Goal: Information Seeking & Learning: Learn about a topic

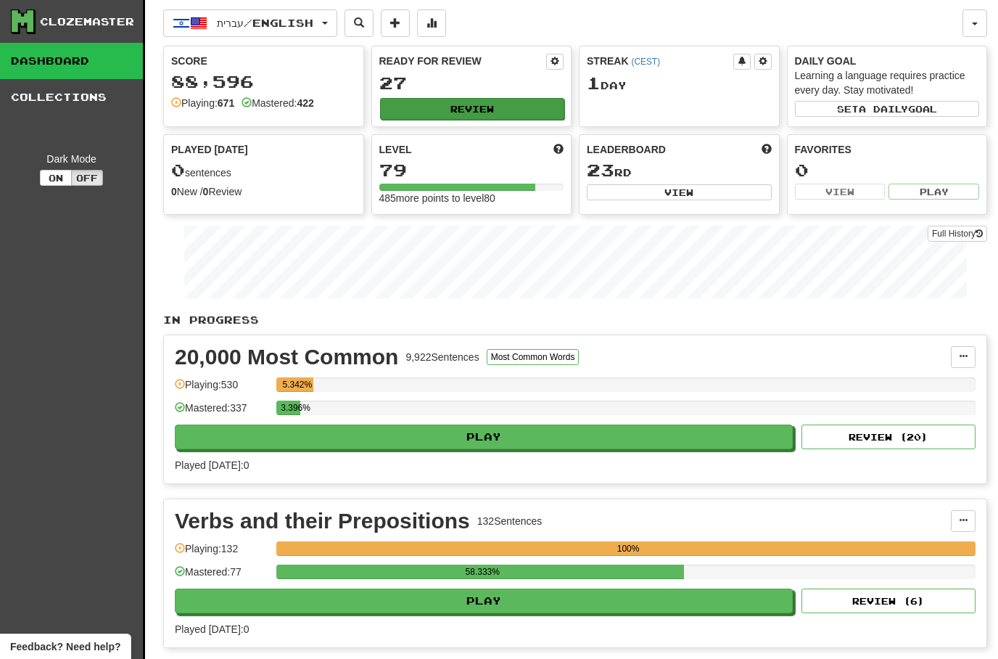
click at [421, 118] on button "Review" at bounding box center [472, 109] width 185 height 22
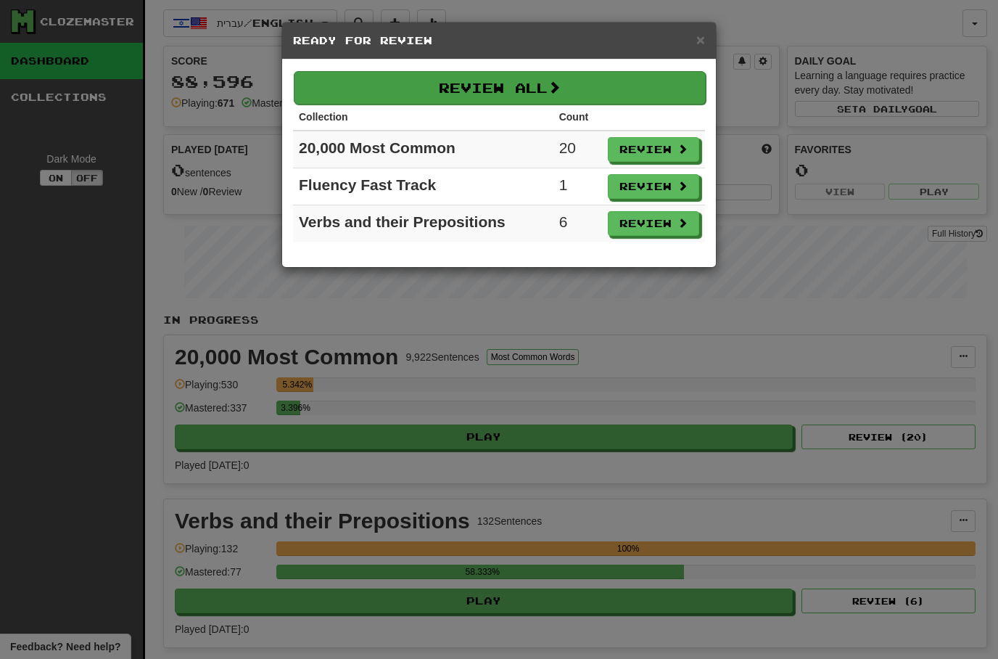
click at [451, 91] on button "Review All" at bounding box center [500, 87] width 412 height 33
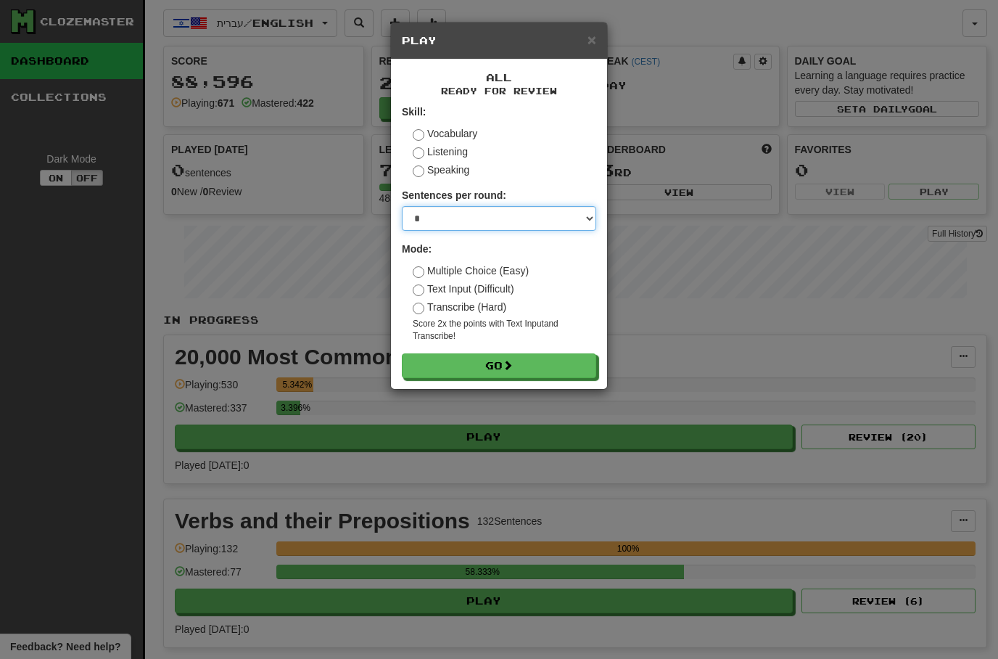
select select "**"
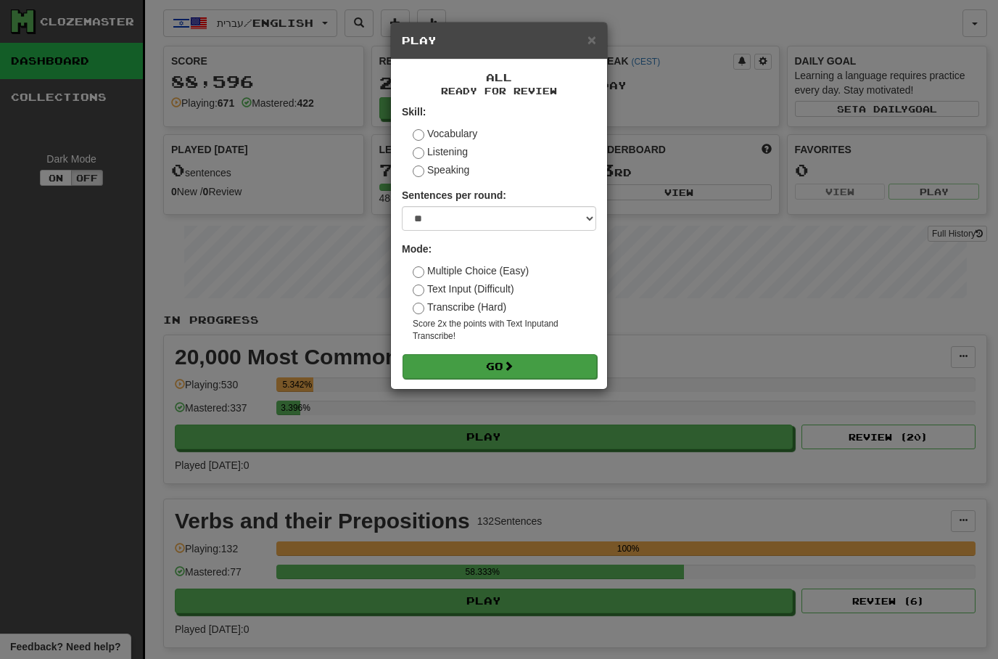
click at [458, 359] on button "Go" at bounding box center [500, 366] width 194 height 25
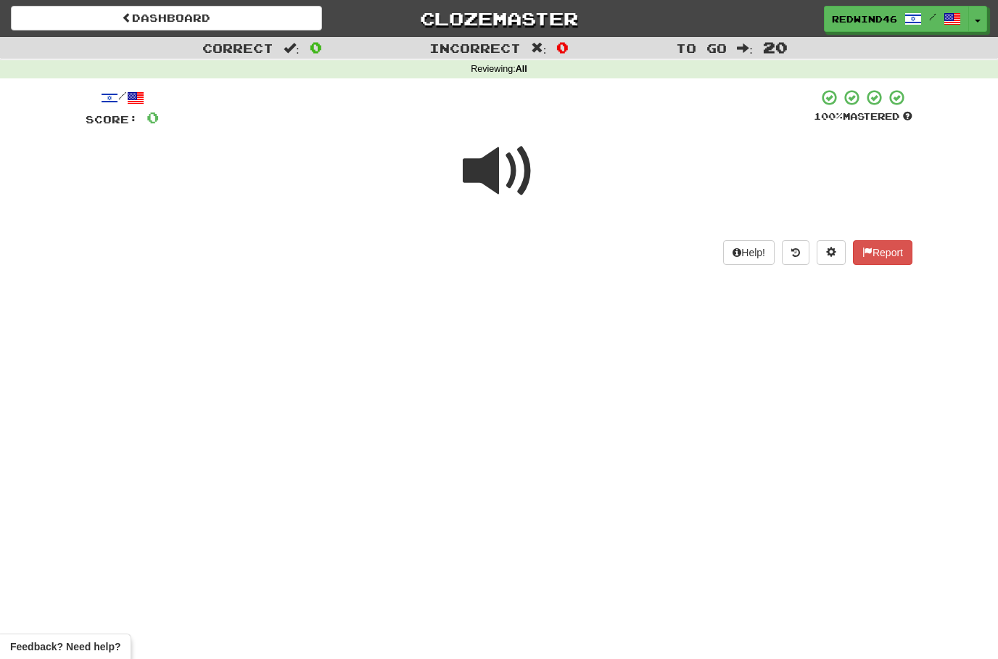
click at [480, 179] on span at bounding box center [499, 171] width 73 height 73
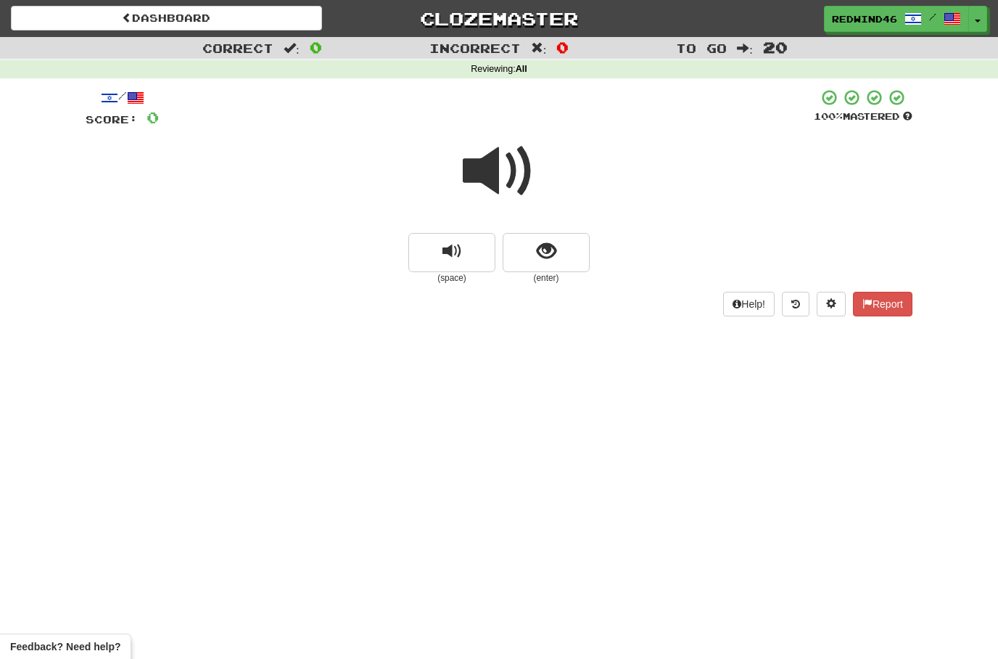
click at [480, 179] on span at bounding box center [499, 171] width 73 height 73
click at [519, 249] on button "show sentence" at bounding box center [546, 252] width 87 height 39
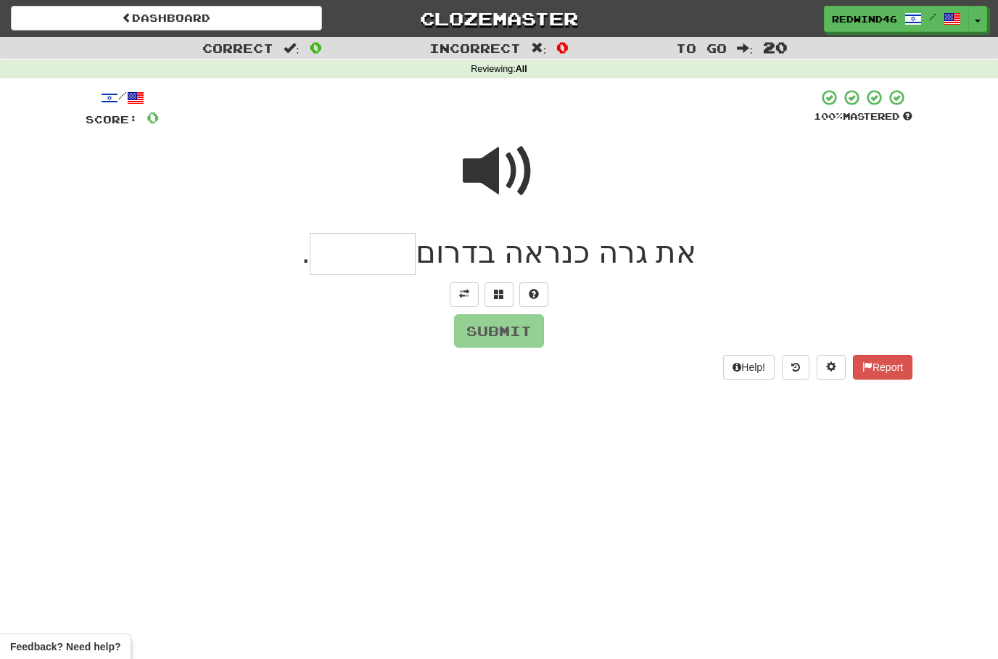
type input "*"
type input "********"
click at [499, 333] on button "Submit" at bounding box center [500, 331] width 90 height 33
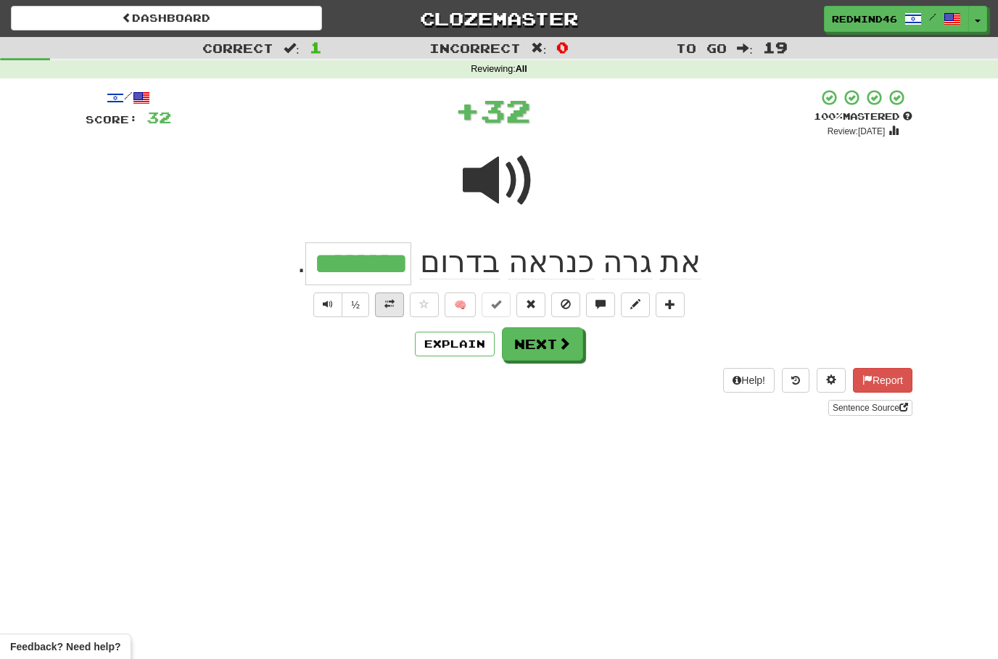
click at [387, 310] on button at bounding box center [389, 304] width 29 height 25
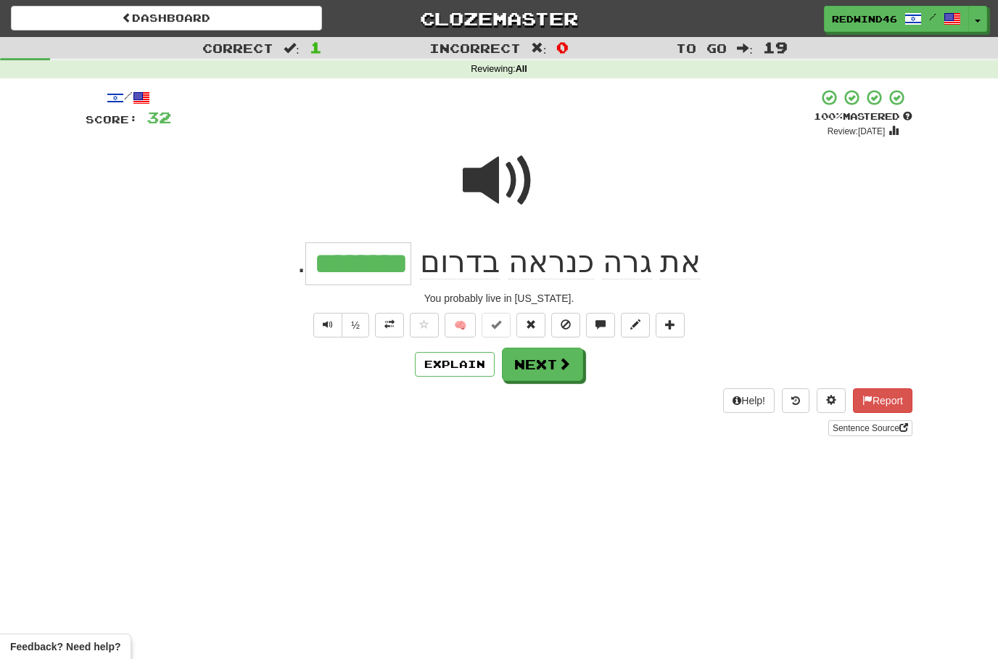
click at [527, 364] on button "Next" at bounding box center [542, 363] width 81 height 33
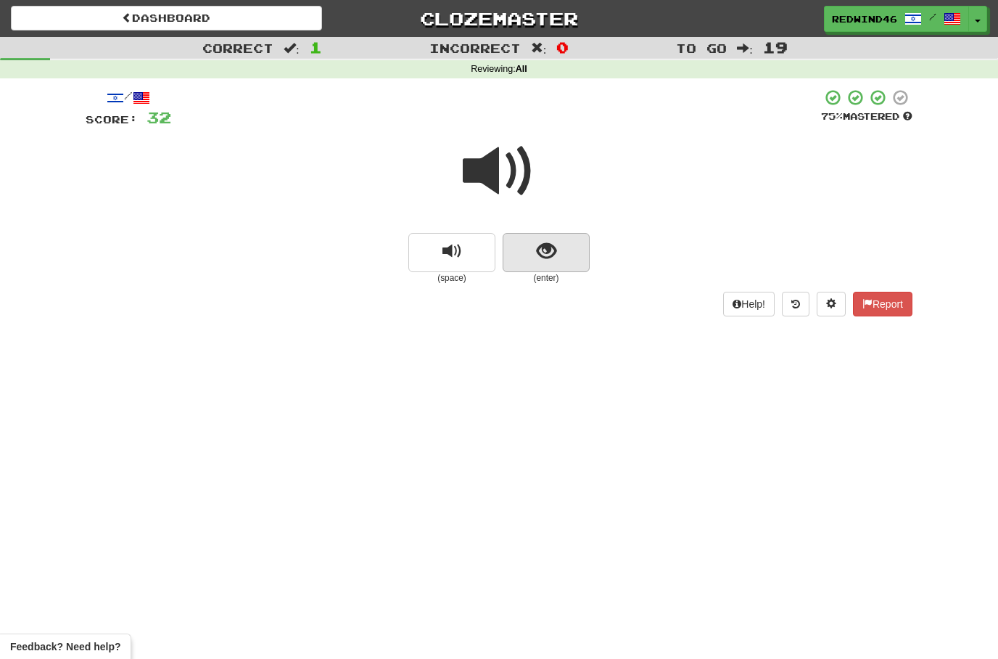
click at [545, 246] on span "show sentence" at bounding box center [547, 252] width 20 height 20
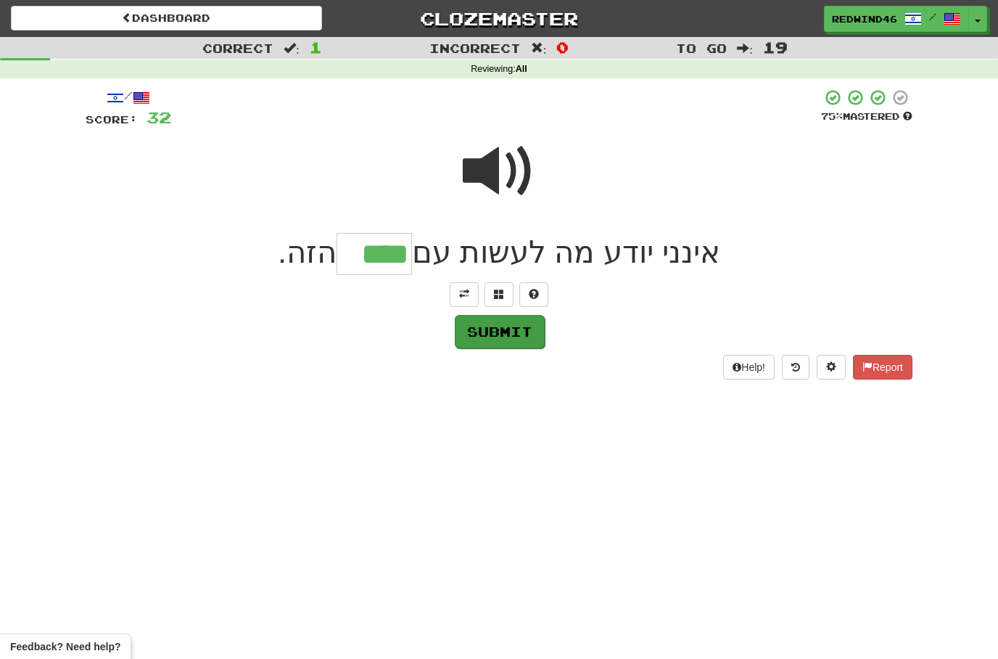
type input "****"
click at [498, 321] on button "Submit" at bounding box center [499, 330] width 90 height 33
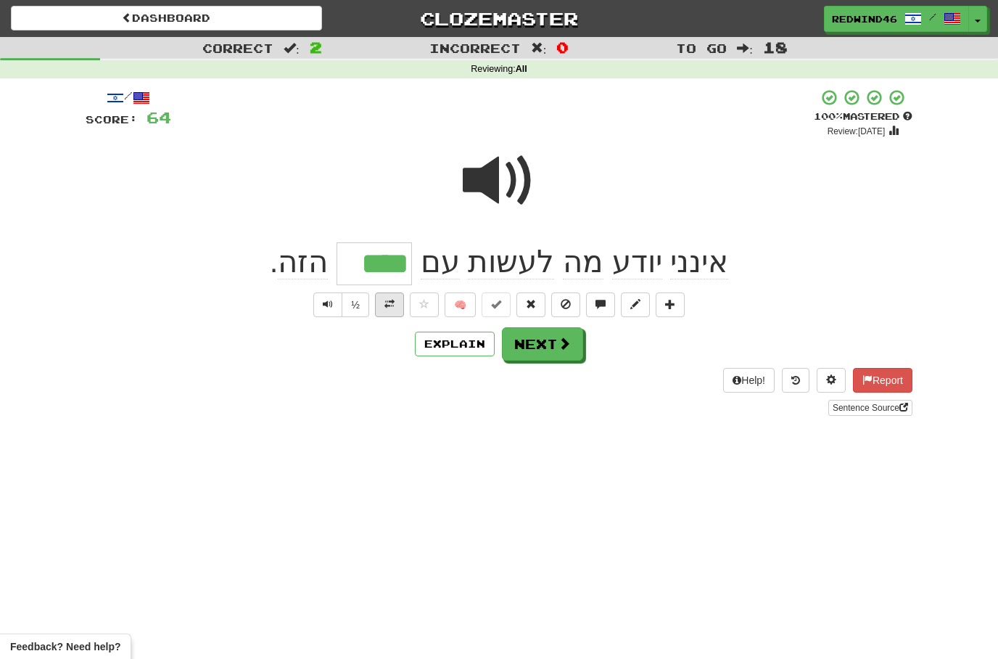
click at [390, 313] on button at bounding box center [389, 304] width 29 height 25
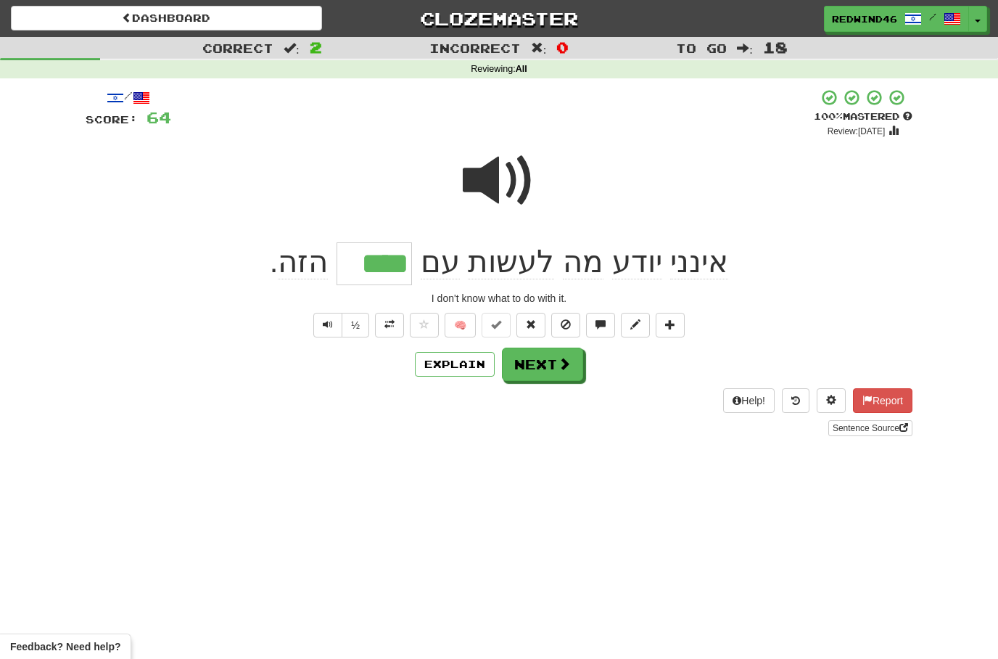
click at [543, 355] on button "Next" at bounding box center [542, 363] width 81 height 33
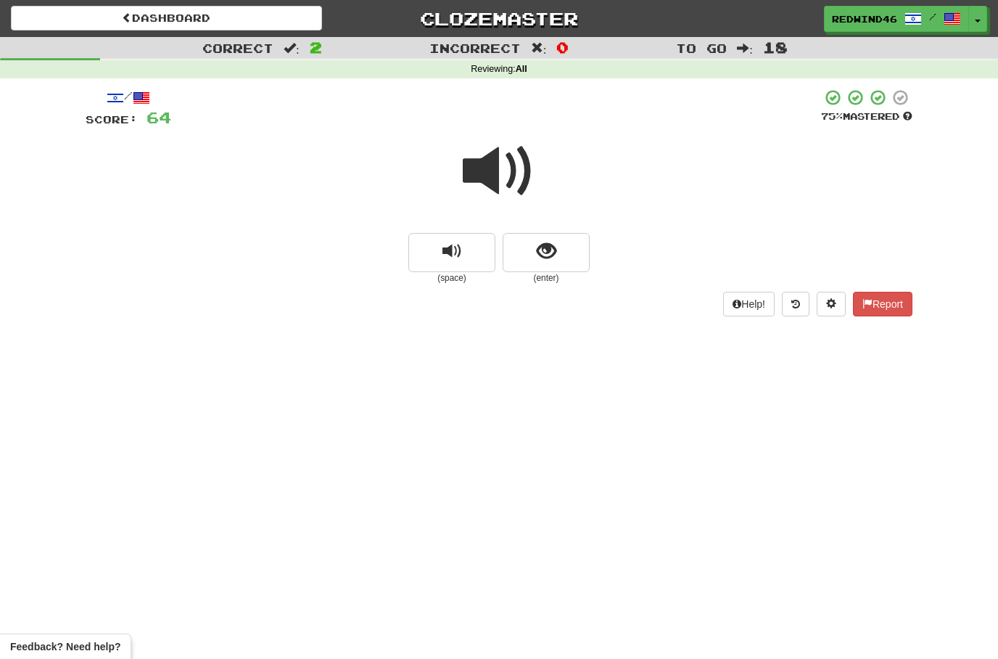
click at [495, 175] on span at bounding box center [499, 171] width 73 height 73
click at [491, 172] on span at bounding box center [499, 171] width 73 height 73
click at [503, 157] on span at bounding box center [499, 171] width 73 height 73
click at [576, 253] on button "show sentence" at bounding box center [546, 252] width 87 height 39
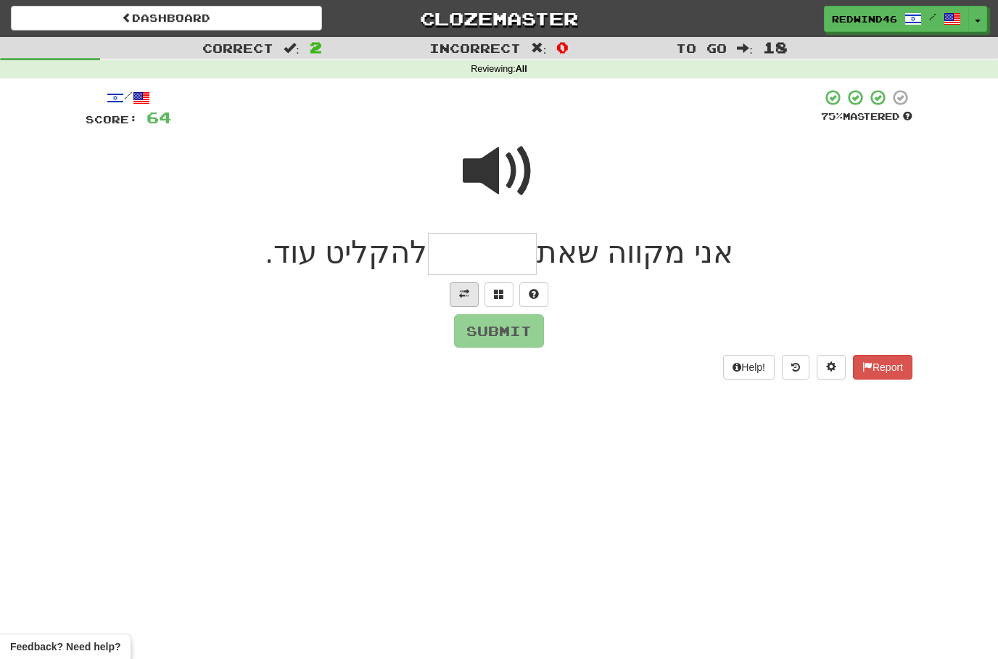
click at [464, 300] on button at bounding box center [464, 294] width 29 height 25
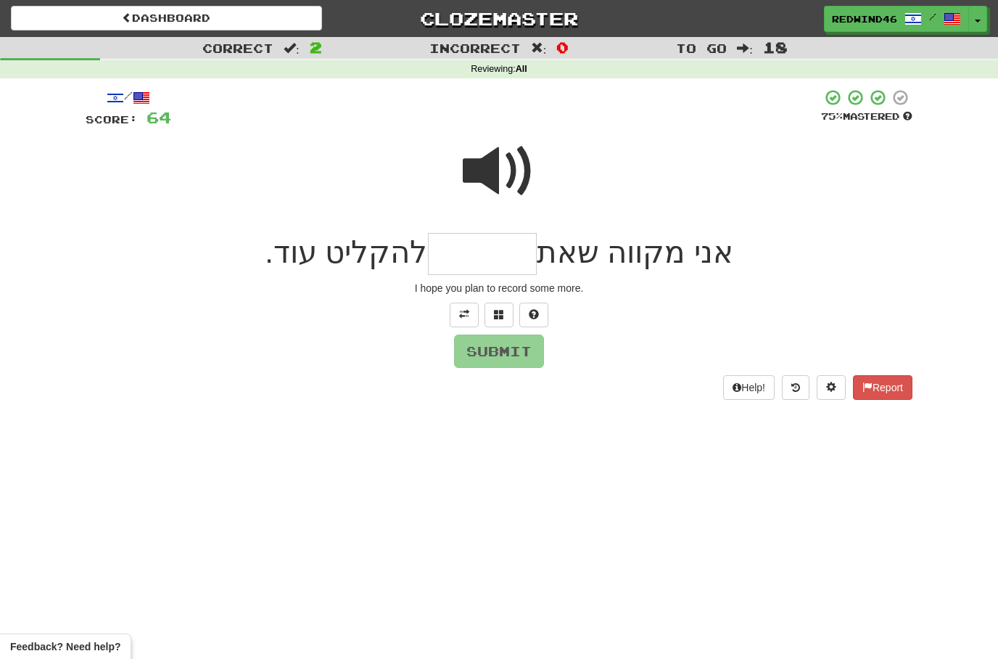
click at [506, 264] on input "text" at bounding box center [482, 254] width 109 height 43
type input "*******"
click at [492, 351] on button "Submit" at bounding box center [500, 351] width 90 height 33
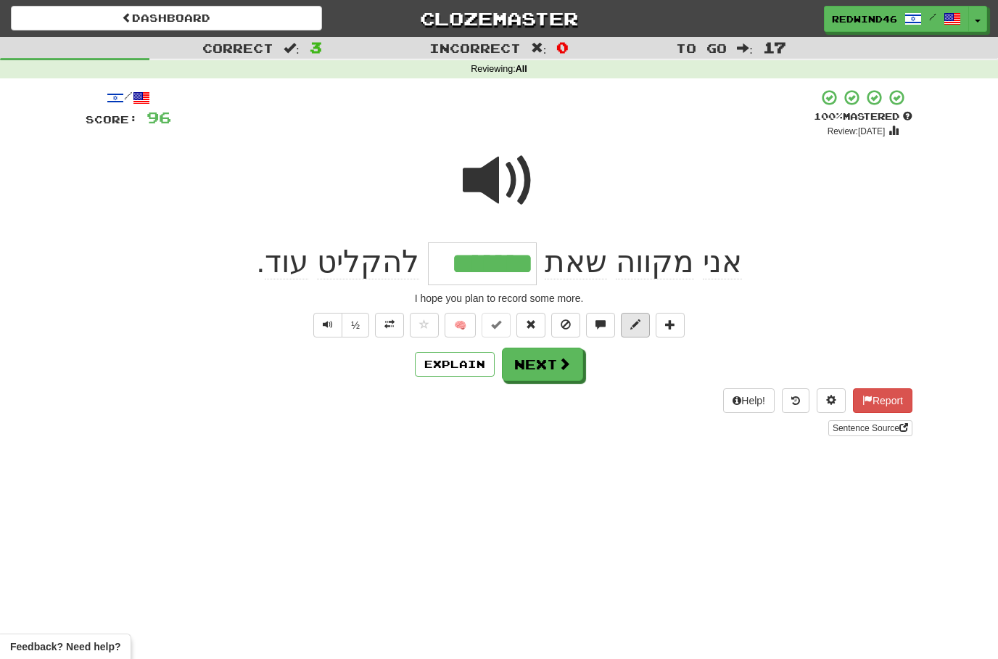
click at [643, 332] on button at bounding box center [635, 325] width 29 height 25
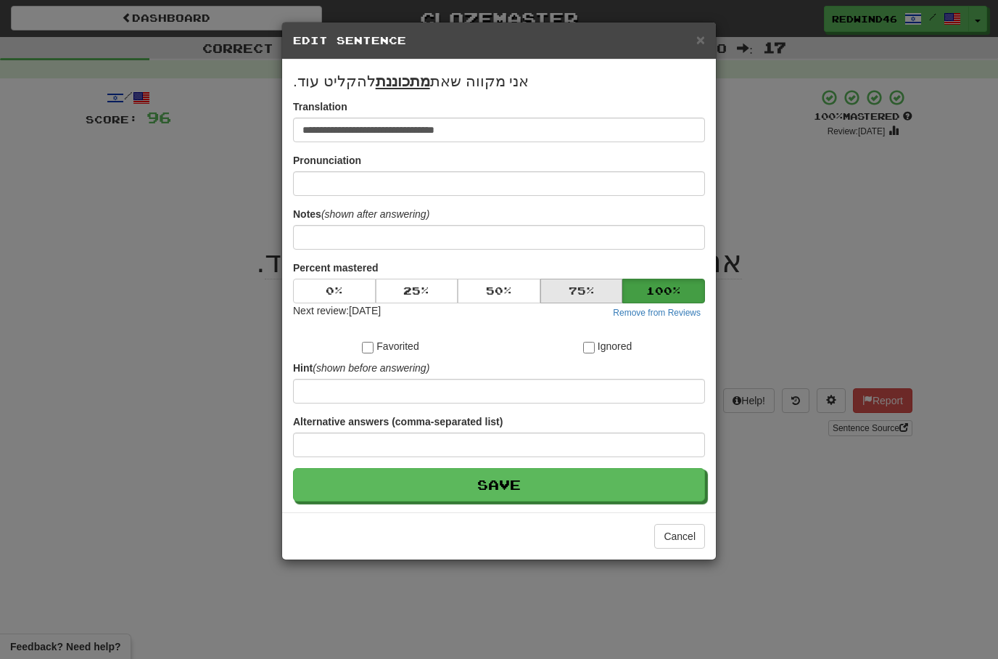
click at [595, 289] on button "75 %" at bounding box center [581, 291] width 83 height 25
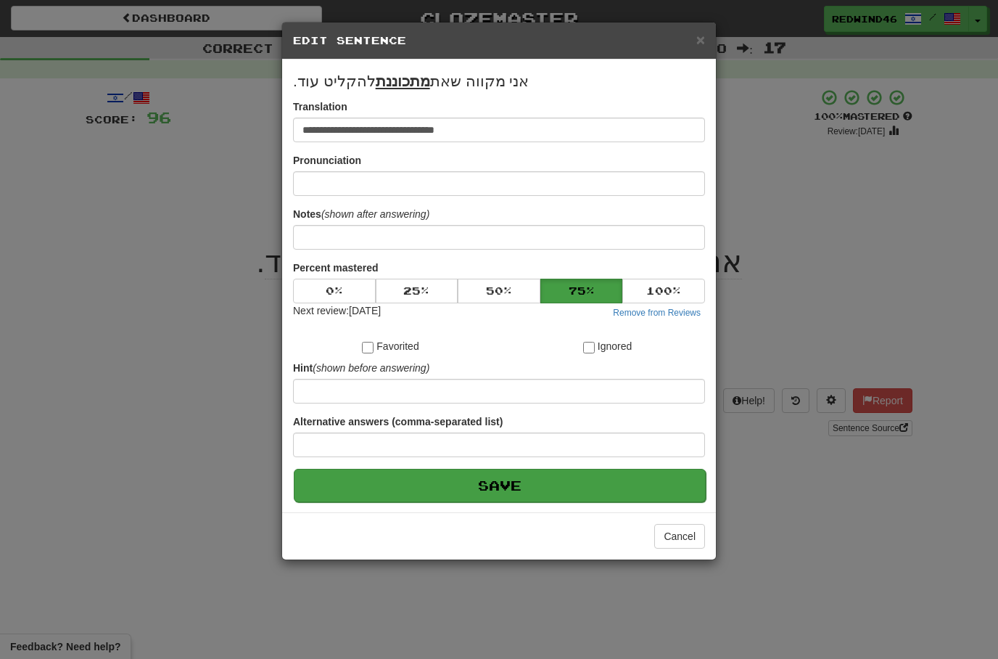
click at [682, 482] on button "Save" at bounding box center [500, 485] width 412 height 33
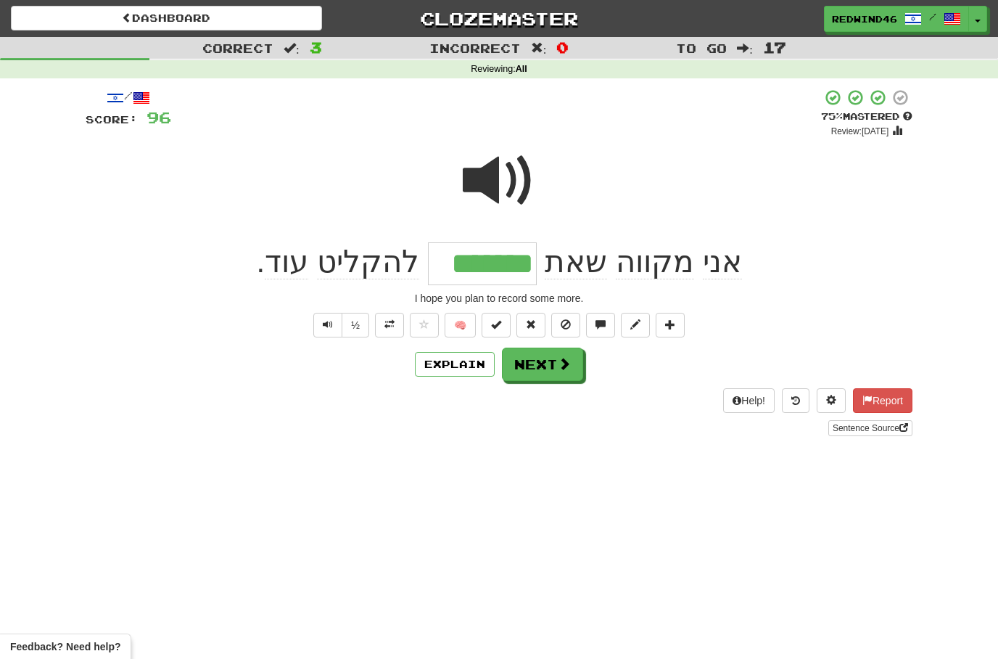
click at [559, 370] on button "Next" at bounding box center [542, 363] width 81 height 33
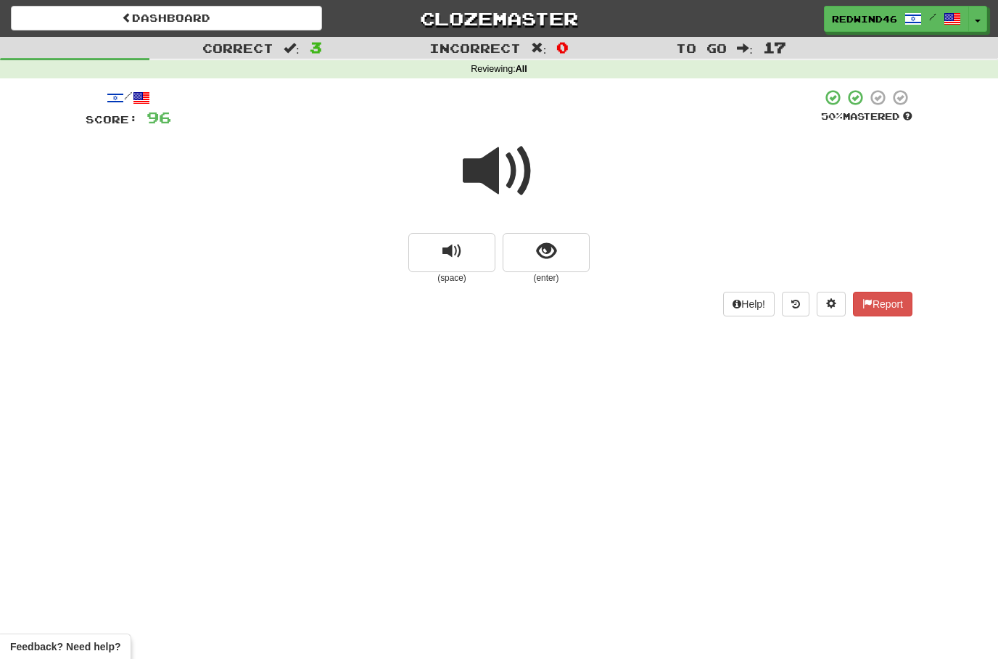
click at [495, 160] on span at bounding box center [499, 171] width 73 height 73
click at [490, 178] on span at bounding box center [499, 171] width 73 height 73
drag, startPoint x: 498, startPoint y: 178, endPoint x: 482, endPoint y: 192, distance: 21.1
click at [498, 178] on span at bounding box center [499, 171] width 73 height 73
click at [564, 247] on button "show sentence" at bounding box center [546, 252] width 87 height 39
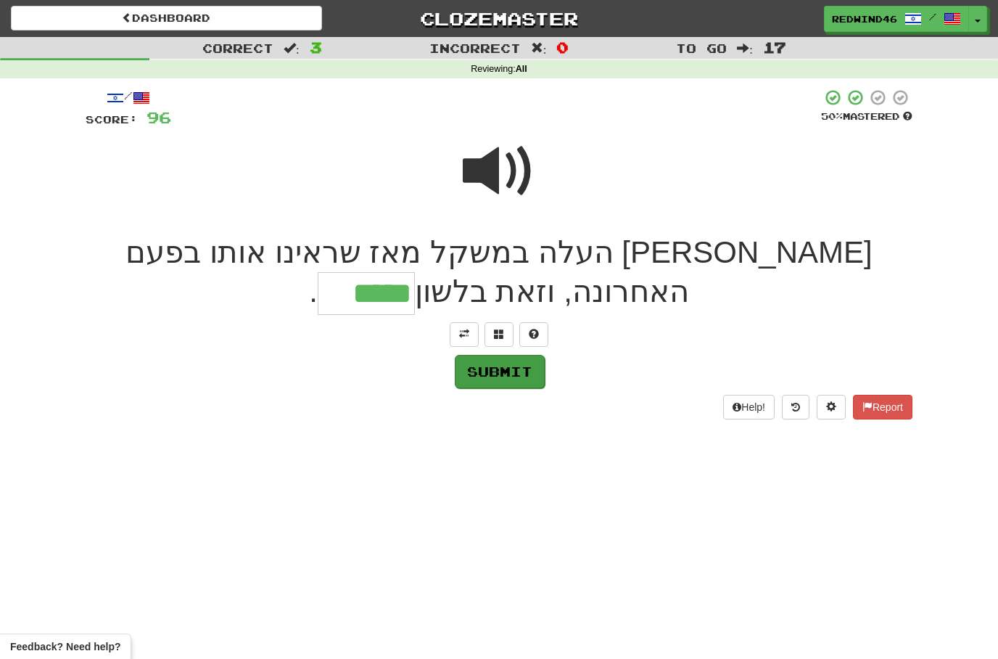
type input "*****"
click at [501, 374] on button "Submit" at bounding box center [500, 371] width 90 height 33
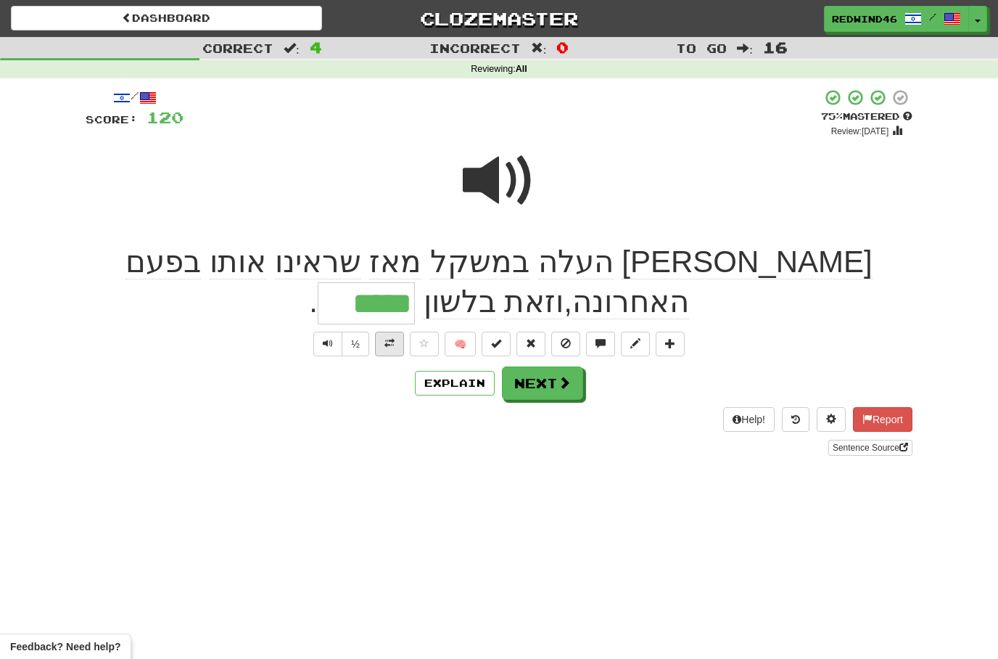
click at [382, 341] on button at bounding box center [389, 344] width 29 height 25
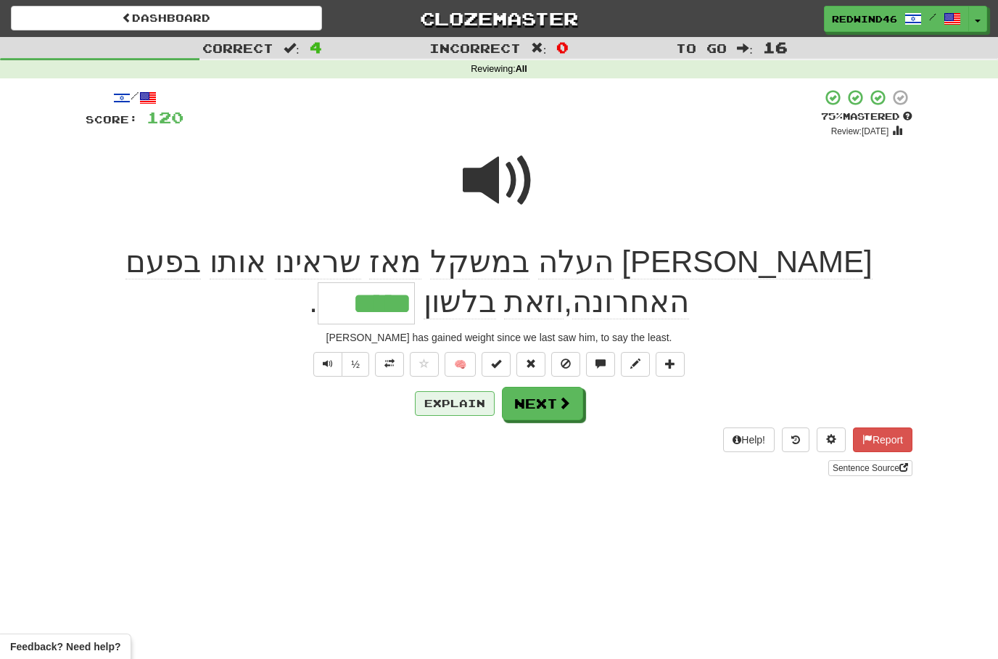
click at [448, 402] on button "Explain" at bounding box center [455, 403] width 80 height 25
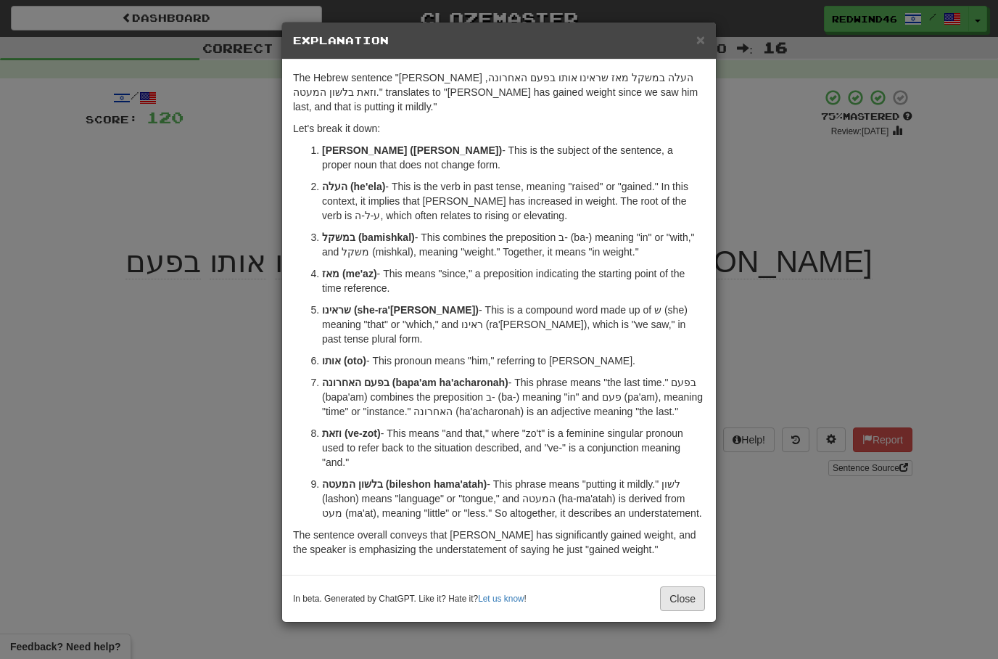
click at [689, 586] on button "Close" at bounding box center [682, 598] width 45 height 25
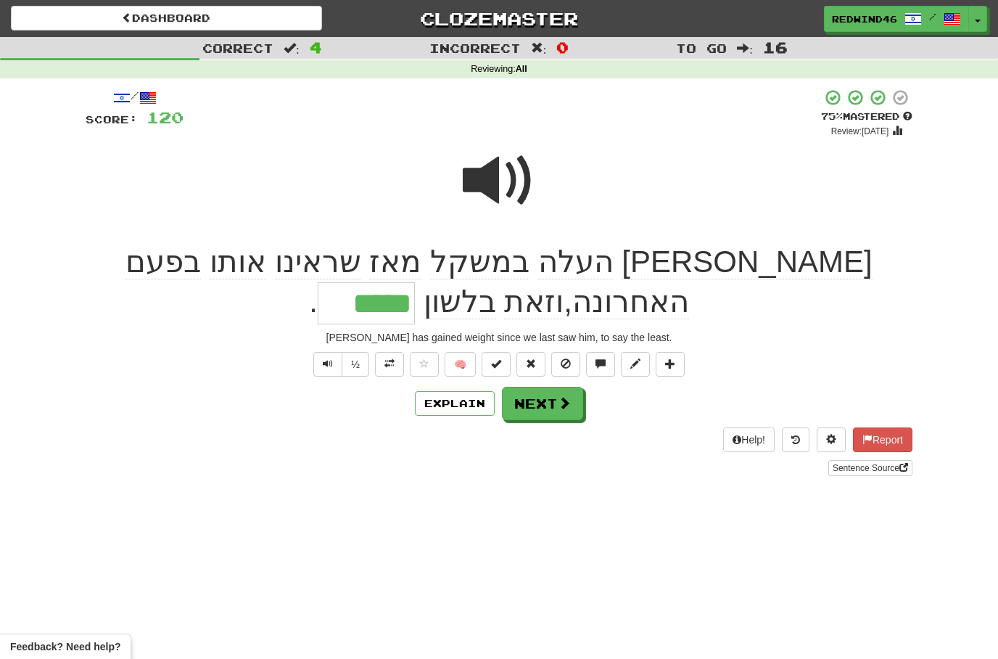
click at [552, 405] on button "Next" at bounding box center [542, 403] width 81 height 33
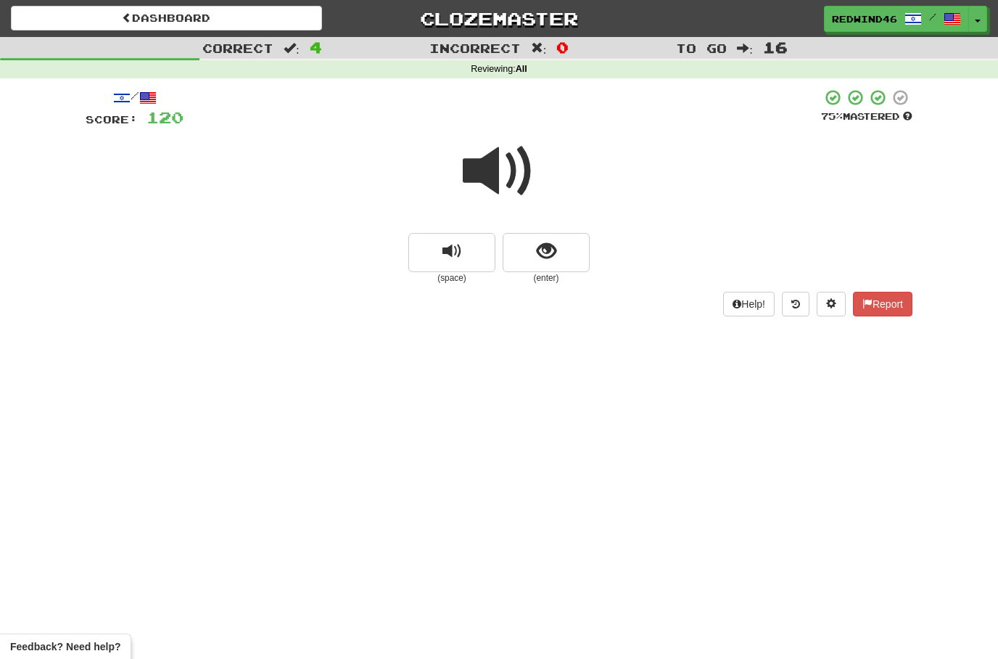
click at [489, 170] on span at bounding box center [499, 171] width 73 height 73
click at [540, 252] on span "show sentence" at bounding box center [547, 252] width 20 height 20
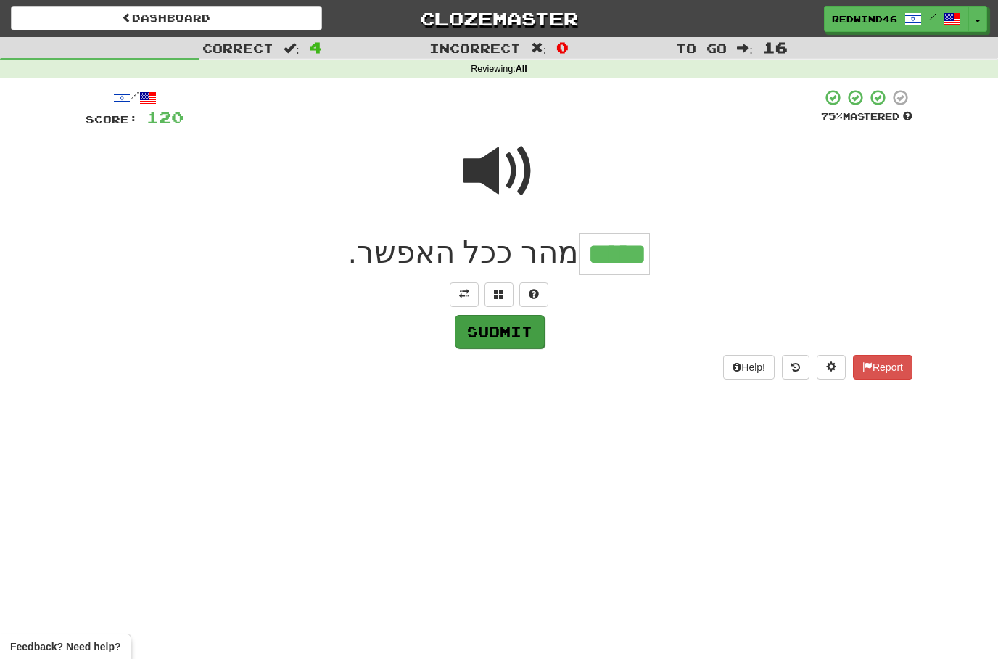
type input "*****"
click at [491, 336] on button "Submit" at bounding box center [500, 331] width 90 height 33
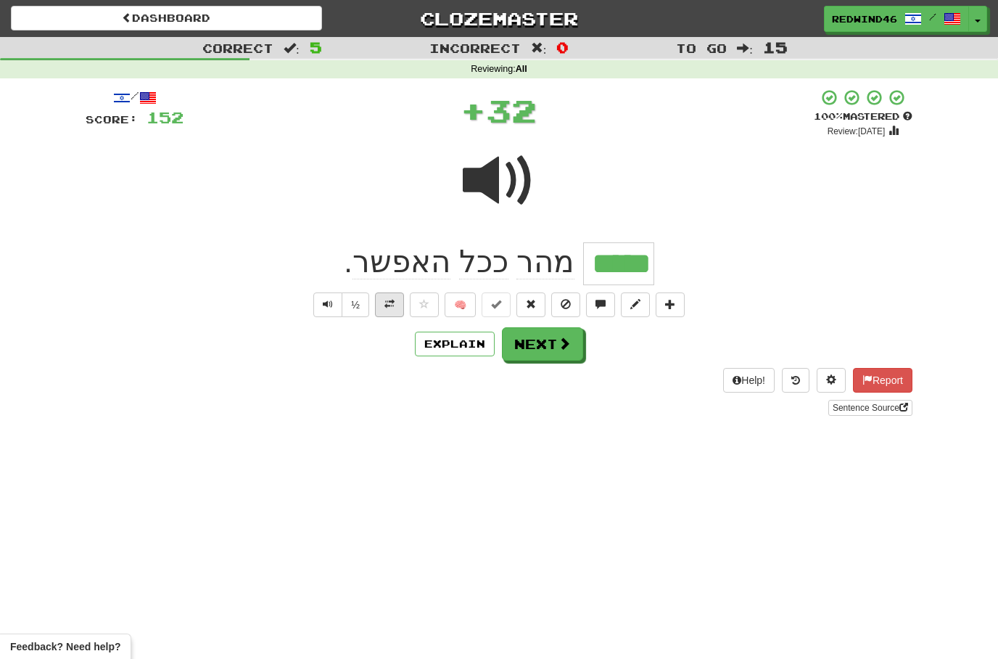
click at [390, 303] on span at bounding box center [389, 304] width 10 height 10
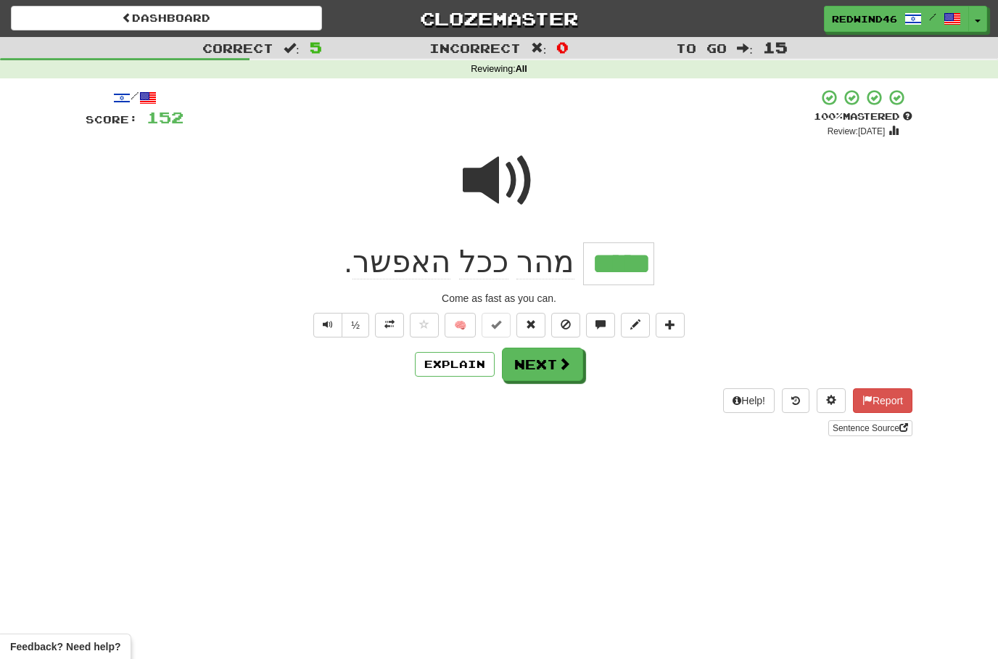
click at [535, 369] on button "Next" at bounding box center [542, 363] width 81 height 33
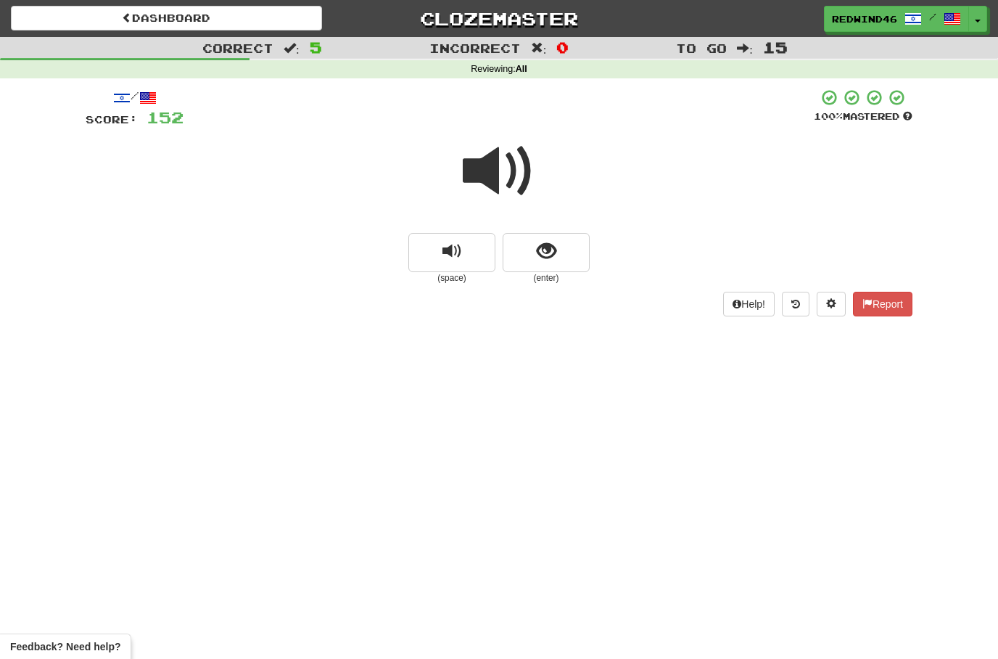
click at [486, 167] on span at bounding box center [499, 171] width 73 height 73
click at [554, 250] on span "show sentence" at bounding box center [547, 252] width 20 height 20
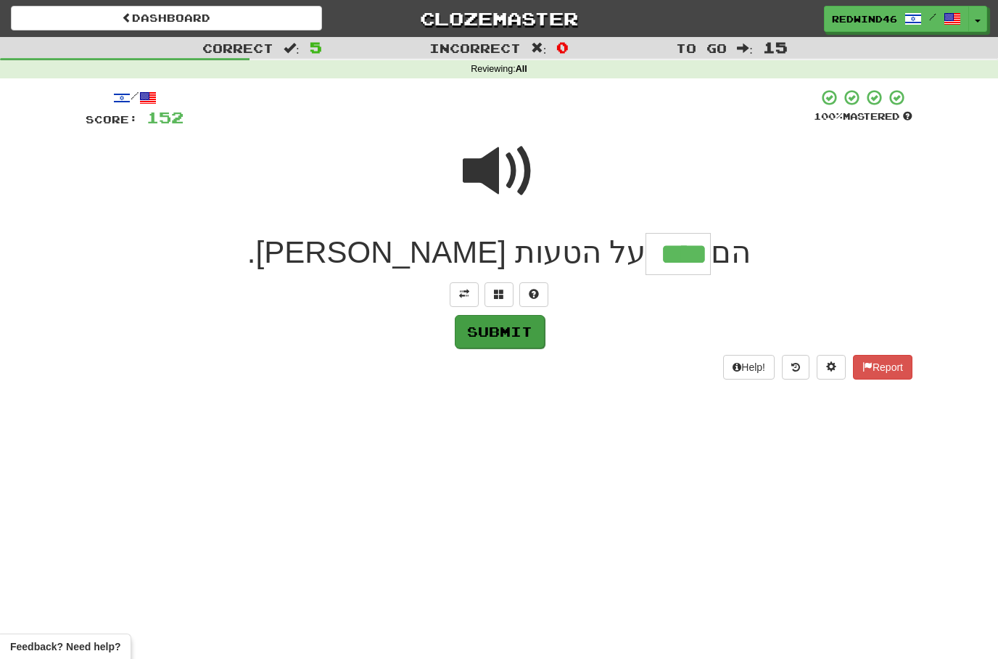
type input "****"
click at [511, 336] on button "Submit" at bounding box center [500, 331] width 90 height 33
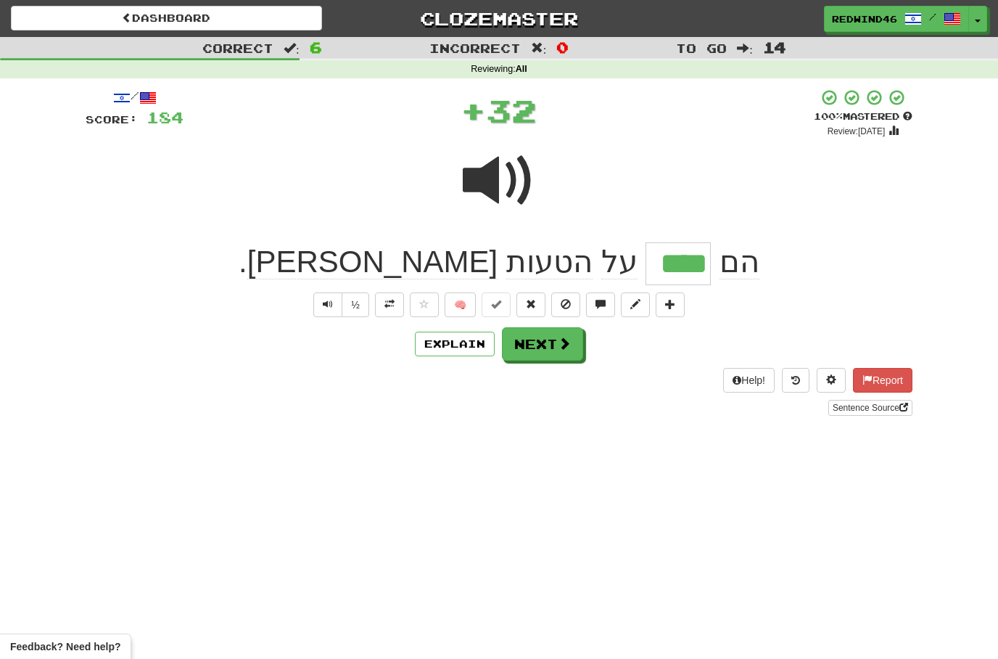
click at [391, 306] on span at bounding box center [389, 304] width 10 height 10
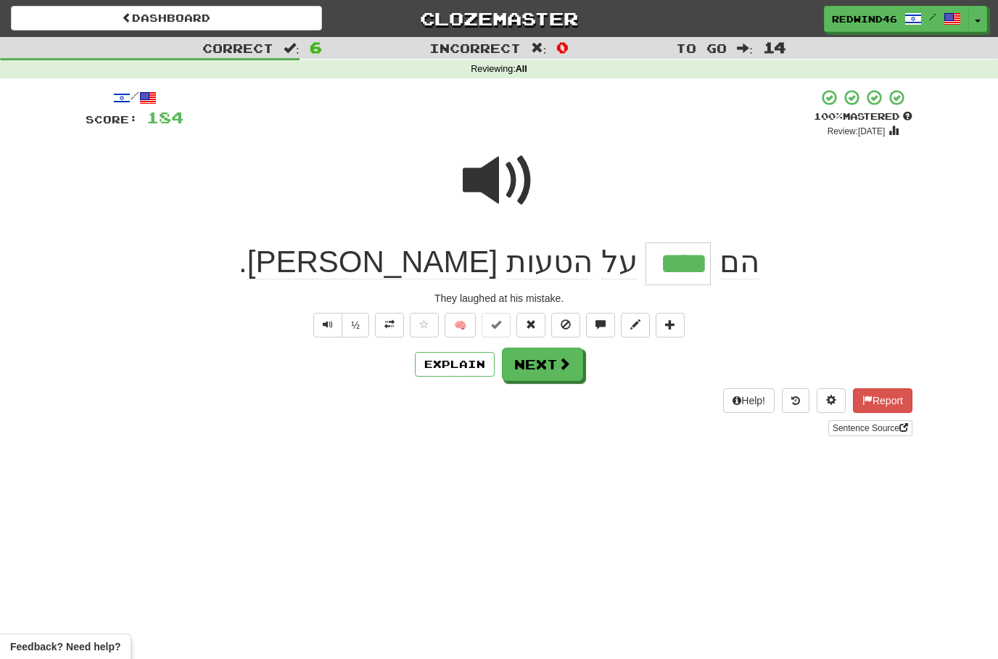
click at [523, 351] on button "Next" at bounding box center [542, 363] width 81 height 33
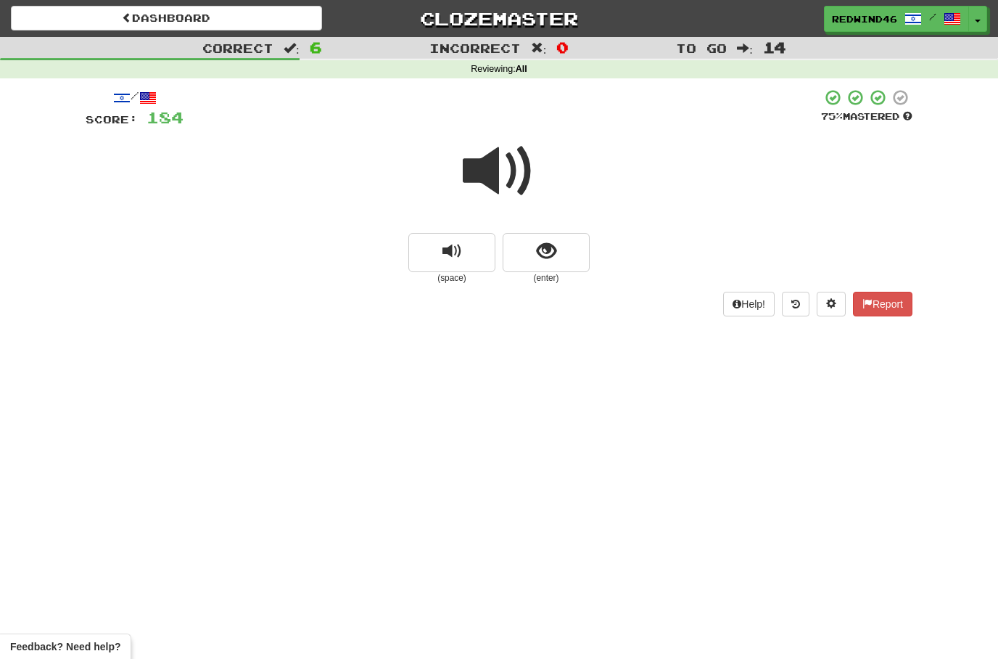
click at [503, 169] on span at bounding box center [499, 171] width 73 height 73
click at [499, 169] on span at bounding box center [499, 171] width 73 height 73
click at [544, 253] on span "show sentence" at bounding box center [547, 252] width 20 height 20
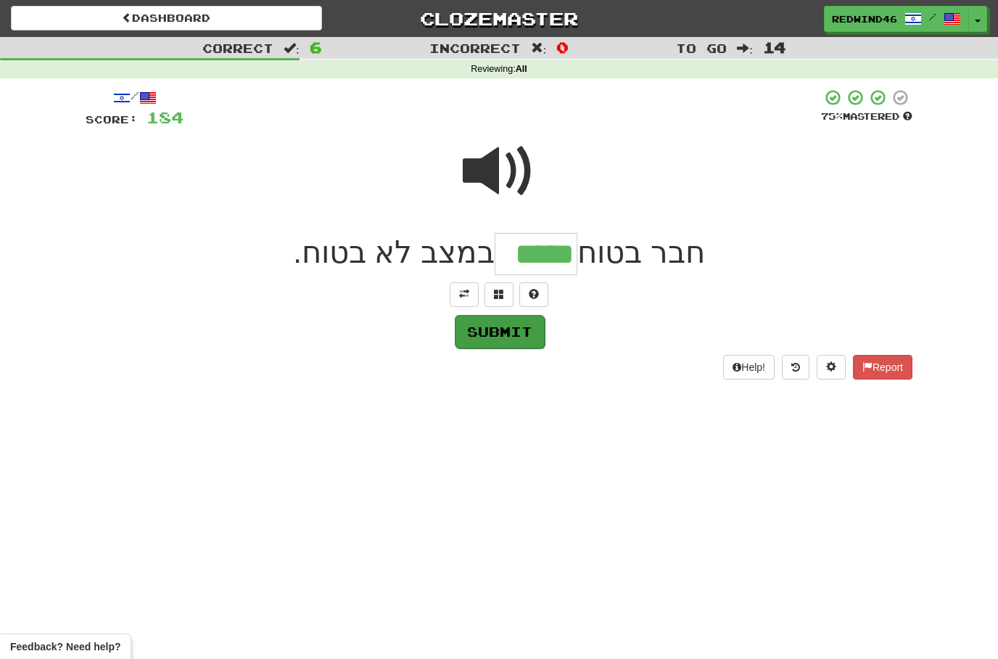
type input "*****"
click at [494, 333] on button "Submit" at bounding box center [500, 331] width 90 height 33
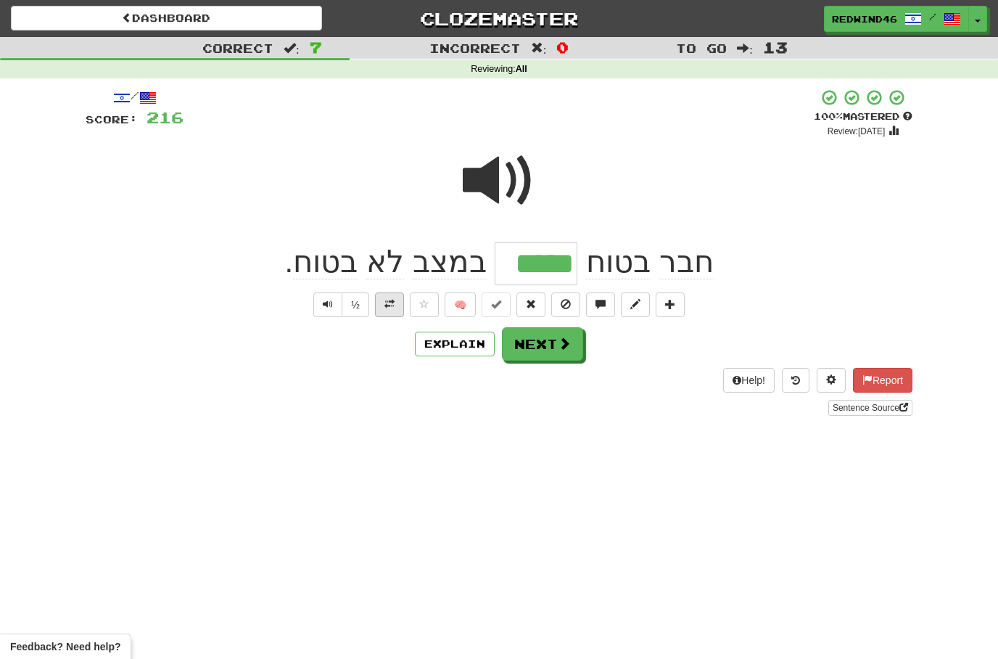
click at [387, 302] on span at bounding box center [389, 304] width 10 height 10
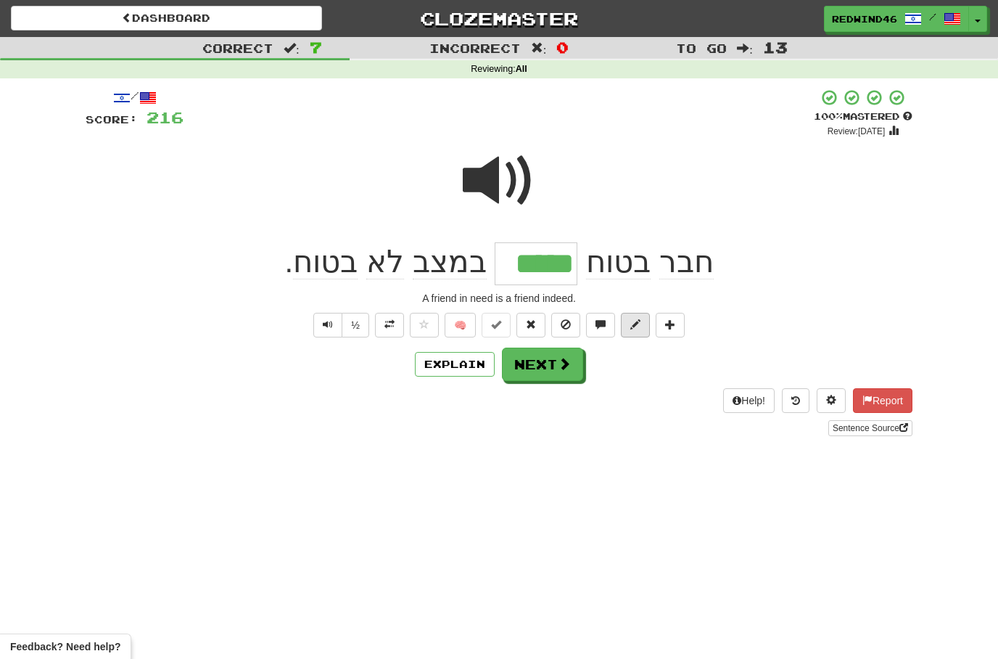
click at [625, 322] on button at bounding box center [635, 325] width 29 height 25
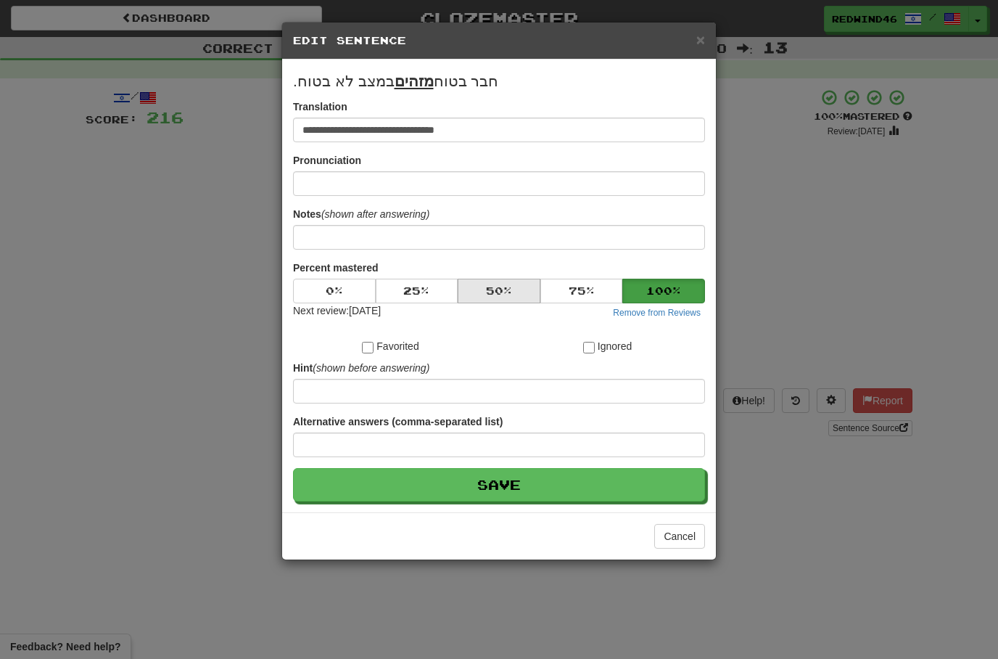
click at [485, 295] on button "50 %" at bounding box center [499, 291] width 83 height 25
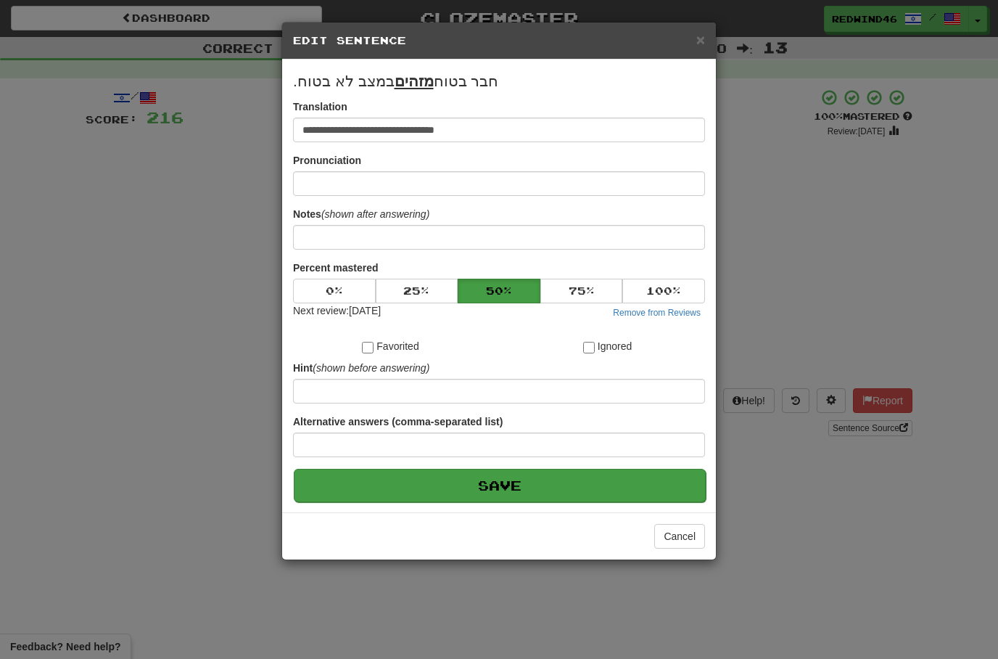
click at [490, 484] on button "Save" at bounding box center [500, 485] width 412 height 33
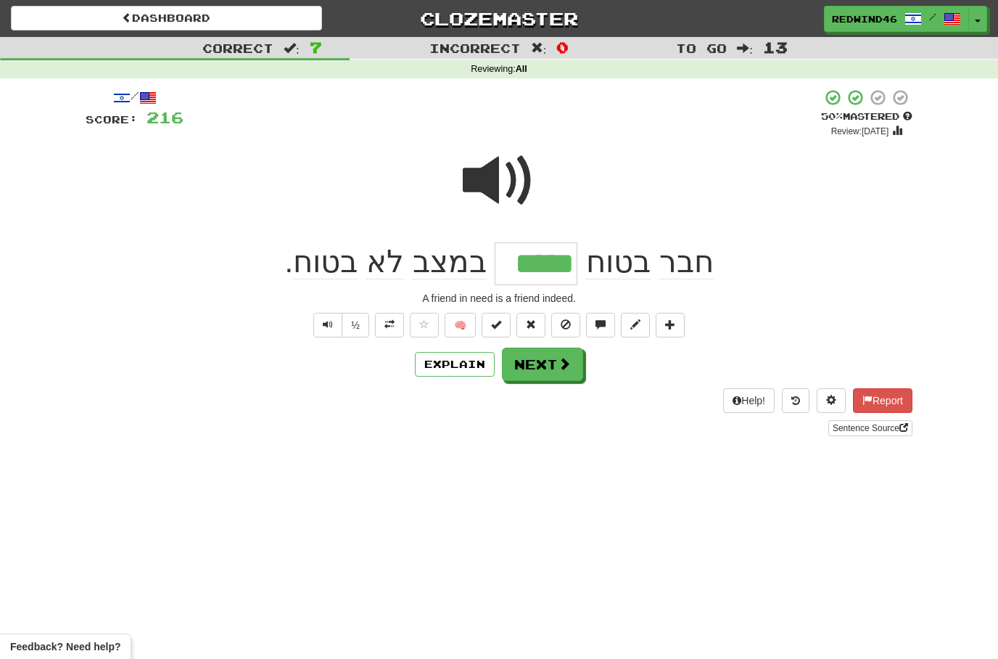
click at [543, 369] on button "Next" at bounding box center [542, 363] width 81 height 33
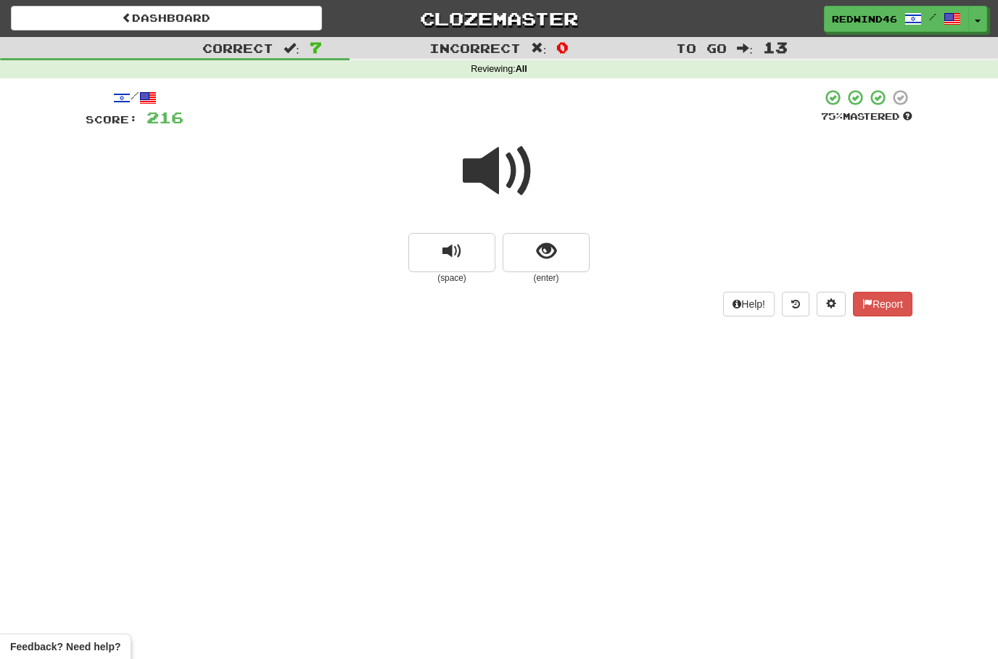
click at [506, 181] on span at bounding box center [499, 171] width 73 height 73
click at [506, 185] on span at bounding box center [499, 171] width 73 height 73
click at [522, 245] on button "show sentence" at bounding box center [546, 252] width 87 height 39
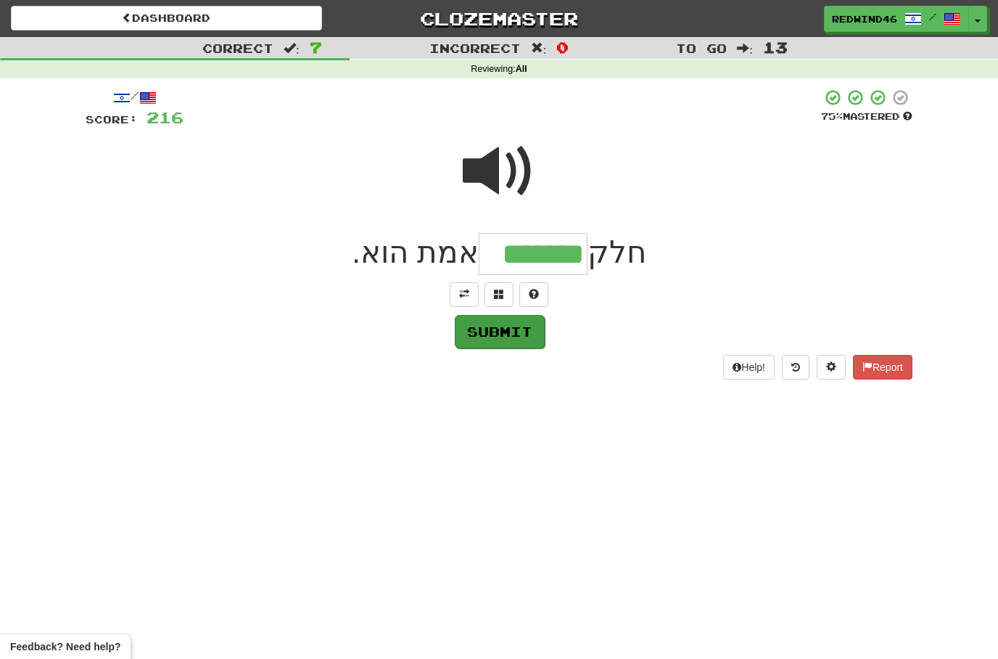
type input "*******"
click at [498, 337] on button "Submit" at bounding box center [500, 331] width 90 height 33
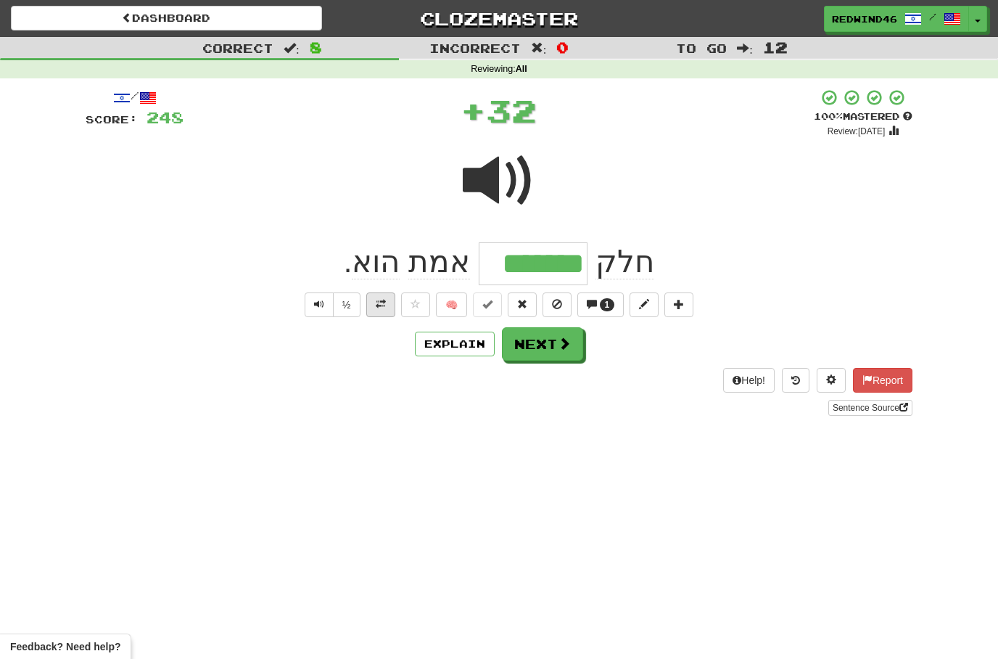
click at [384, 308] on button at bounding box center [380, 304] width 29 height 25
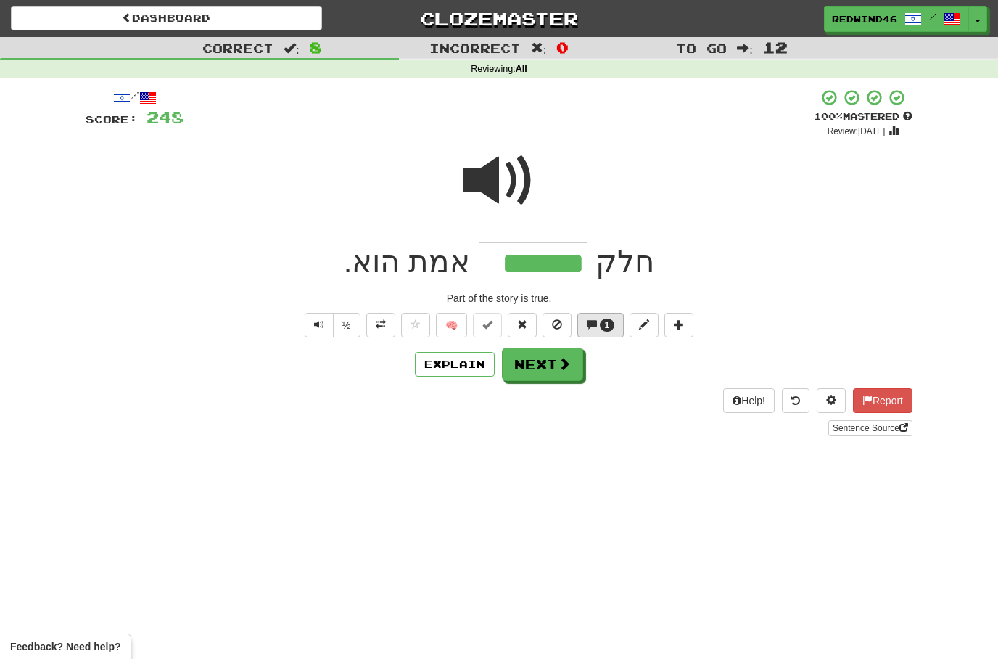
click at [609, 323] on span "1" at bounding box center [607, 325] width 5 height 10
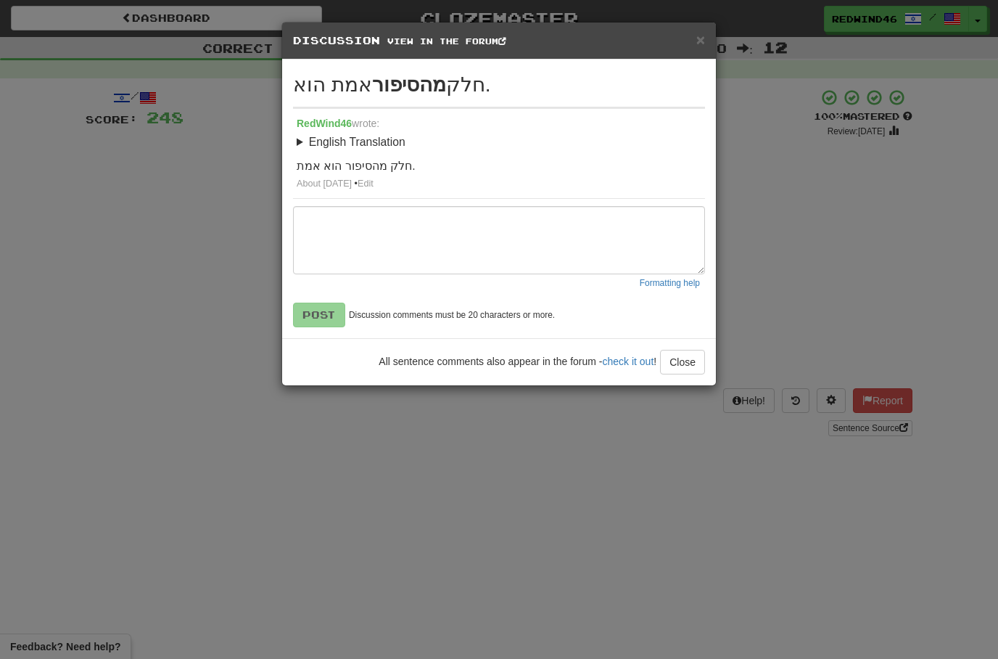
drag, startPoint x: 696, startPoint y: 53, endPoint x: 694, endPoint y: 61, distance: 8.5
click at [696, 53] on div "× Discussion View in the forum" at bounding box center [499, 40] width 434 height 37
click at [699, 46] on span "×" at bounding box center [700, 39] width 9 height 17
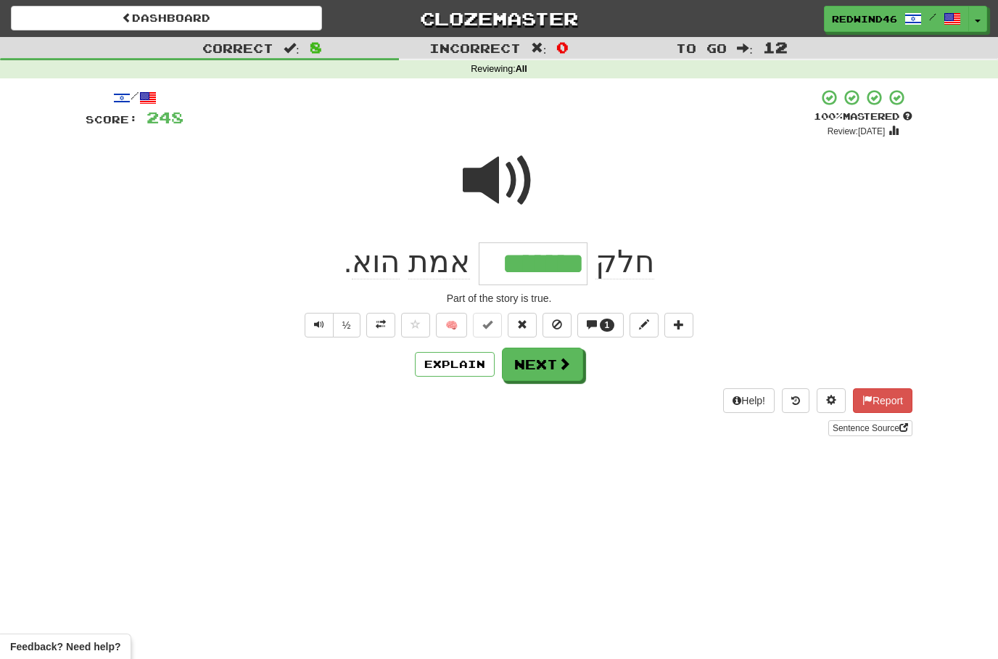
click at [559, 369] on span at bounding box center [564, 363] width 13 height 13
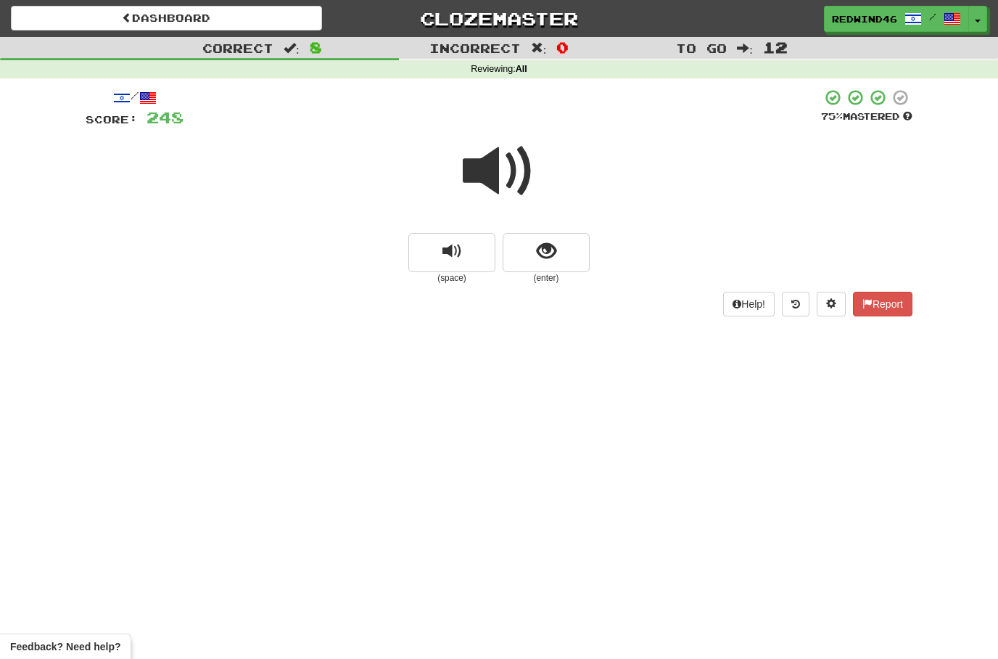
click at [485, 177] on span at bounding box center [499, 171] width 73 height 73
click at [477, 174] on span at bounding box center [499, 171] width 73 height 73
click at [485, 170] on span at bounding box center [499, 171] width 73 height 73
click at [520, 255] on button "show sentence" at bounding box center [546, 252] width 87 height 39
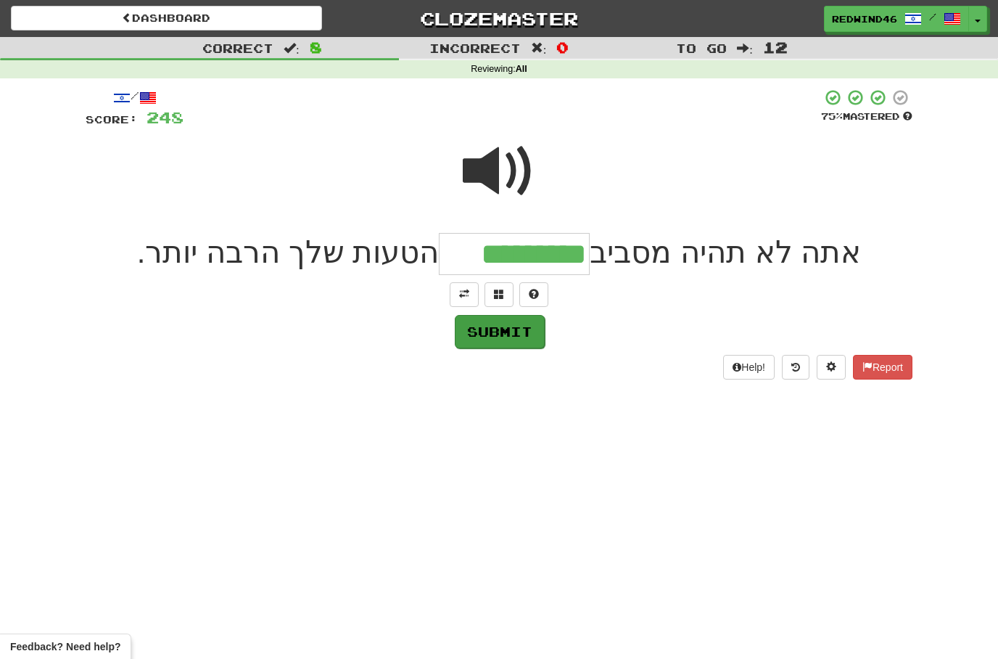
type input "*********"
click at [498, 329] on button "Submit" at bounding box center [500, 331] width 90 height 33
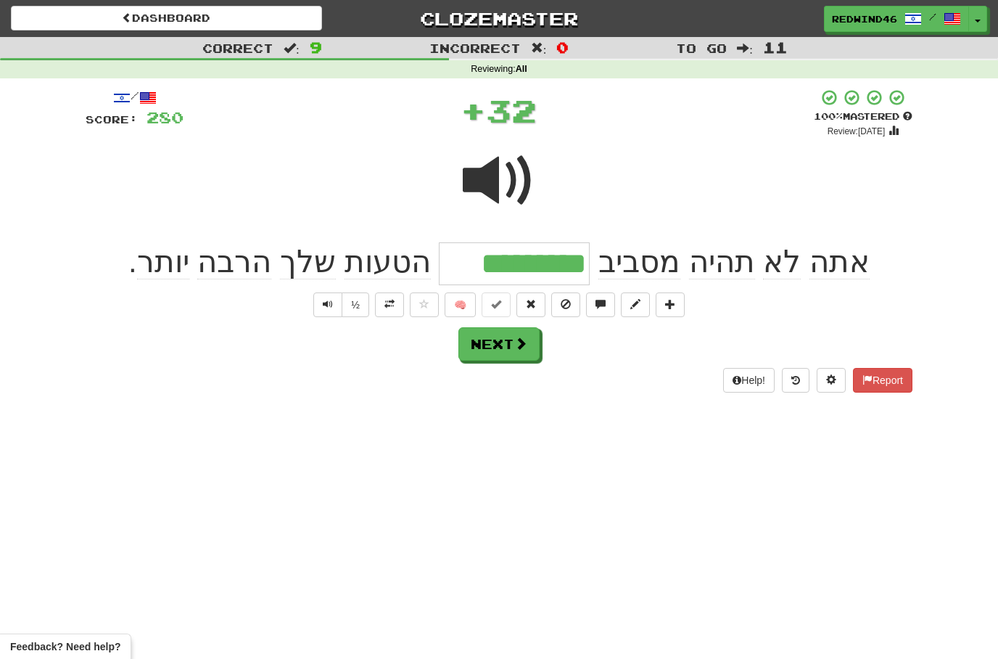
click at [387, 306] on span at bounding box center [389, 304] width 10 height 10
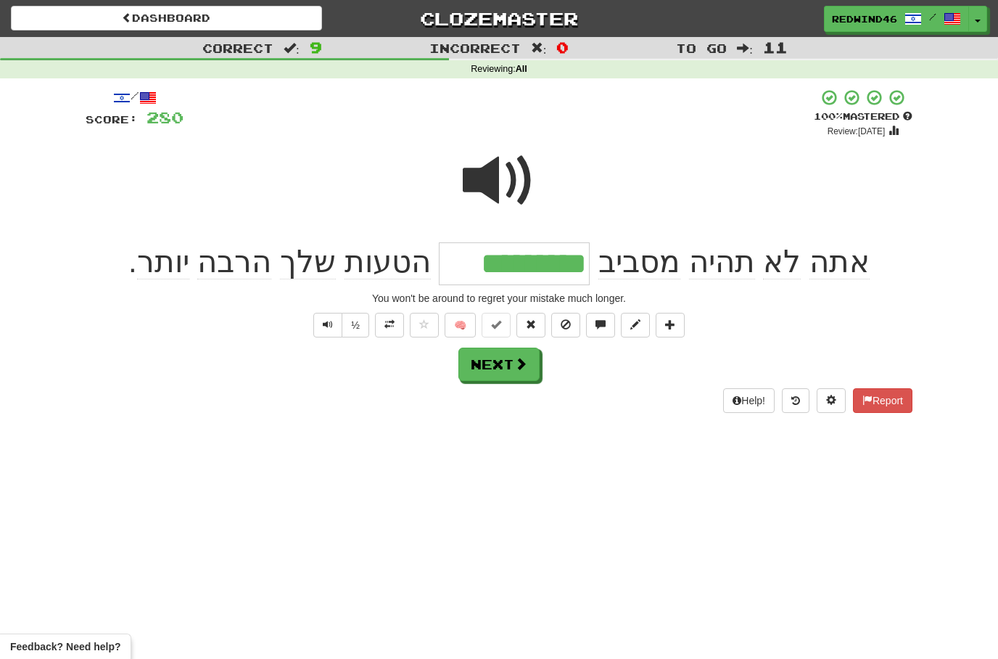
click at [499, 363] on button "Next" at bounding box center [498, 363] width 81 height 33
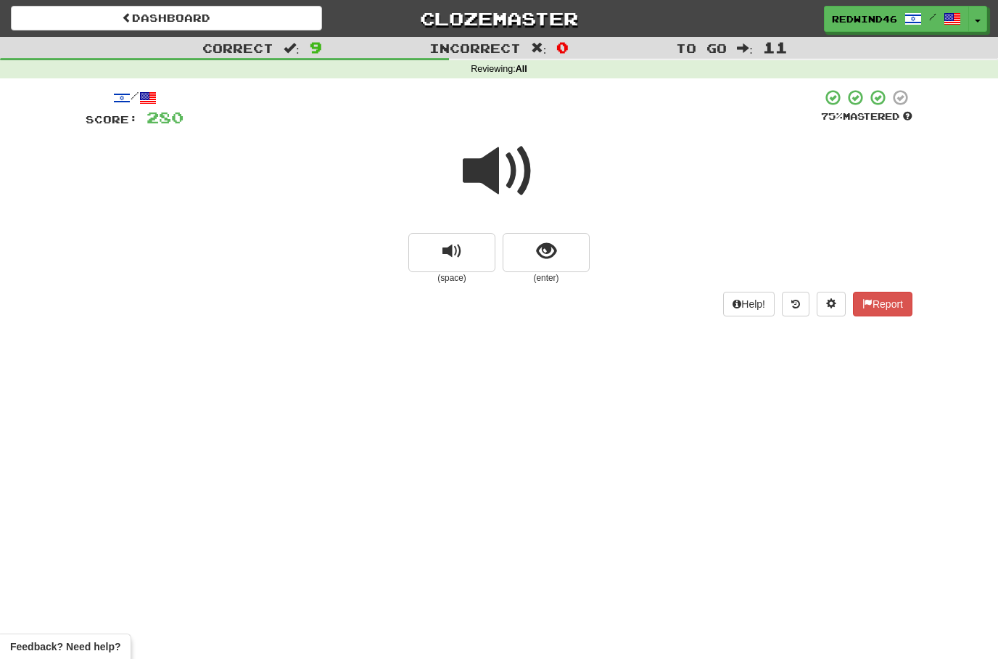
click at [491, 173] on span at bounding box center [499, 171] width 73 height 73
click at [496, 159] on span at bounding box center [499, 171] width 73 height 73
click at [551, 248] on span "show sentence" at bounding box center [547, 252] width 20 height 20
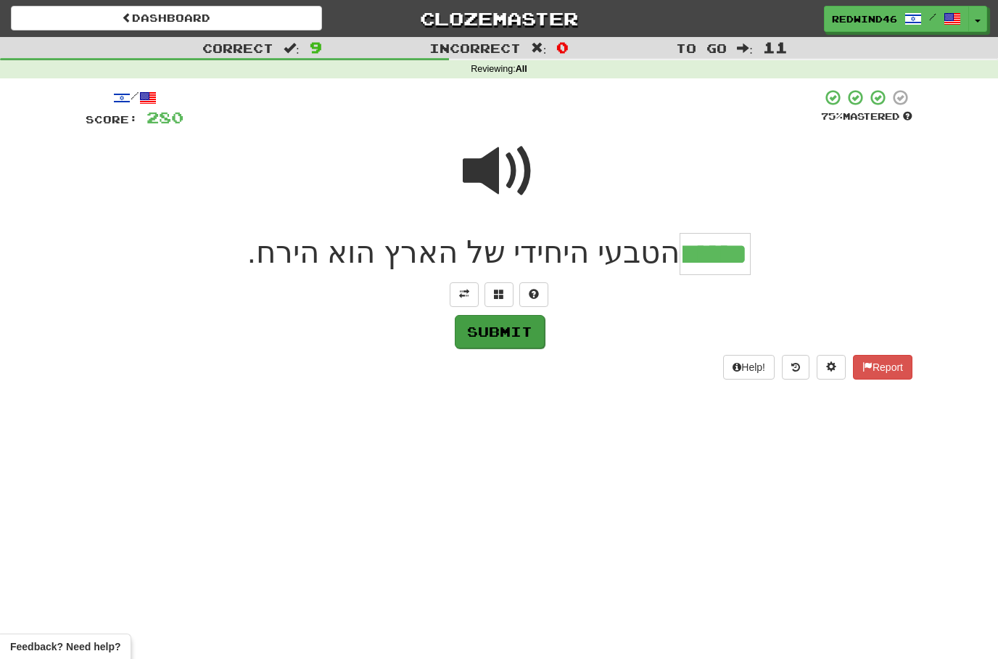
type input "******"
click at [490, 334] on button "Submit" at bounding box center [500, 331] width 90 height 33
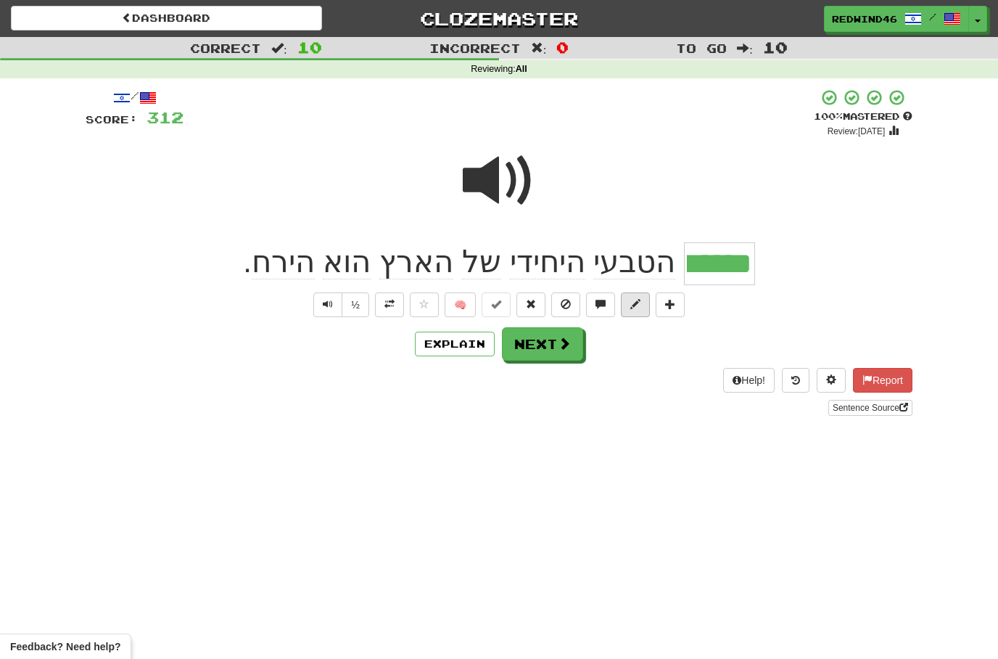
click at [638, 306] on span at bounding box center [635, 304] width 10 height 10
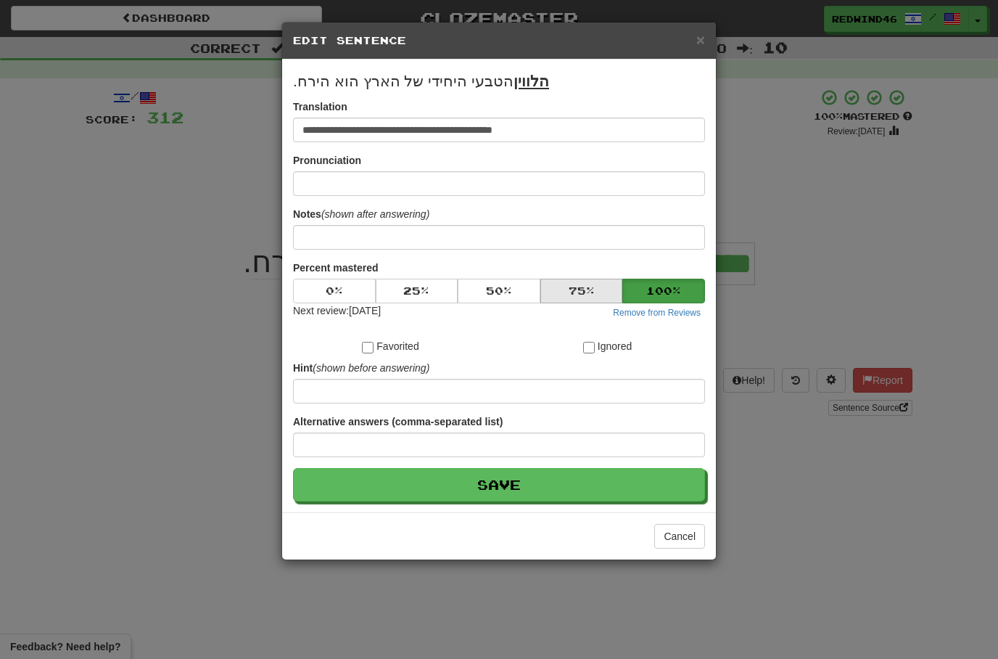
click at [590, 298] on button "75 %" at bounding box center [581, 291] width 83 height 25
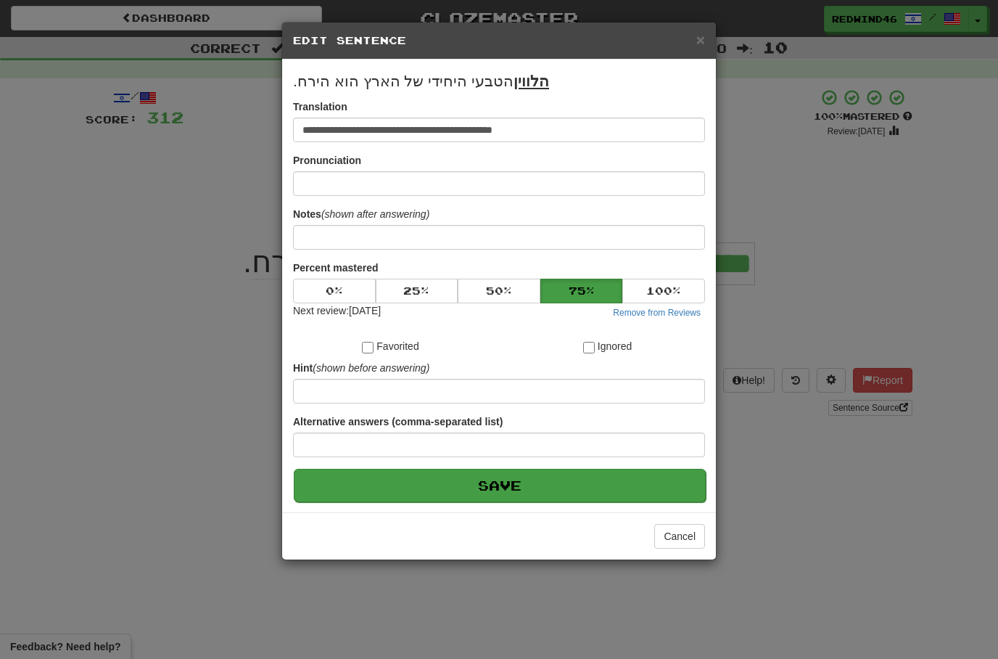
click at [503, 490] on button "Save" at bounding box center [500, 485] width 412 height 33
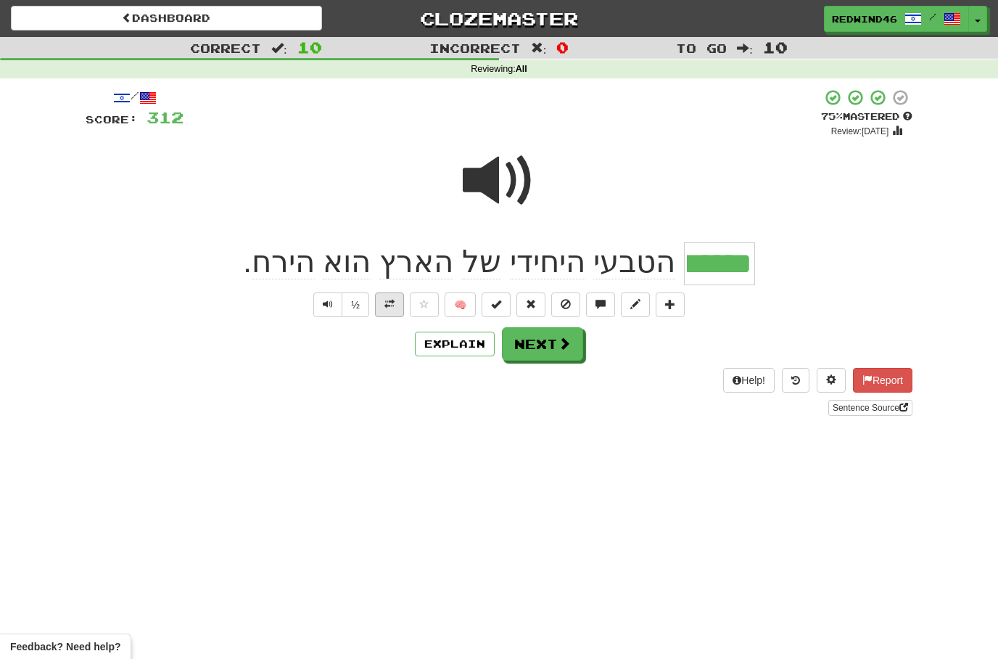
click at [384, 309] on button at bounding box center [389, 304] width 29 height 25
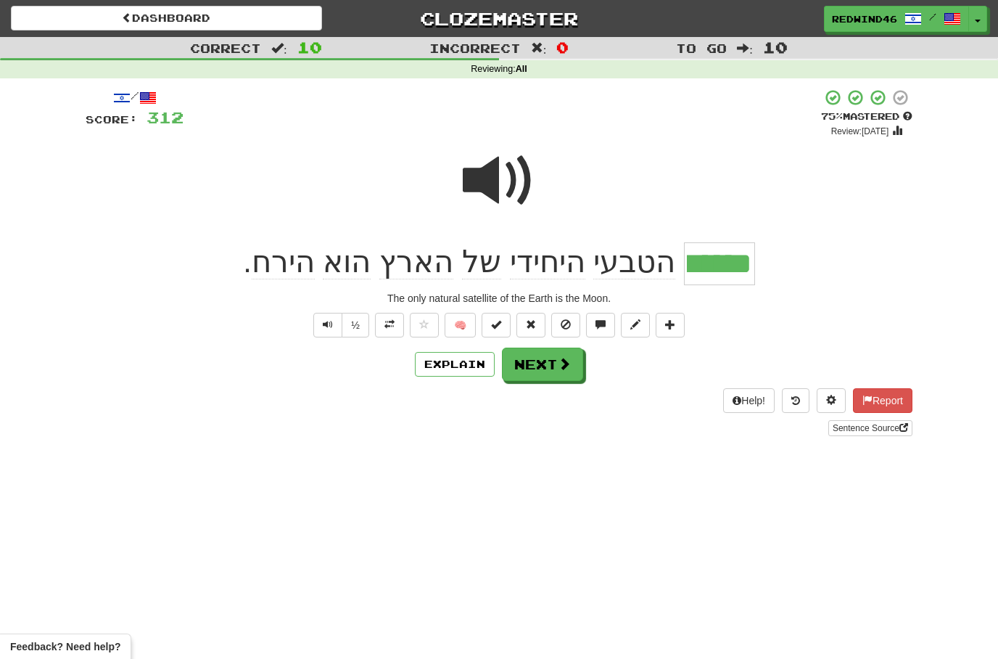
click at [543, 368] on button "Next" at bounding box center [542, 363] width 81 height 33
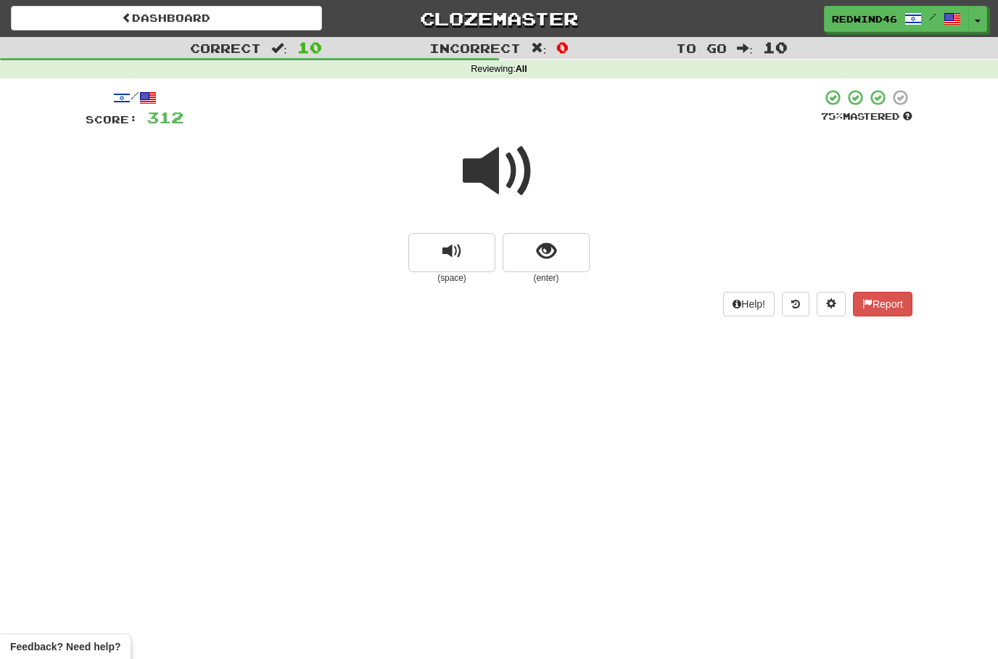
click at [492, 181] on span at bounding box center [499, 171] width 73 height 73
click at [547, 256] on span "show sentence" at bounding box center [547, 252] width 20 height 20
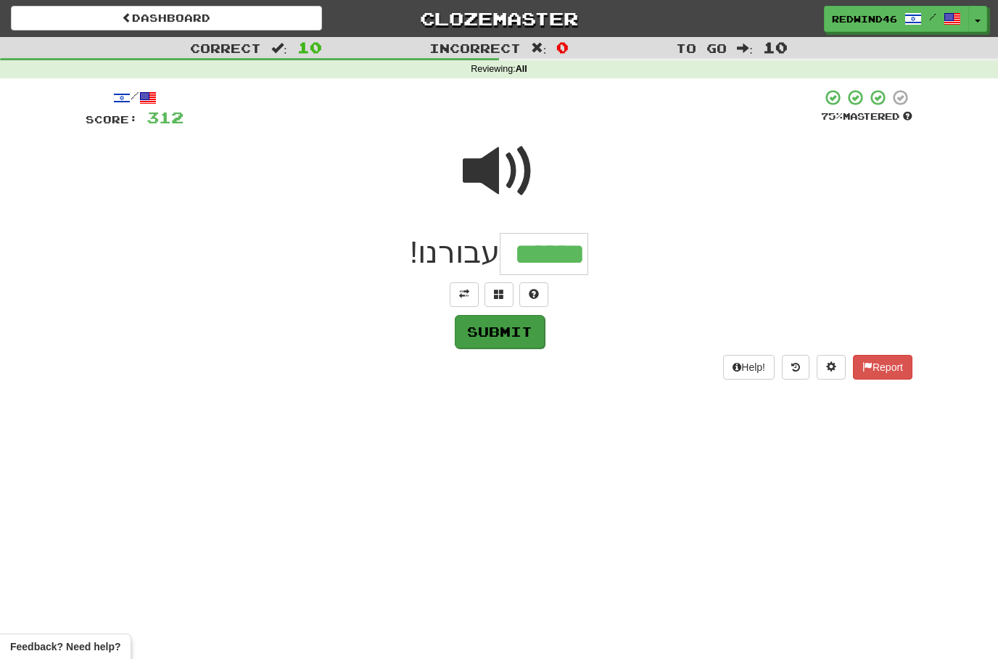
type input "******"
click at [506, 335] on button "Submit" at bounding box center [500, 331] width 90 height 33
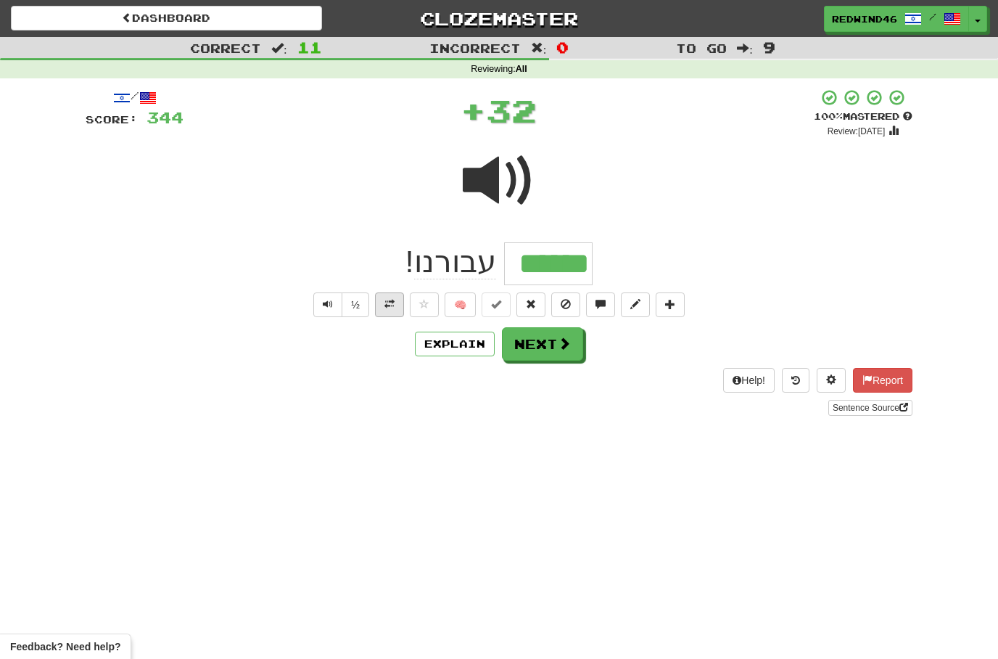
click at [389, 305] on span at bounding box center [389, 304] width 10 height 10
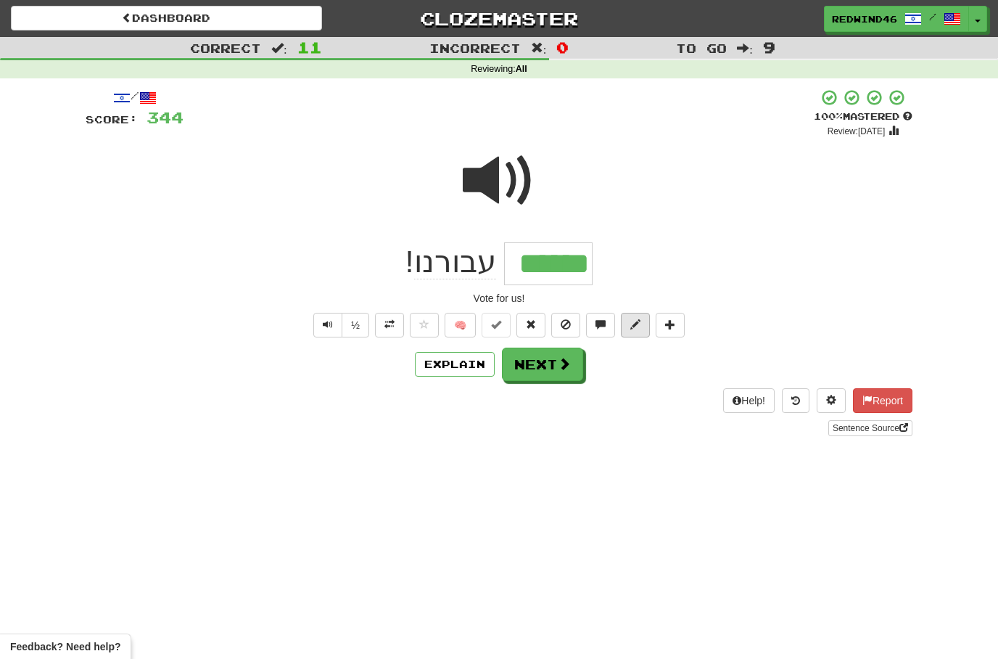
click at [631, 321] on span at bounding box center [635, 324] width 10 height 10
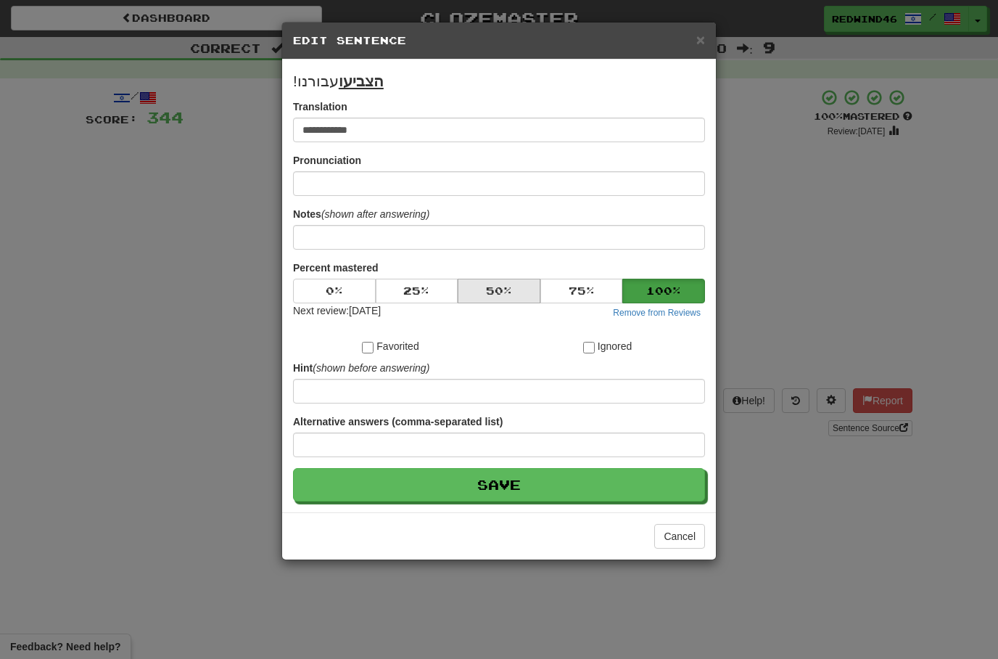
click at [500, 295] on button "50 %" at bounding box center [499, 291] width 83 height 25
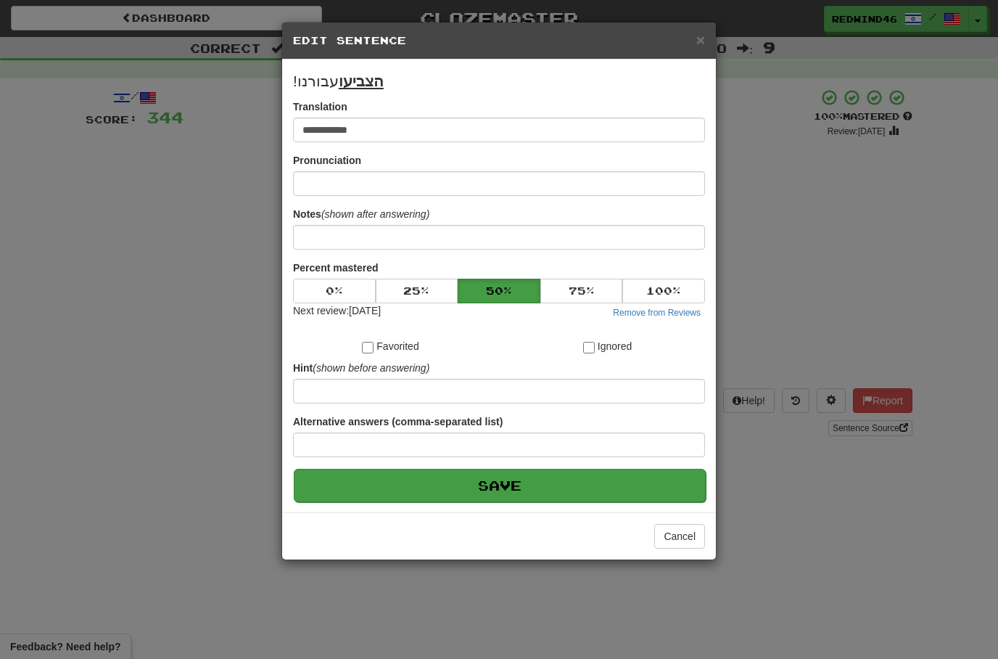
click at [457, 478] on button "Save" at bounding box center [500, 485] width 412 height 33
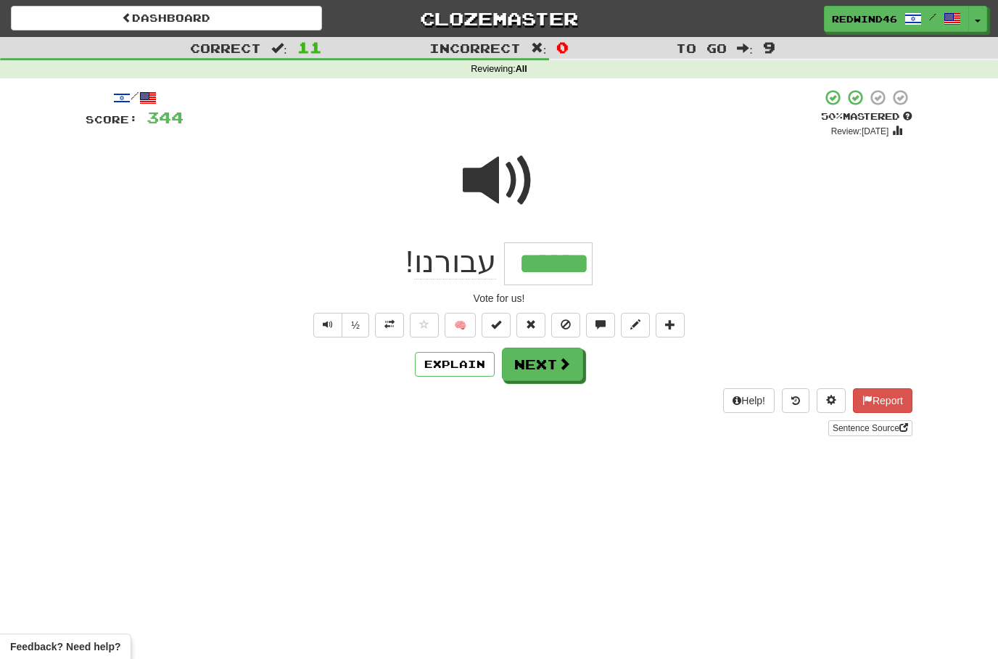
click at [544, 369] on button "Next" at bounding box center [542, 363] width 81 height 33
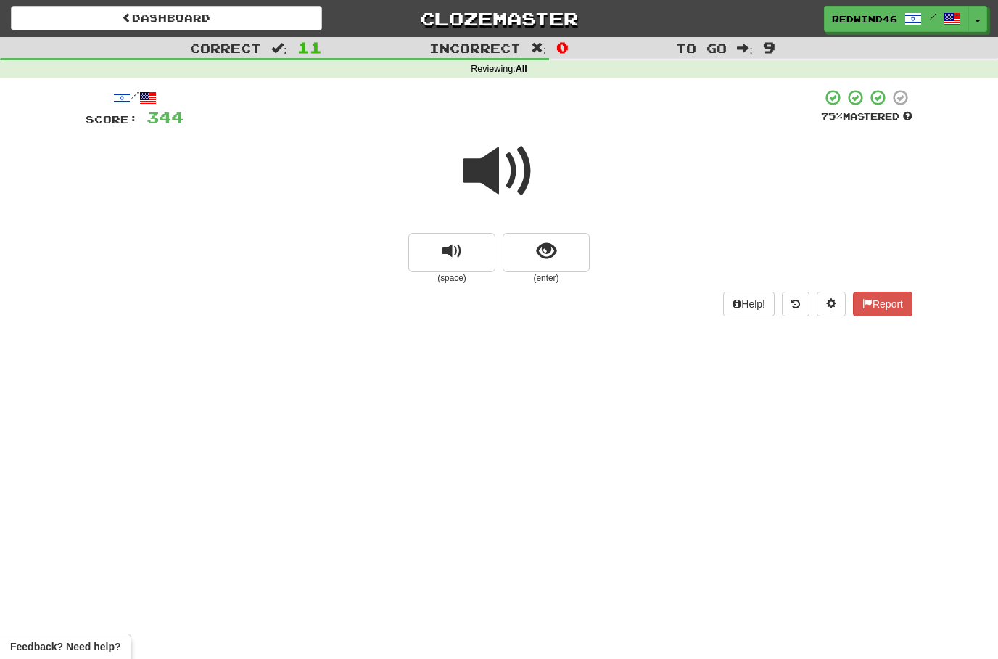
click at [495, 177] on span at bounding box center [499, 171] width 73 height 73
click at [534, 258] on button "show sentence" at bounding box center [546, 252] width 87 height 39
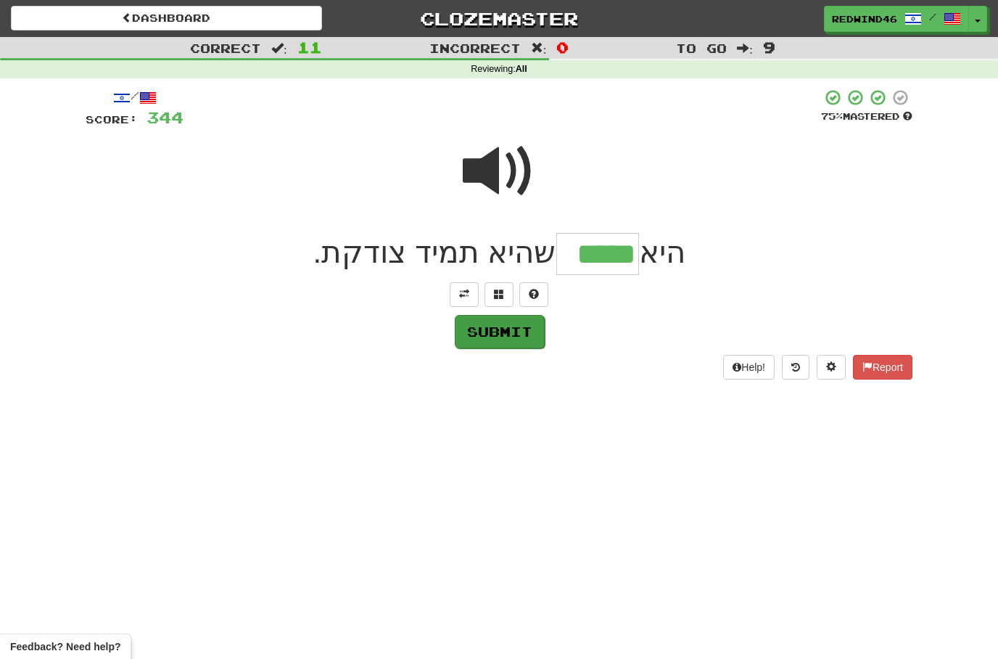
type input "*****"
click at [505, 340] on button "Submit" at bounding box center [500, 331] width 90 height 33
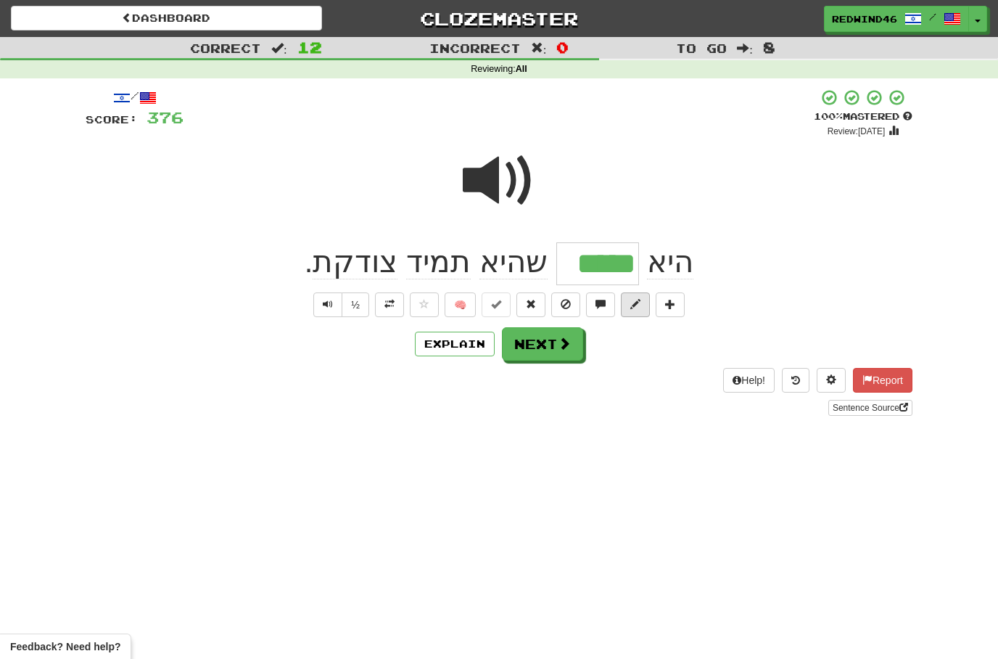
click at [627, 308] on button at bounding box center [635, 304] width 29 height 25
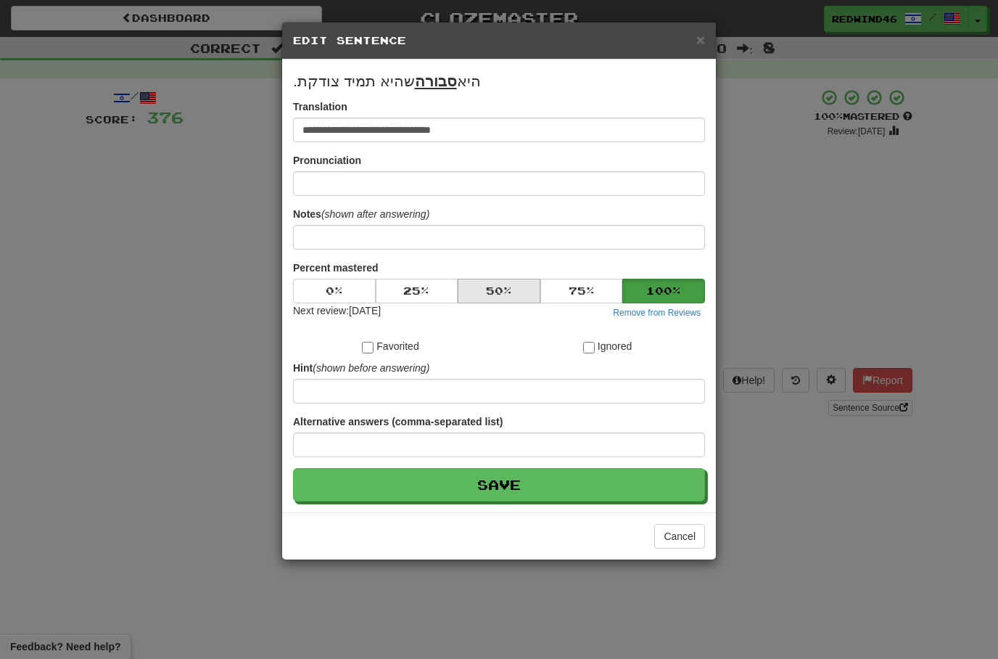
click at [513, 292] on button "50 %" at bounding box center [499, 291] width 83 height 25
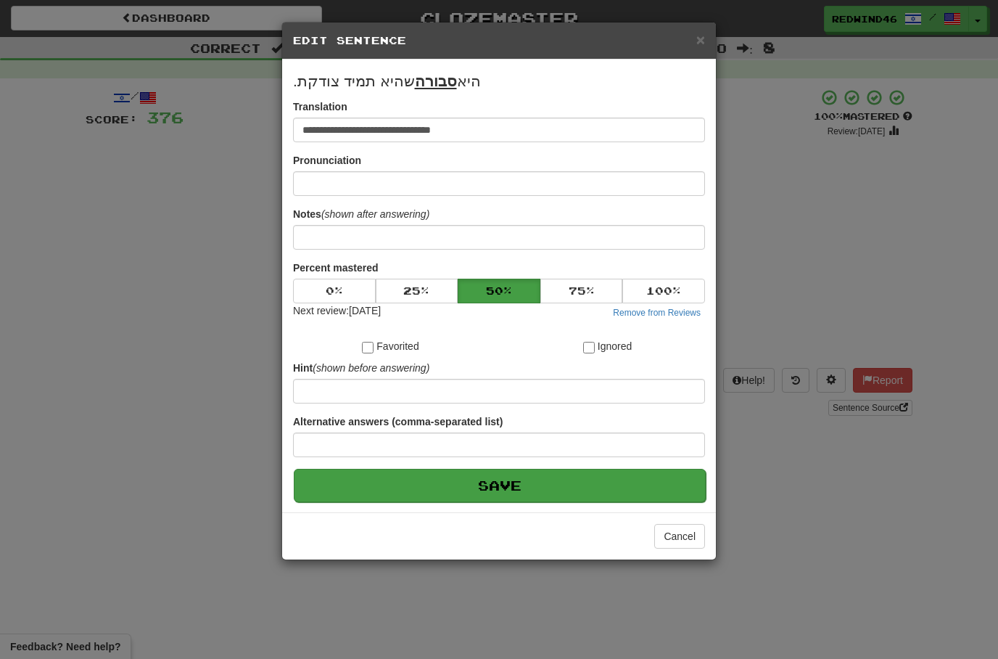
click at [461, 488] on button "Save" at bounding box center [500, 485] width 412 height 33
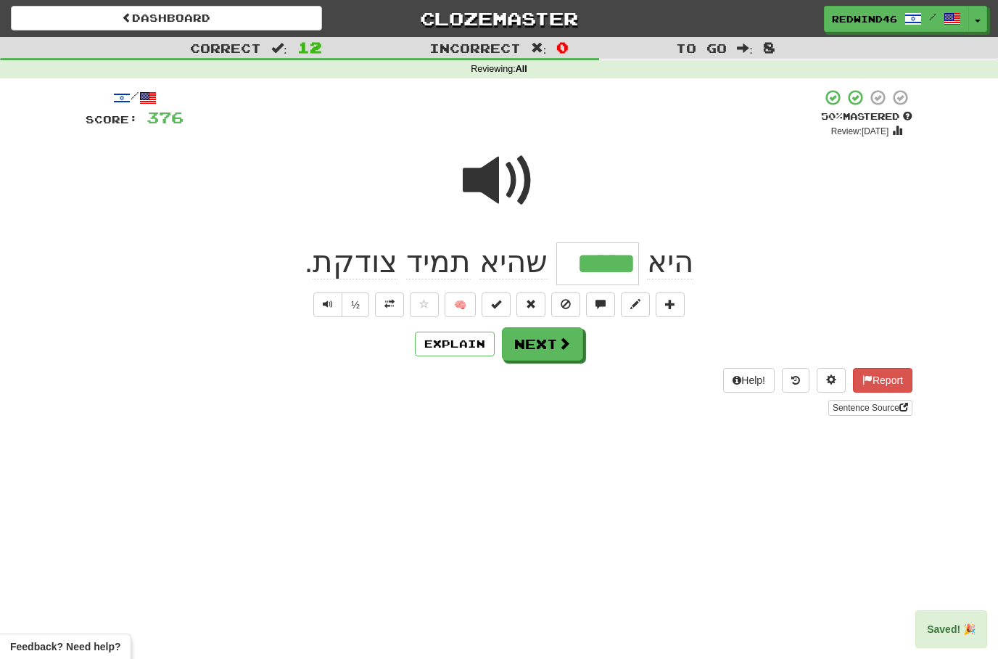
click at [387, 309] on button at bounding box center [389, 304] width 29 height 25
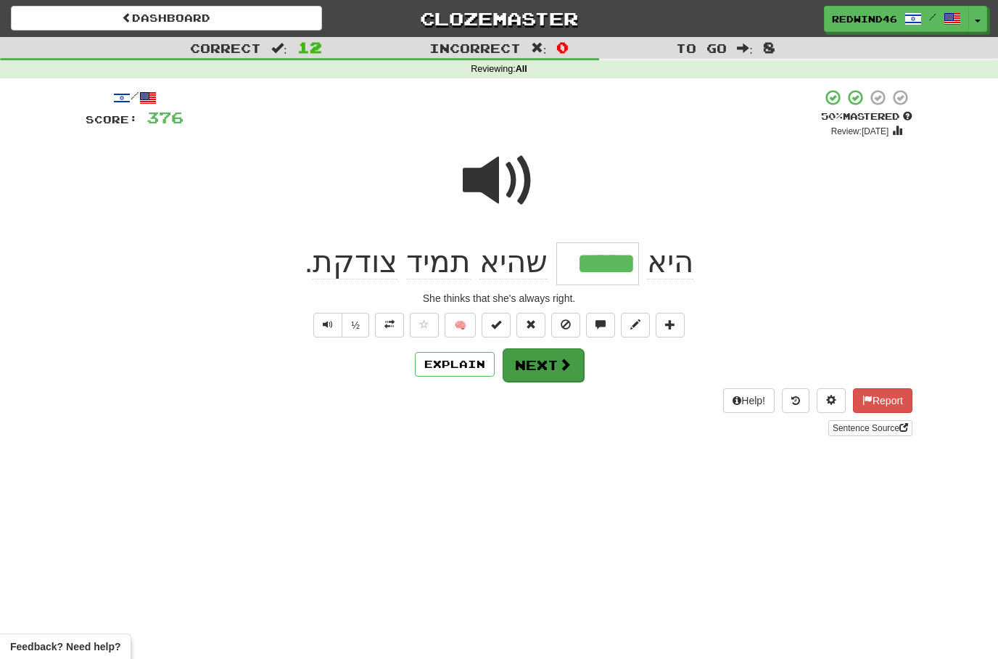
click at [559, 365] on span at bounding box center [565, 364] width 13 height 13
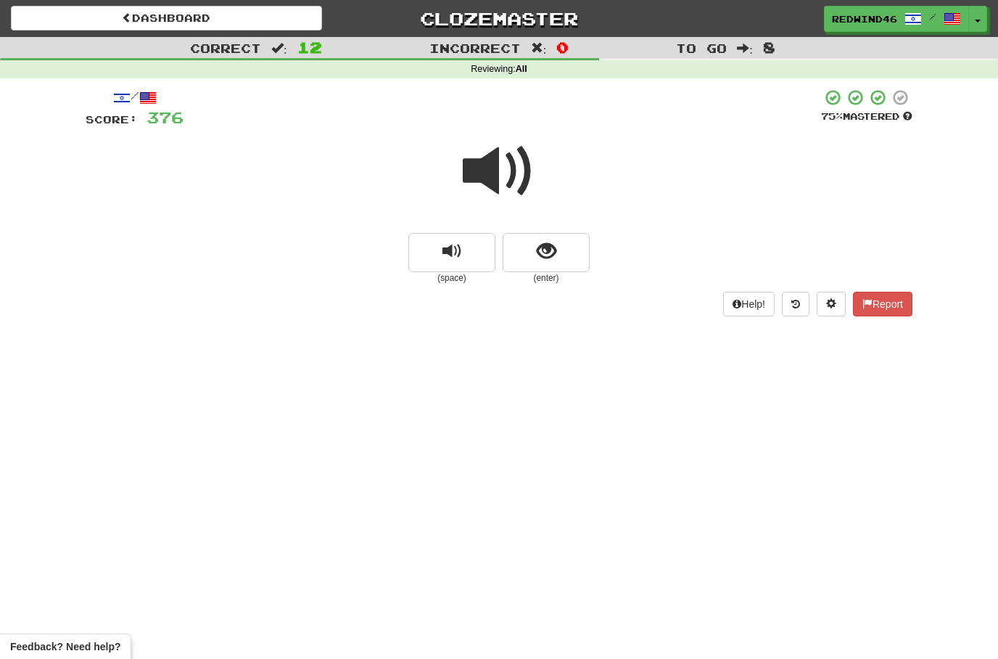
click at [498, 160] on span at bounding box center [499, 171] width 73 height 73
click at [544, 249] on span "show sentence" at bounding box center [547, 252] width 20 height 20
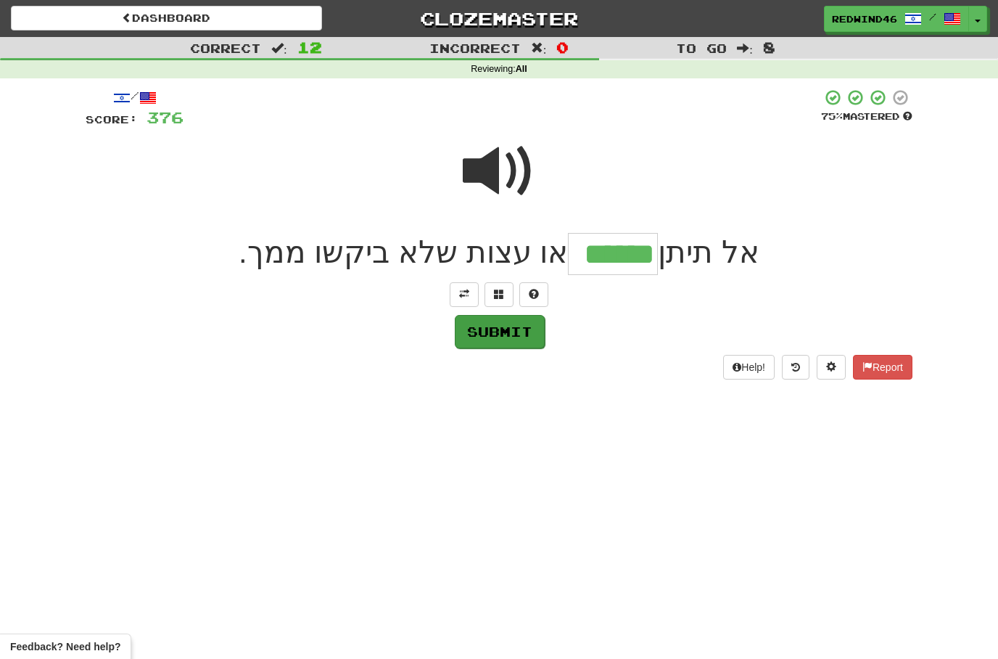
type input "******"
click at [484, 333] on button "Submit" at bounding box center [500, 331] width 90 height 33
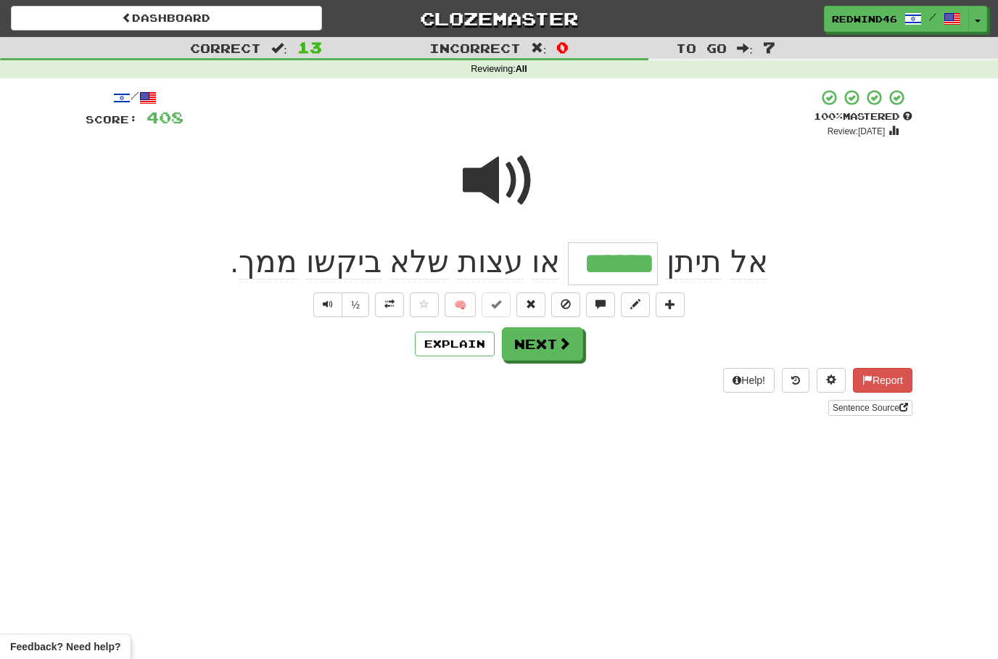
click at [384, 305] on span at bounding box center [389, 304] width 10 height 10
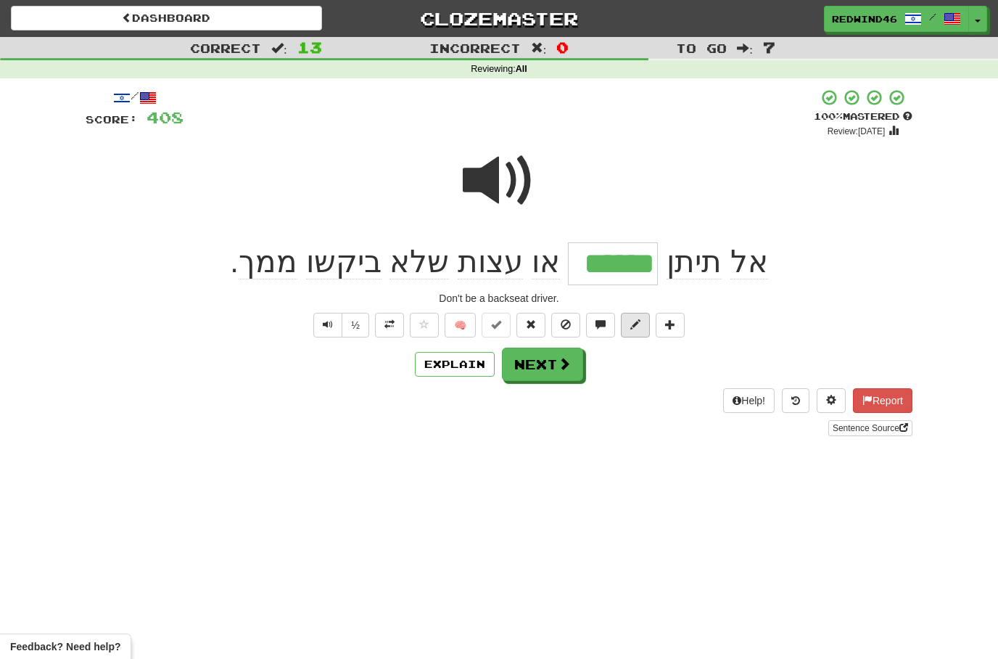
click at [635, 327] on span at bounding box center [635, 324] width 10 height 10
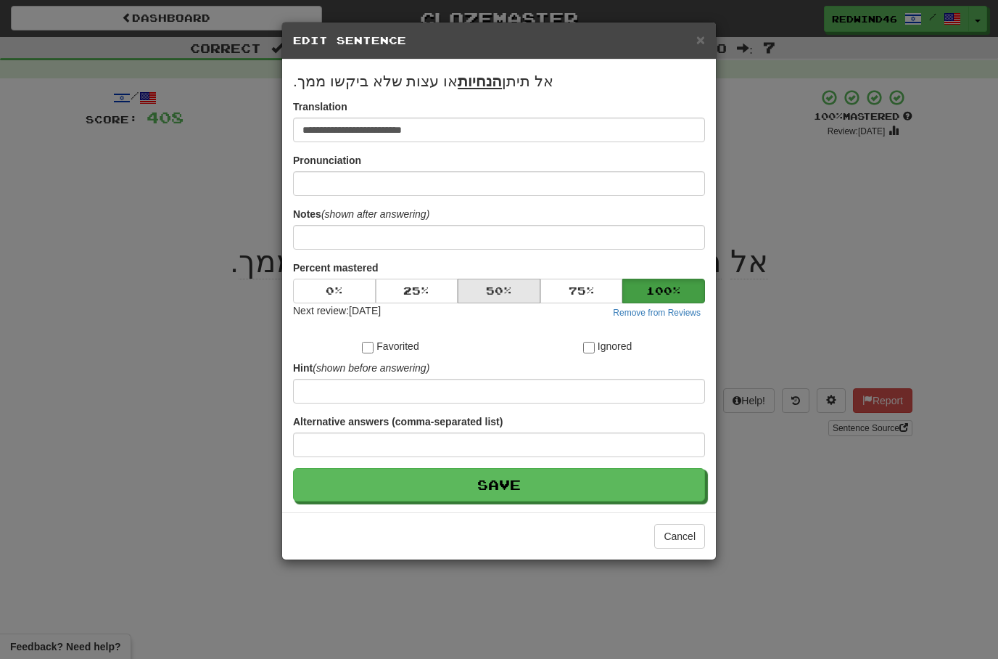
click at [493, 298] on button "50 %" at bounding box center [499, 291] width 83 height 25
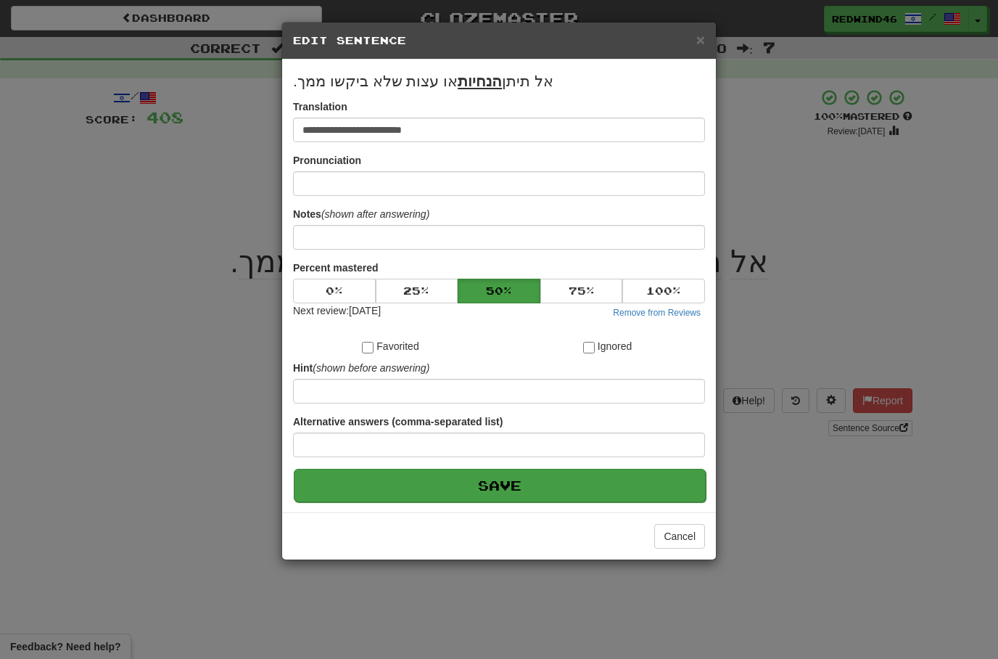
click at [502, 485] on button "Save" at bounding box center [500, 485] width 412 height 33
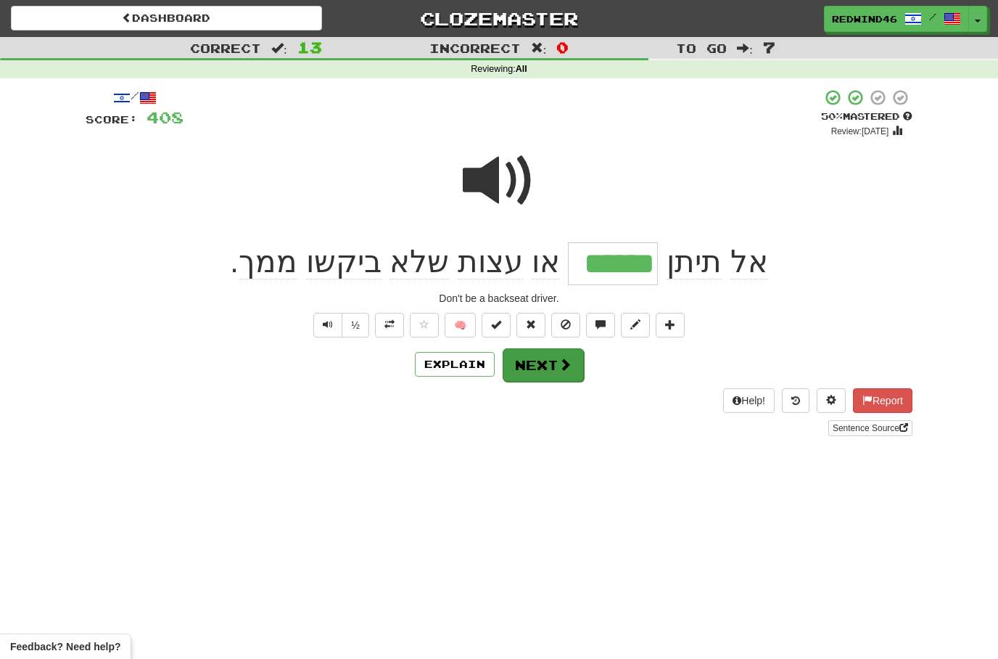
click at [538, 365] on button "Next" at bounding box center [543, 364] width 81 height 33
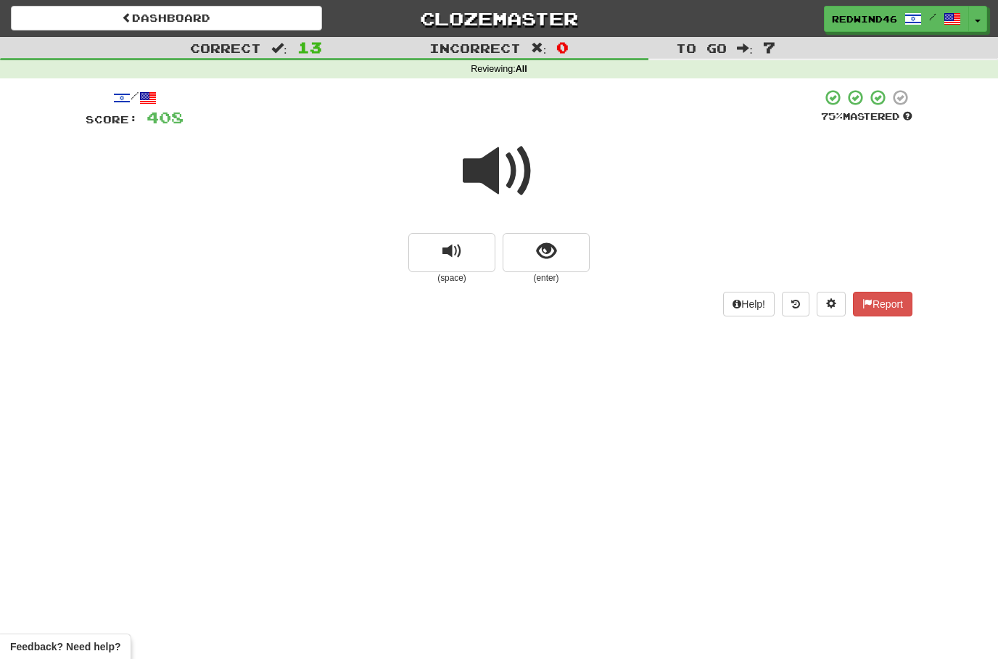
click at [493, 170] on span at bounding box center [499, 171] width 73 height 73
click at [556, 242] on button "show sentence" at bounding box center [546, 252] width 87 height 39
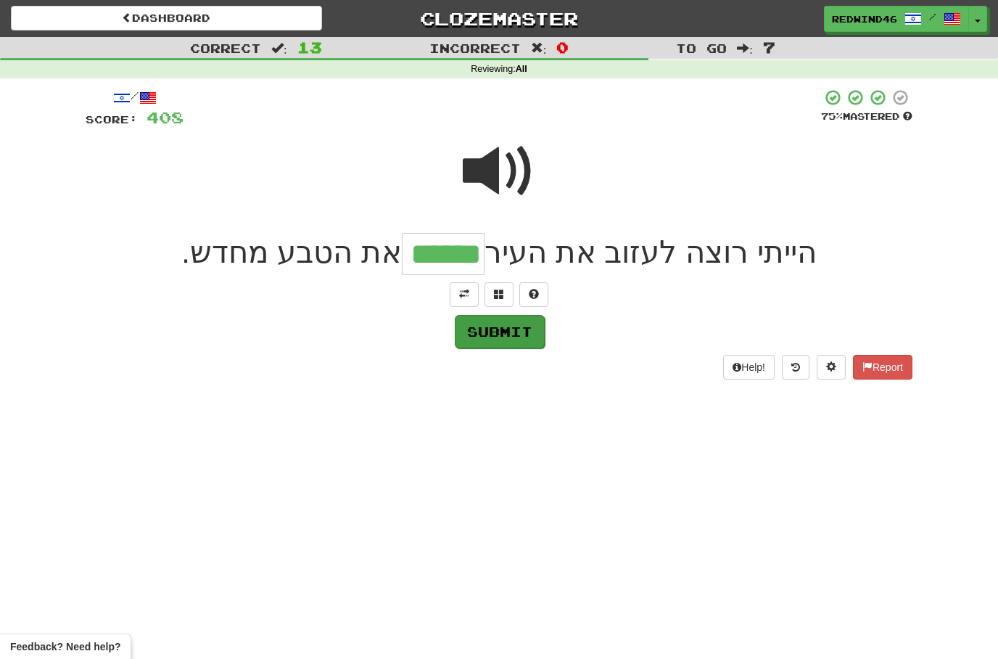
type input "******"
click at [498, 343] on button "Submit" at bounding box center [500, 331] width 90 height 33
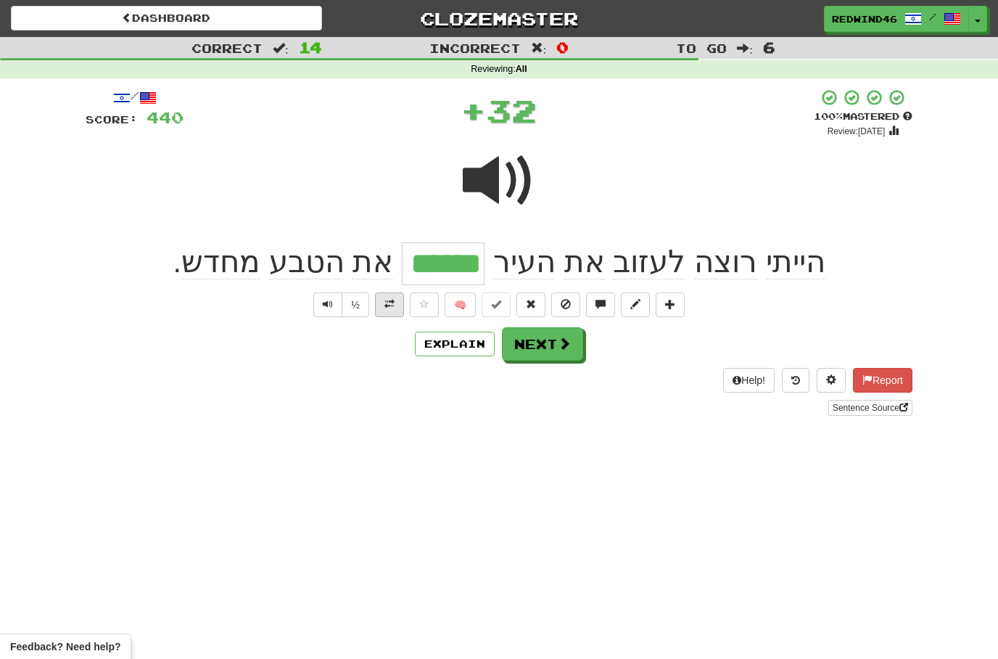
click at [387, 308] on span at bounding box center [389, 304] width 10 height 10
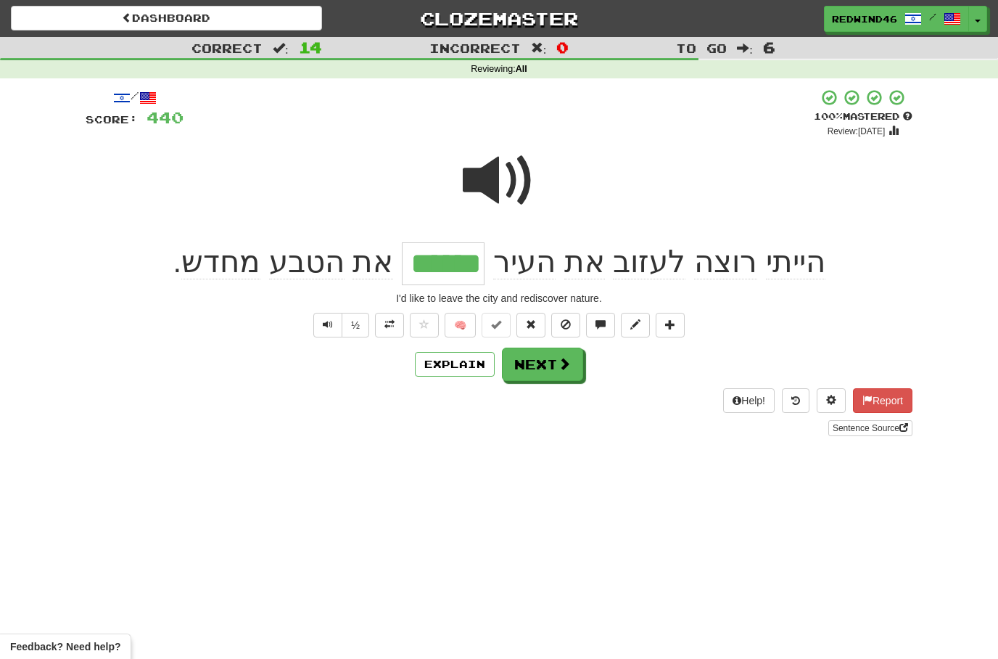
click at [543, 368] on button "Next" at bounding box center [542, 363] width 81 height 33
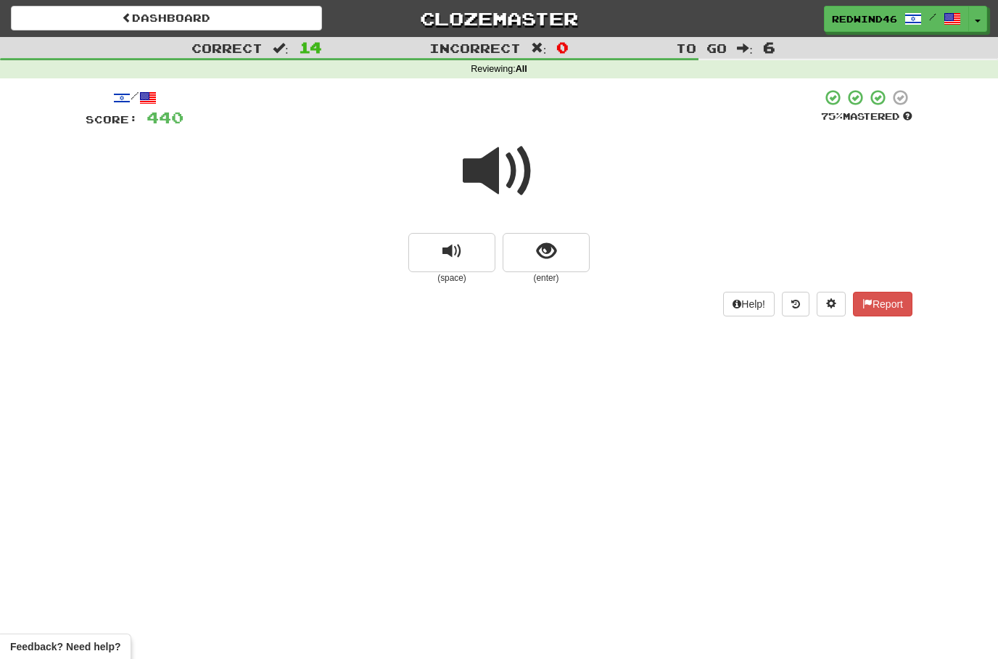
click at [477, 189] on span at bounding box center [499, 171] width 73 height 73
click at [548, 260] on span "show sentence" at bounding box center [547, 252] width 20 height 20
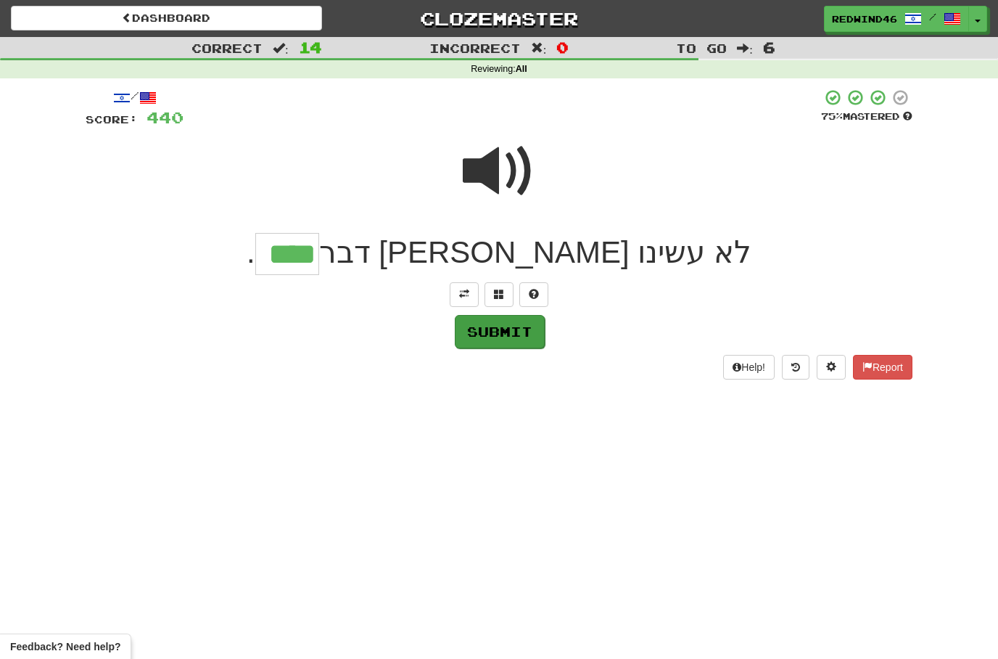
type input "****"
click at [478, 332] on button "Submit" at bounding box center [500, 331] width 90 height 33
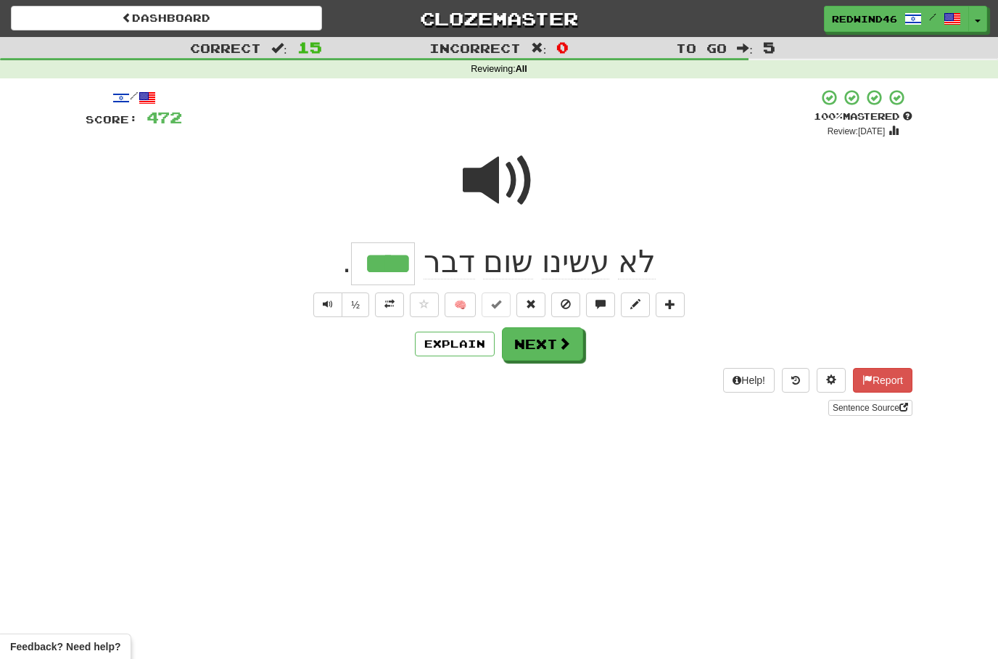
click at [505, 158] on span at bounding box center [499, 180] width 73 height 73
click at [395, 299] on button at bounding box center [389, 304] width 29 height 25
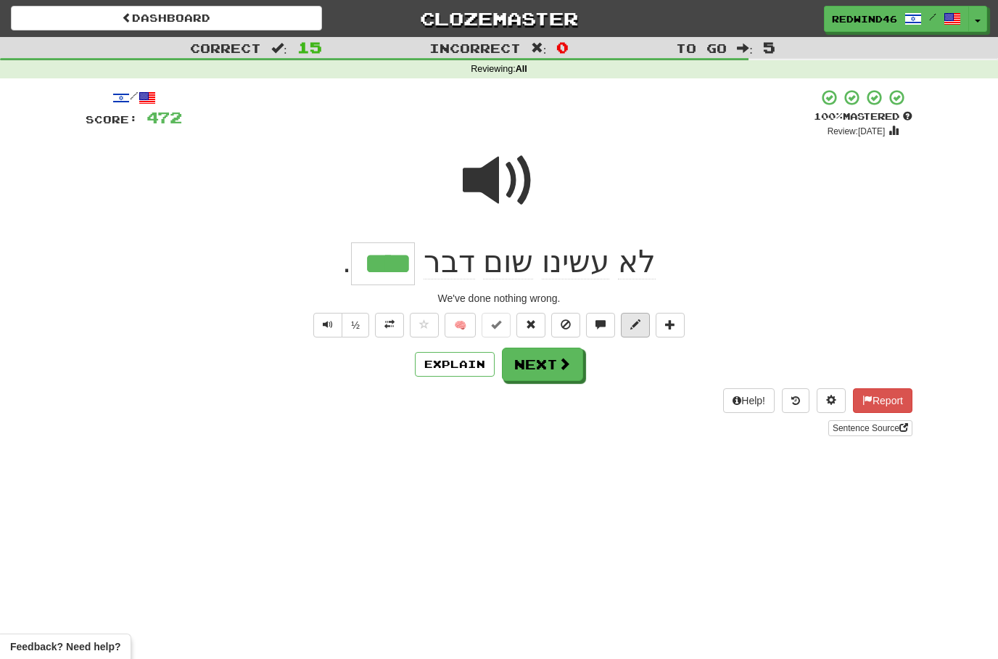
click at [636, 332] on button at bounding box center [635, 325] width 29 height 25
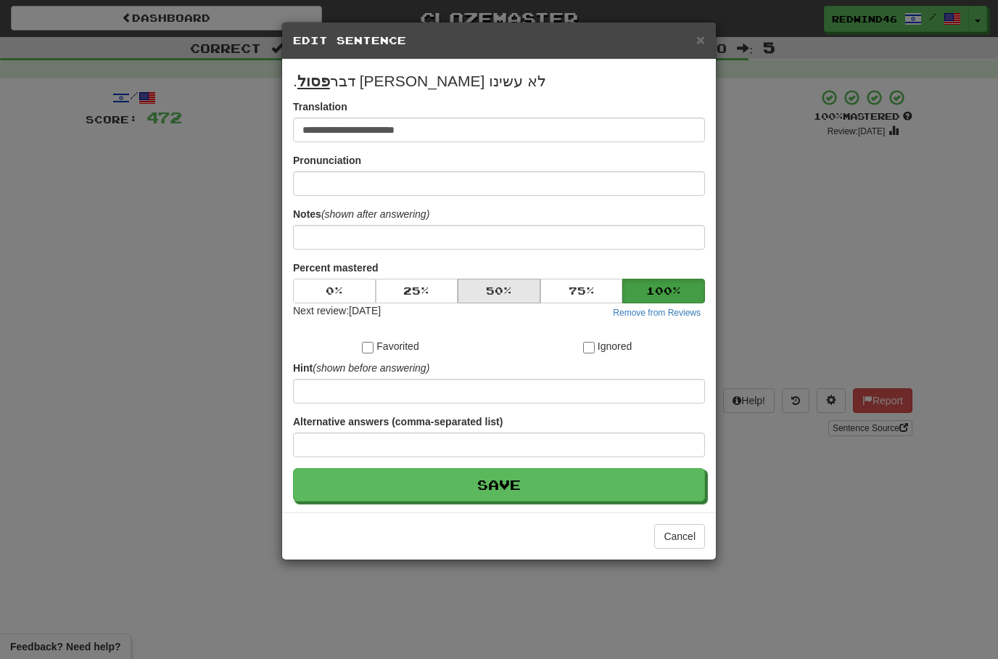
click at [479, 293] on button "50 %" at bounding box center [499, 291] width 83 height 25
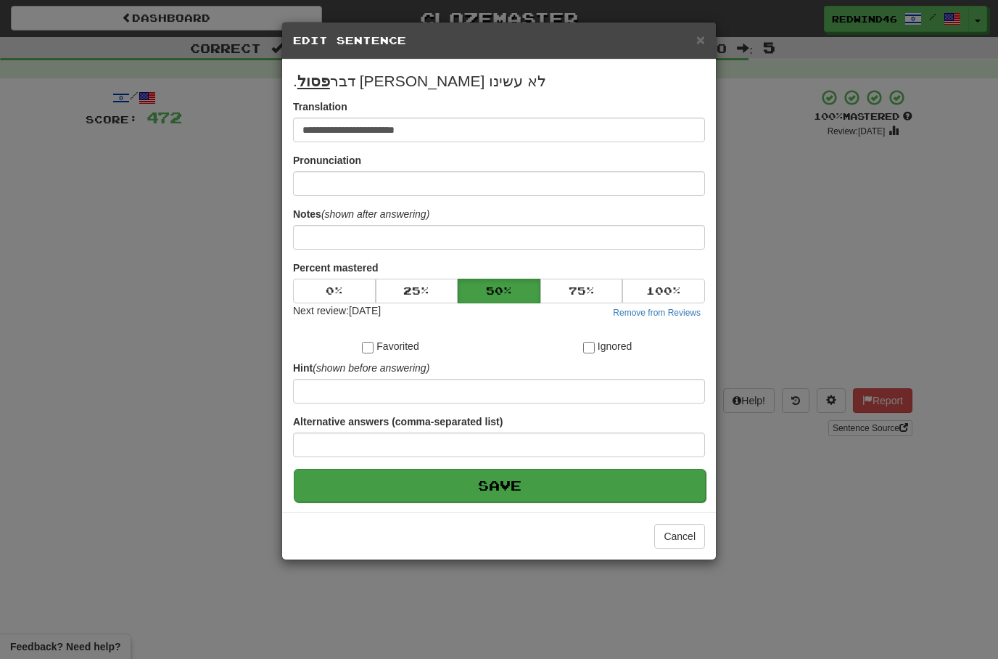
click at [482, 489] on button "Save" at bounding box center [500, 485] width 412 height 33
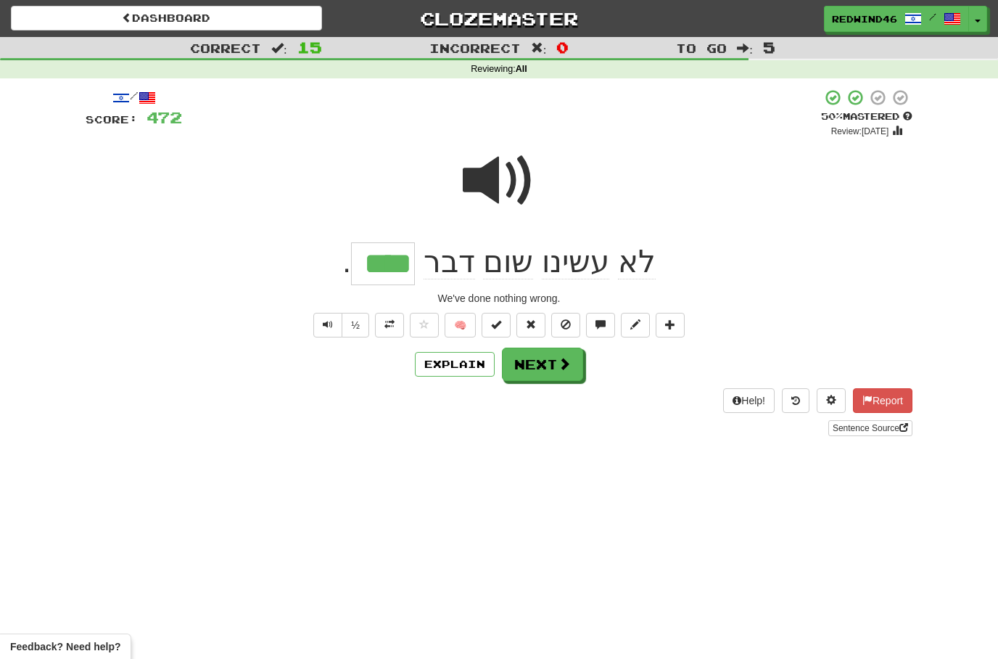
click at [543, 369] on button "Next" at bounding box center [542, 363] width 81 height 33
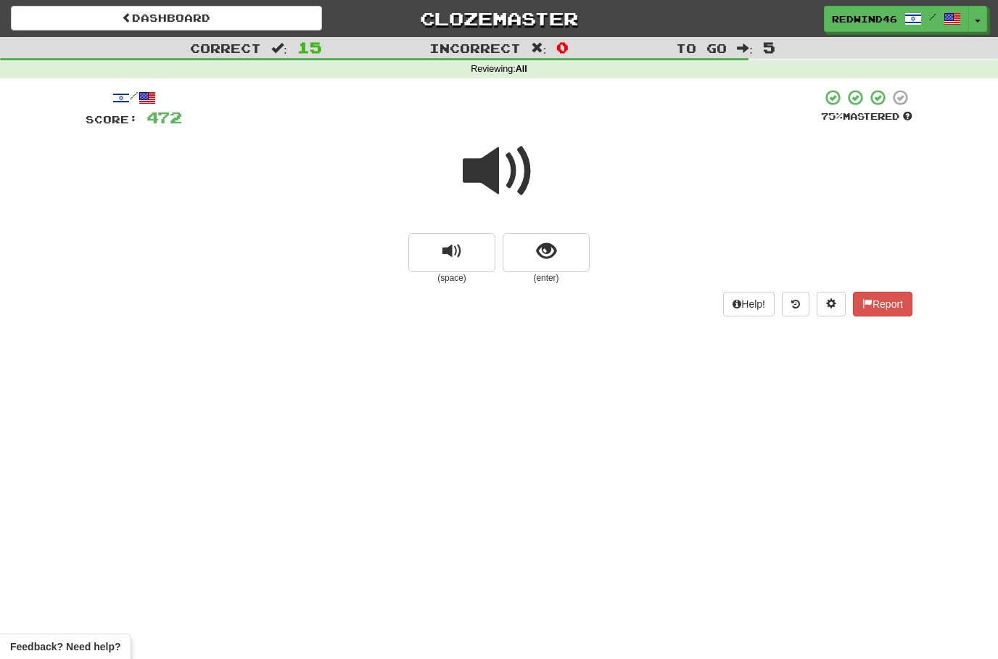
click at [485, 152] on span at bounding box center [499, 171] width 73 height 73
click at [550, 257] on span "show sentence" at bounding box center [547, 252] width 20 height 20
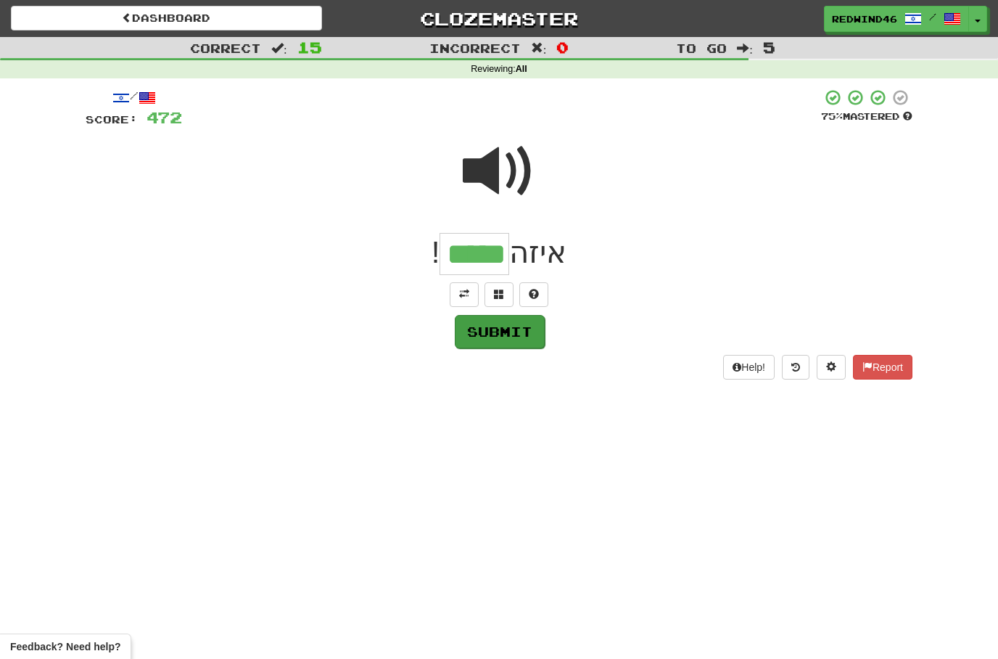
type input "*****"
click at [496, 340] on button "Submit" at bounding box center [500, 331] width 90 height 33
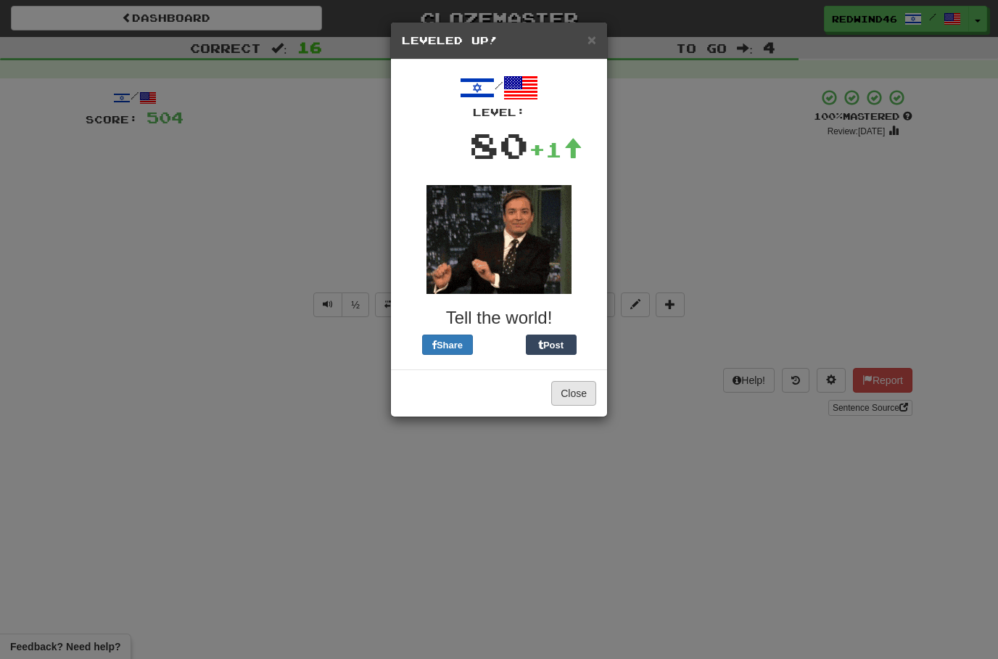
click at [570, 392] on button "Close" at bounding box center [573, 393] width 45 height 25
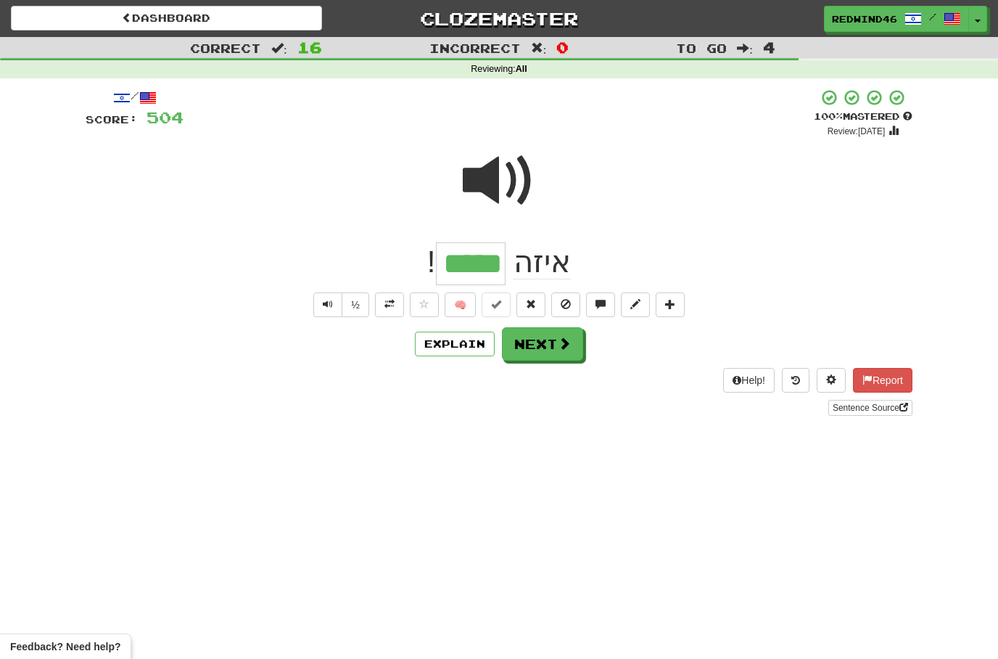
click at [390, 309] on button at bounding box center [389, 304] width 29 height 25
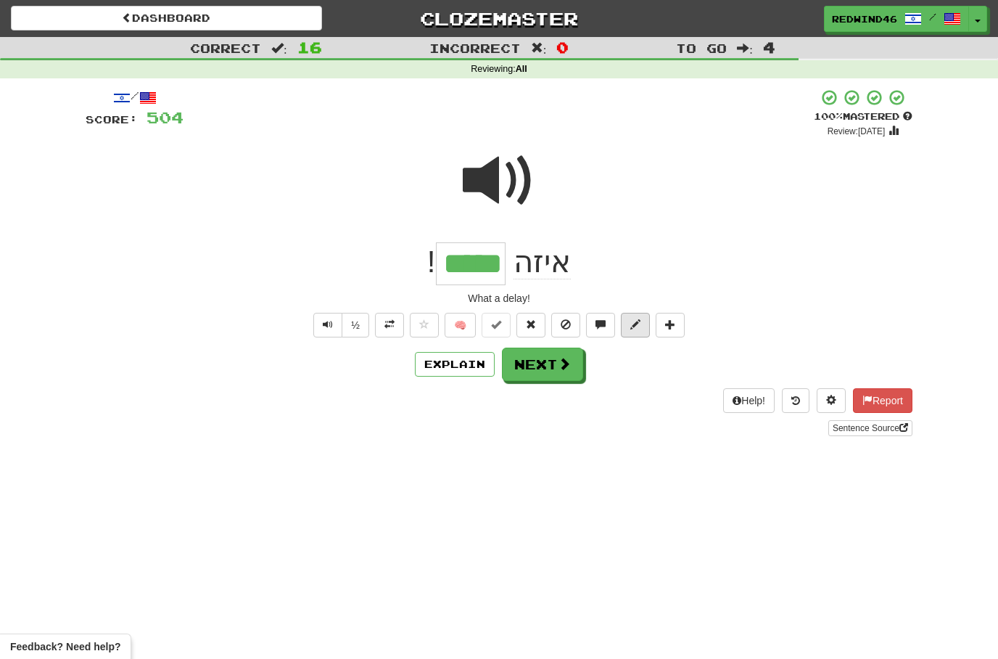
click at [644, 326] on button at bounding box center [635, 325] width 29 height 25
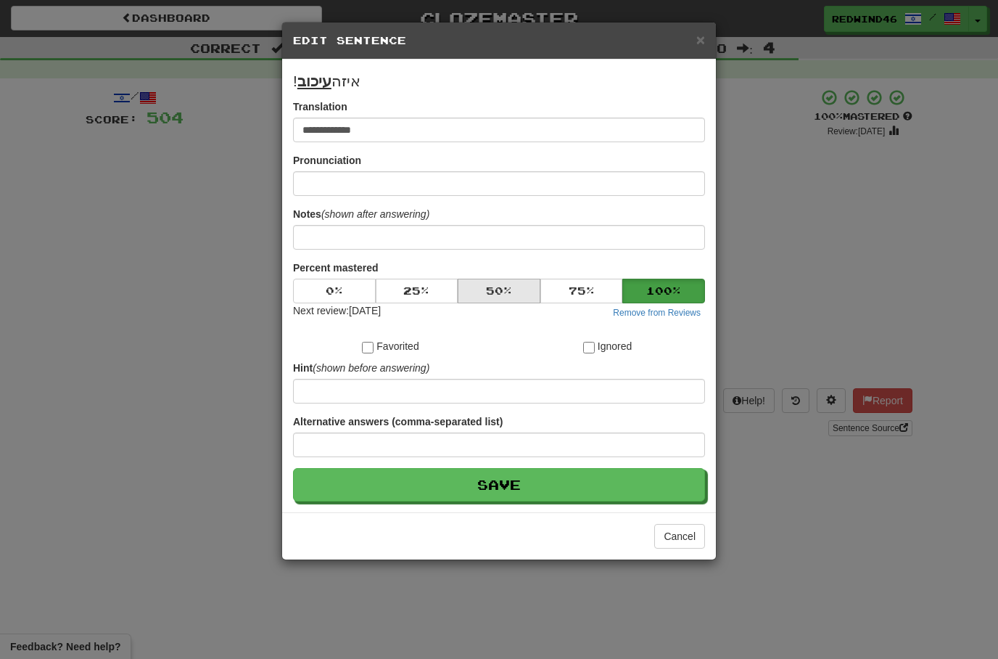
click at [497, 300] on button "50 %" at bounding box center [499, 291] width 83 height 25
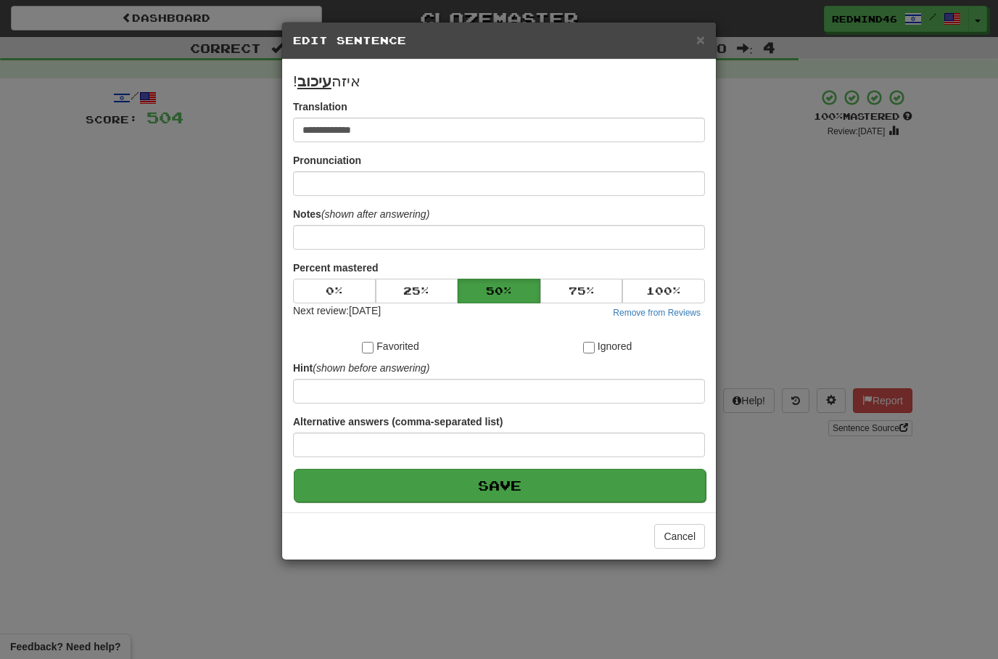
click at [518, 478] on button "Save" at bounding box center [500, 485] width 412 height 33
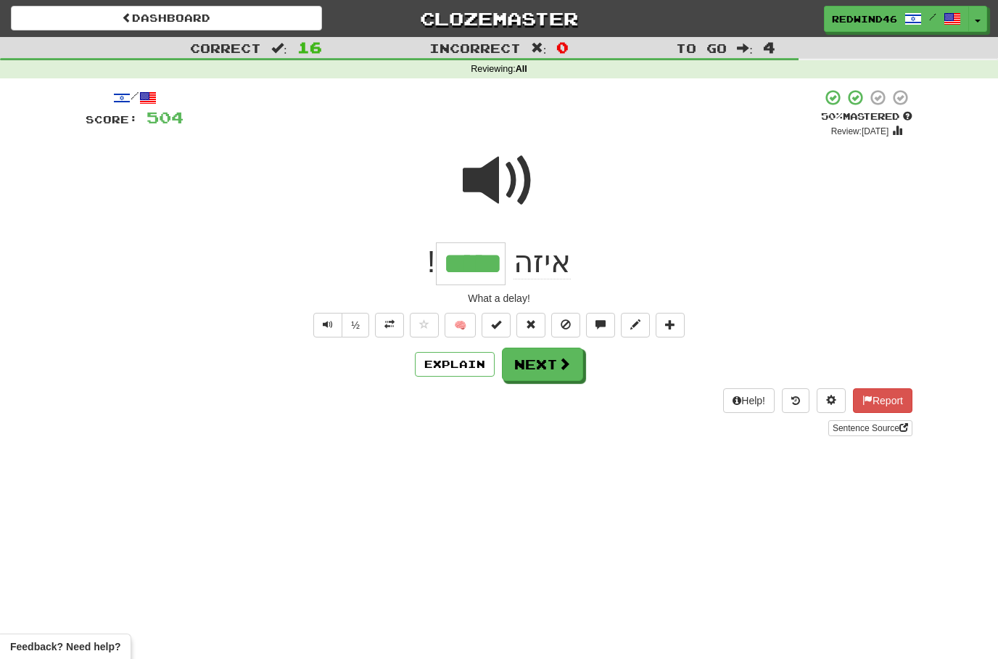
click at [539, 374] on button "Next" at bounding box center [542, 363] width 81 height 33
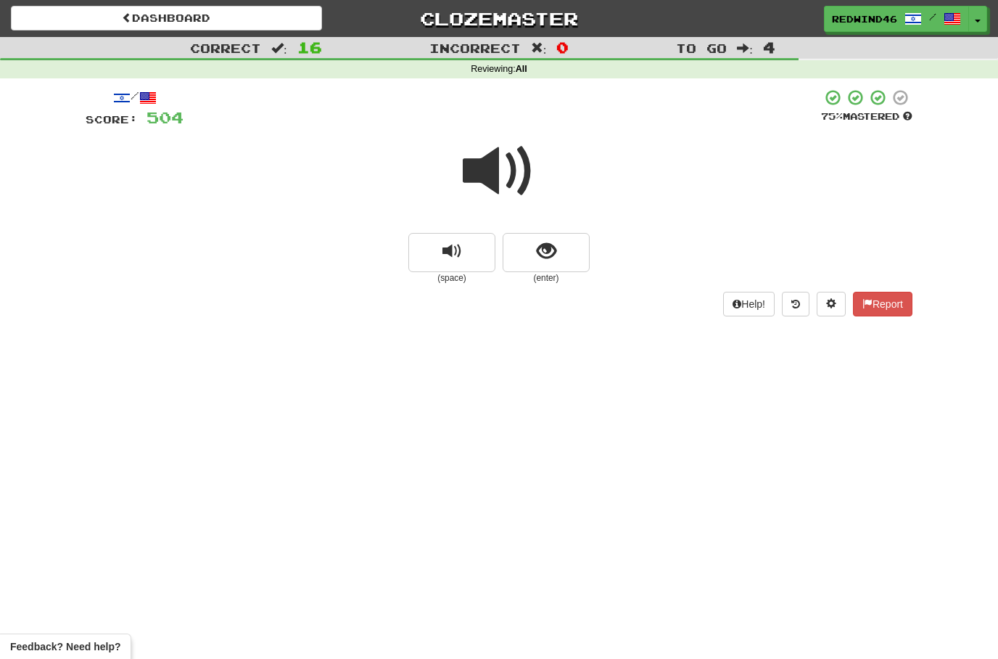
click at [496, 184] on span at bounding box center [499, 171] width 73 height 73
click at [535, 250] on button "show sentence" at bounding box center [546, 252] width 87 height 39
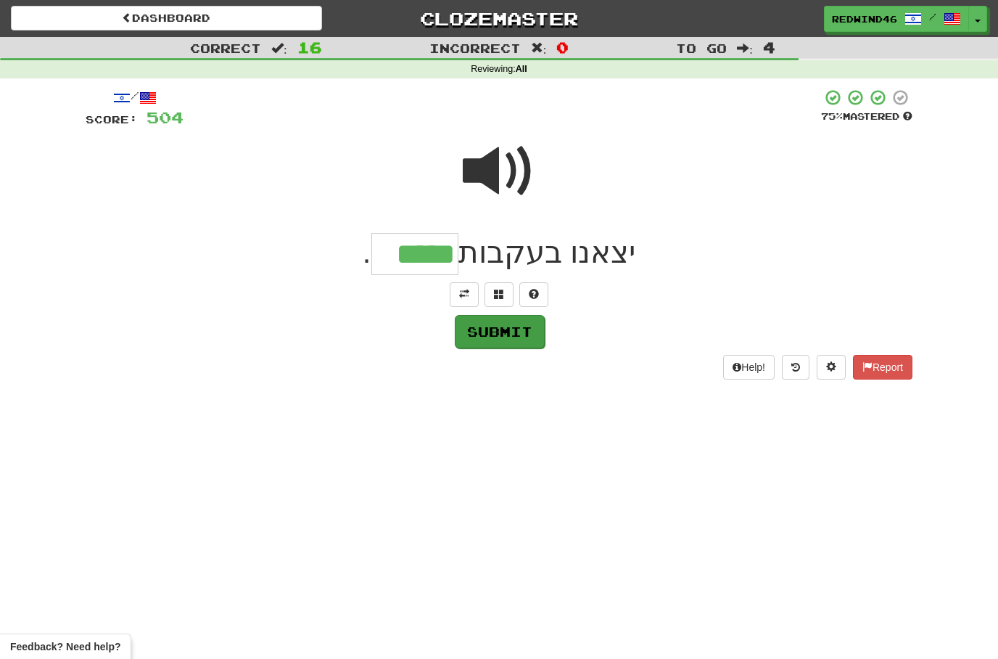
type input "*****"
click at [514, 320] on button "Submit" at bounding box center [500, 331] width 90 height 33
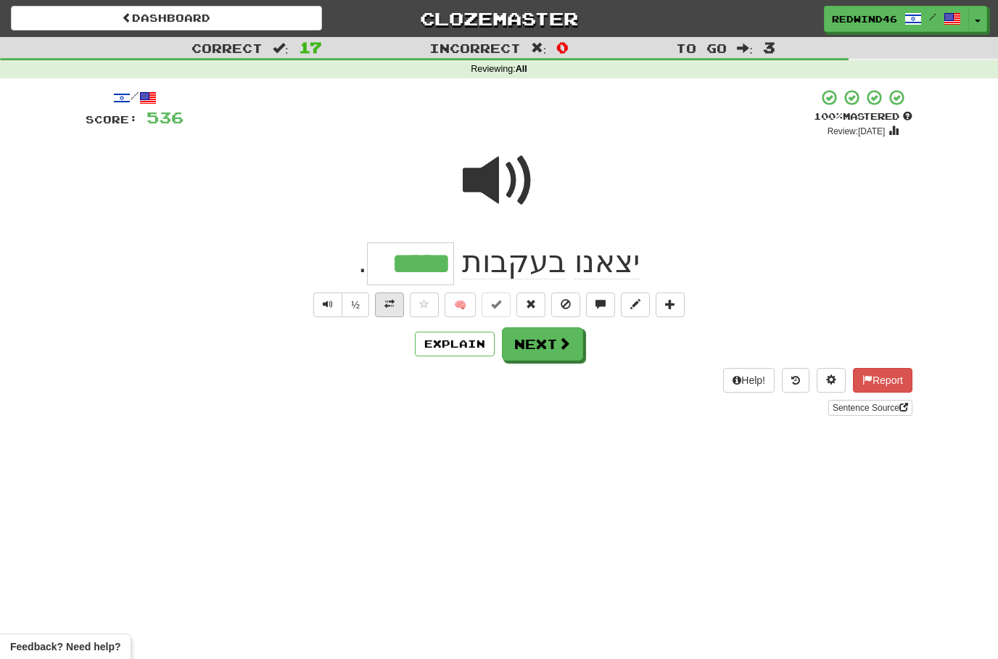
click at [387, 310] on button at bounding box center [389, 304] width 29 height 25
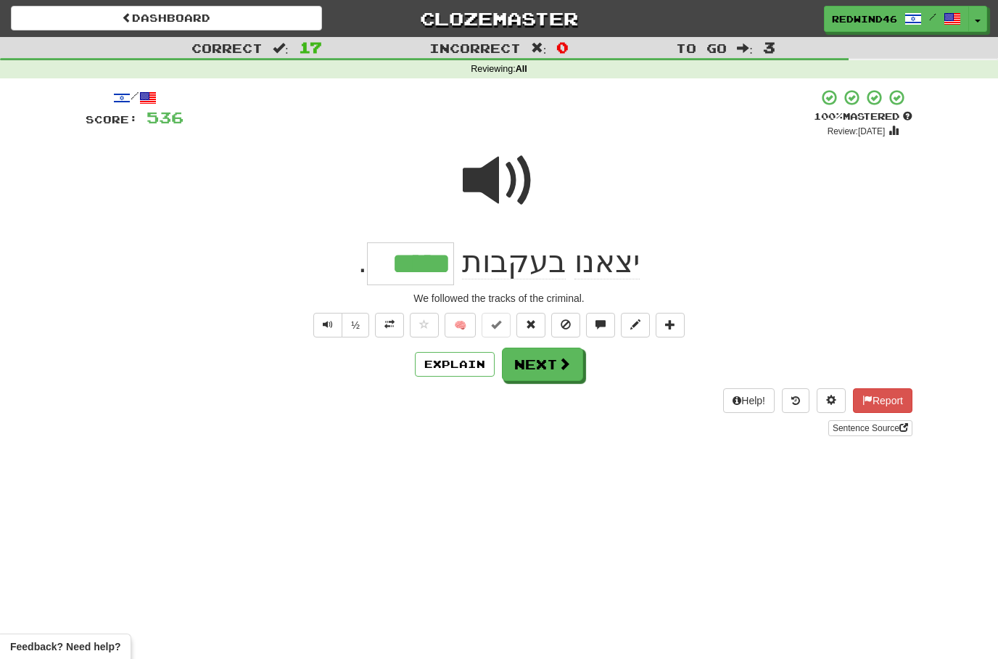
click at [498, 179] on span at bounding box center [499, 180] width 73 height 73
click at [640, 328] on span at bounding box center [635, 324] width 10 height 10
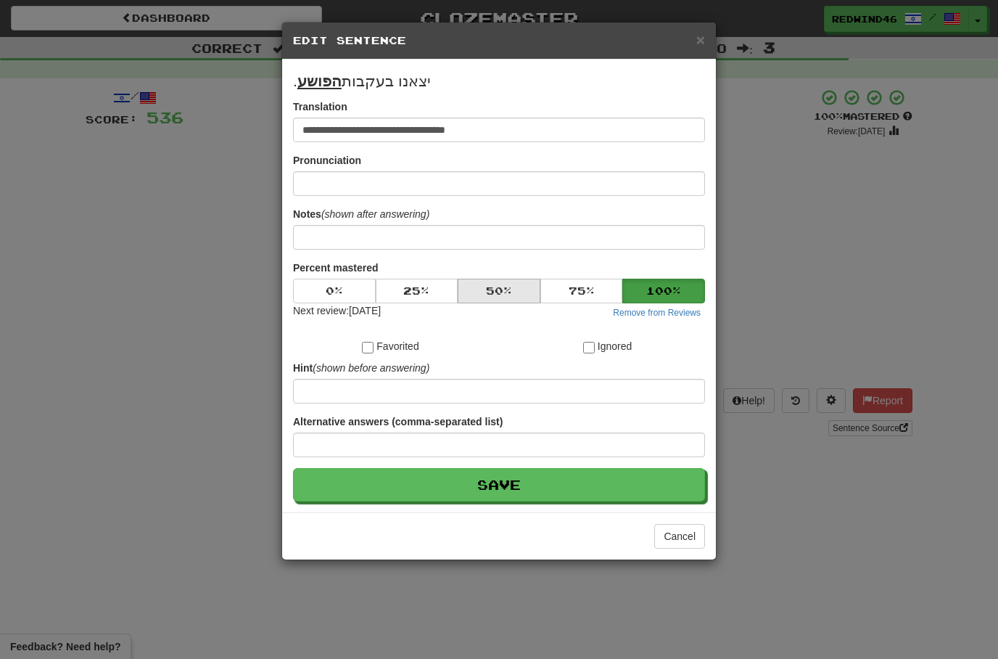
click at [476, 296] on button "50 %" at bounding box center [499, 291] width 83 height 25
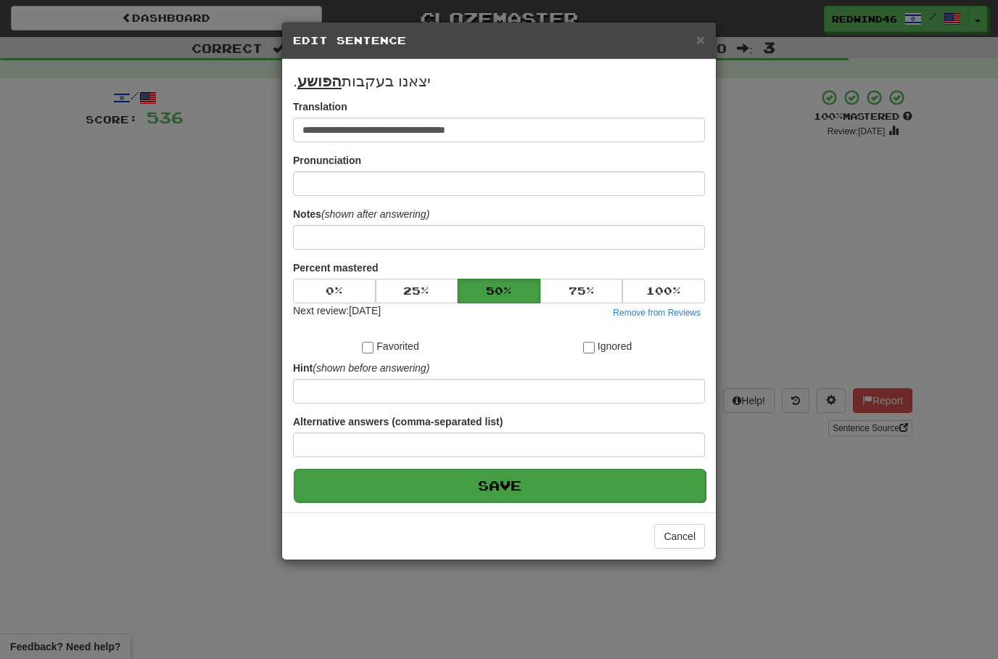
click at [447, 495] on button "Save" at bounding box center [500, 485] width 412 height 33
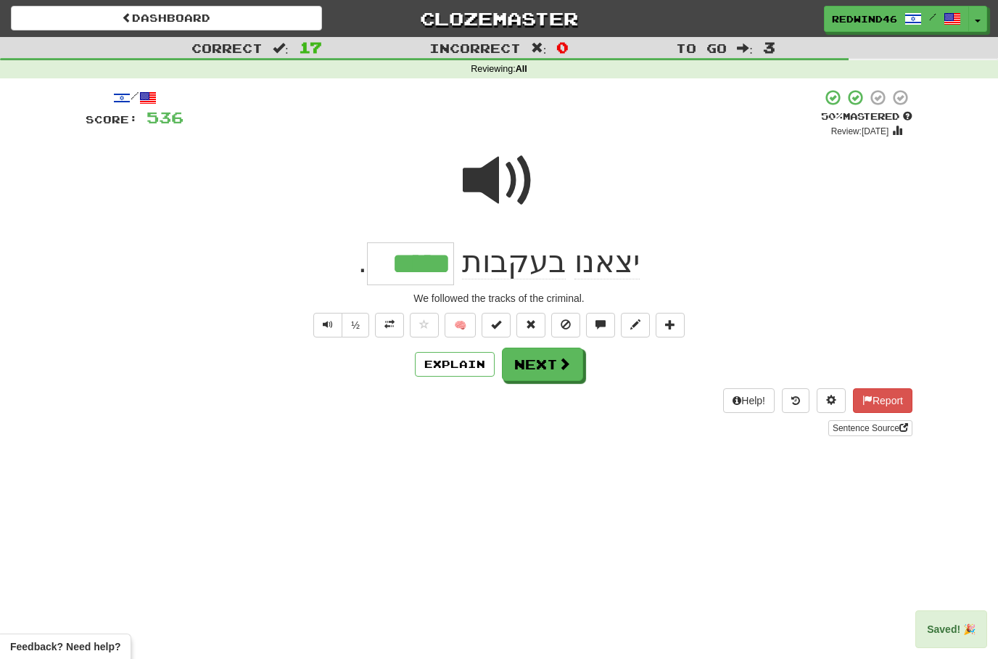
click at [527, 370] on button "Next" at bounding box center [542, 363] width 81 height 33
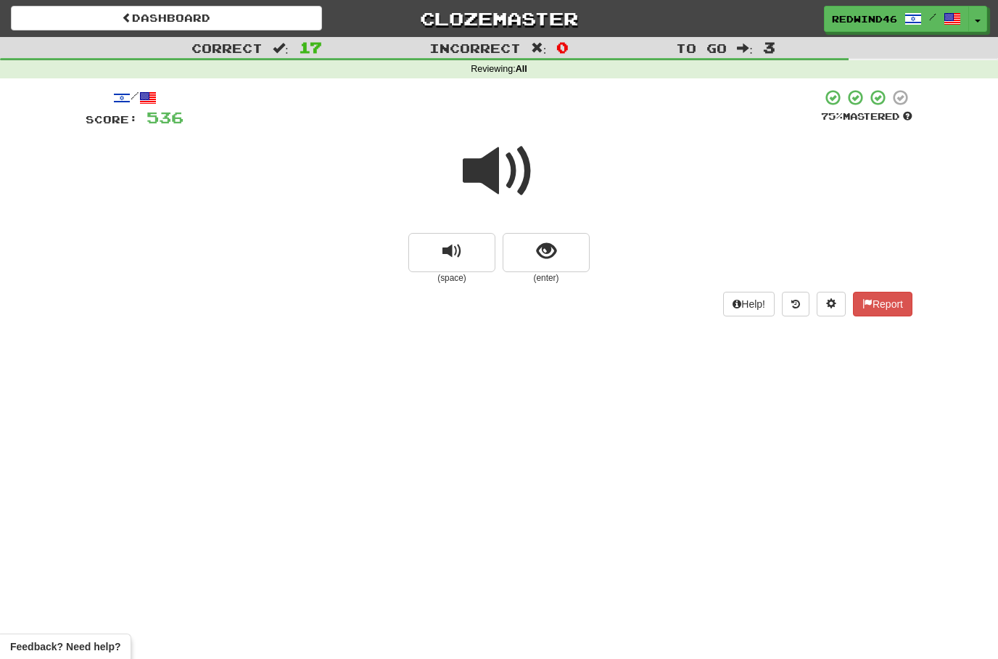
click at [508, 193] on span at bounding box center [499, 171] width 73 height 73
click at [493, 172] on span at bounding box center [499, 171] width 73 height 73
click at [541, 258] on span "show sentence" at bounding box center [547, 252] width 20 height 20
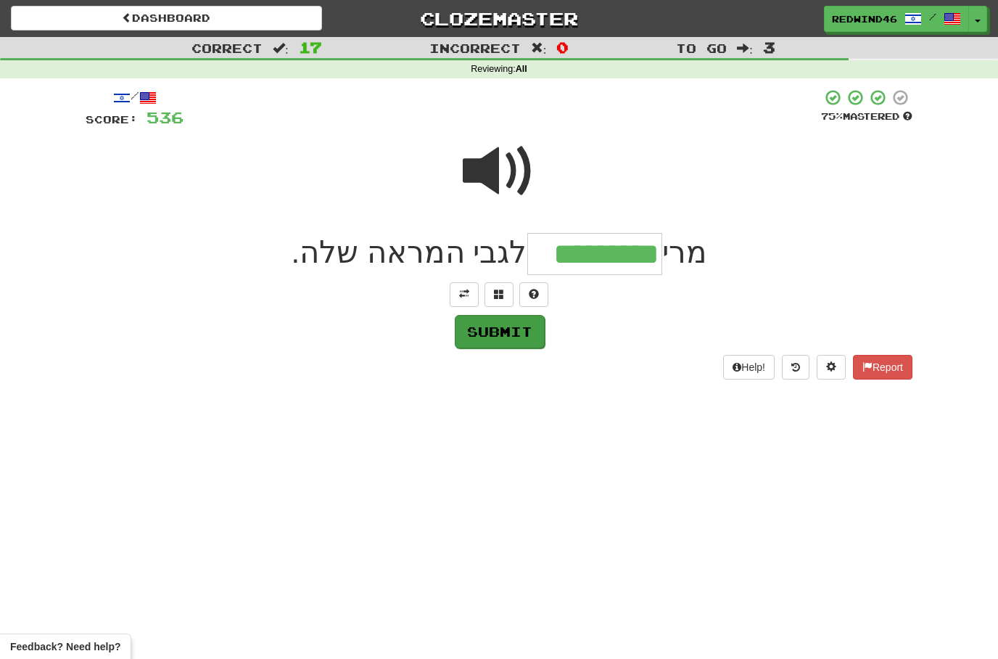
type input "*********"
click at [482, 336] on button "Submit" at bounding box center [500, 331] width 90 height 33
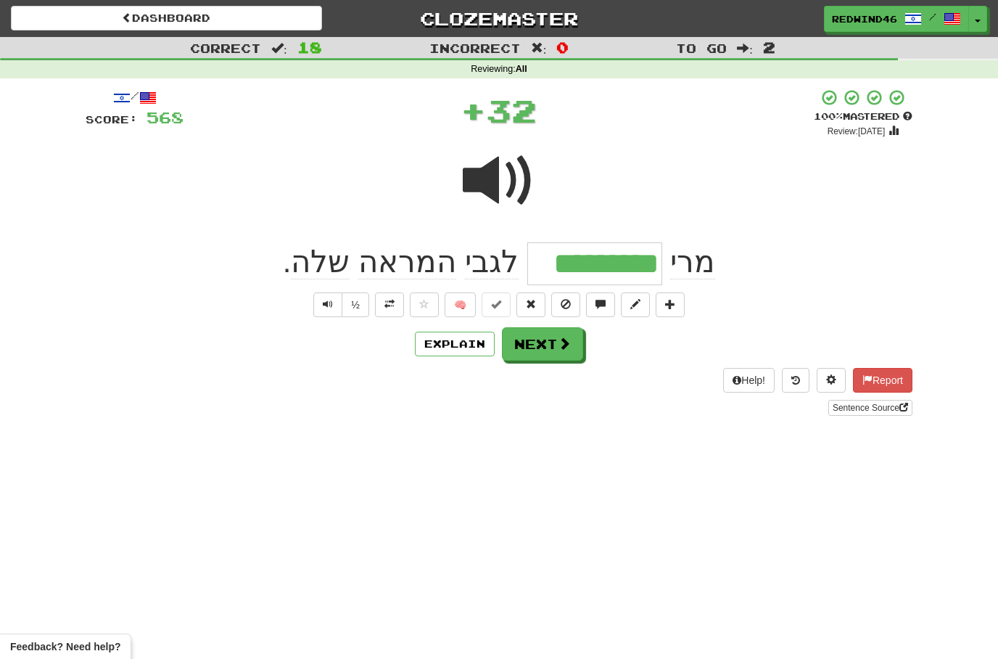
drag, startPoint x: 389, startPoint y: 308, endPoint x: 383, endPoint y: 337, distance: 29.6
click at [389, 308] on span at bounding box center [389, 304] width 10 height 10
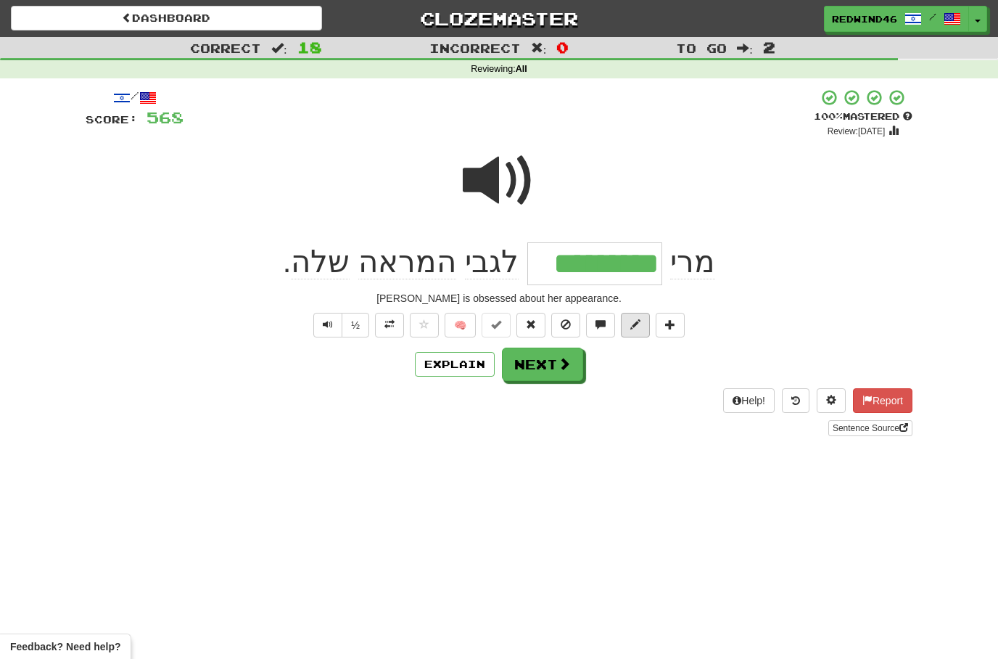
click at [636, 324] on span at bounding box center [635, 324] width 10 height 10
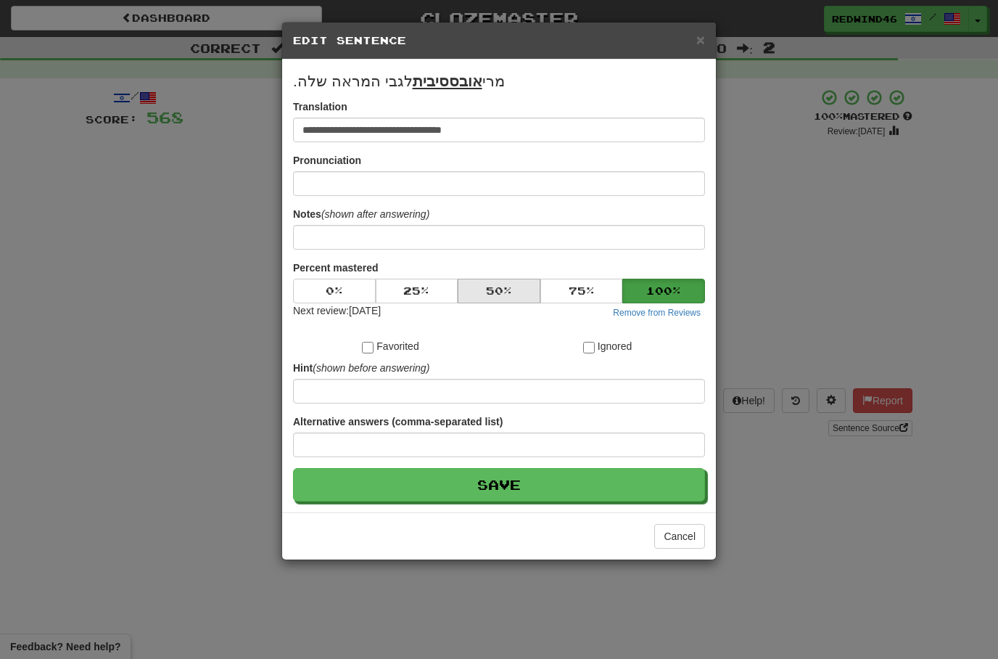
click at [493, 291] on button "50 %" at bounding box center [499, 291] width 83 height 25
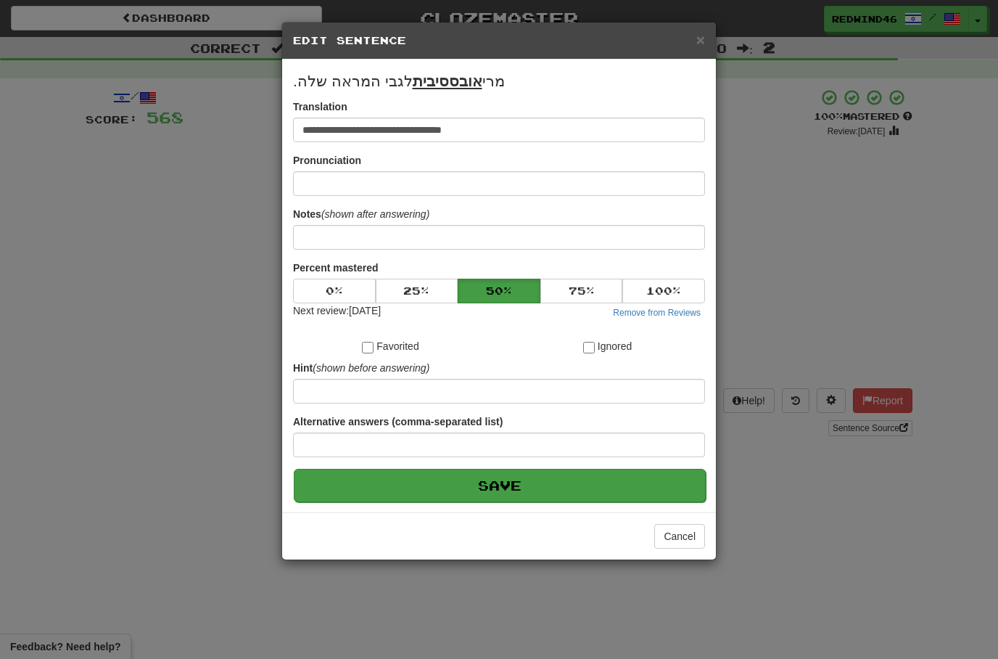
click at [433, 500] on button "Save" at bounding box center [500, 485] width 412 height 33
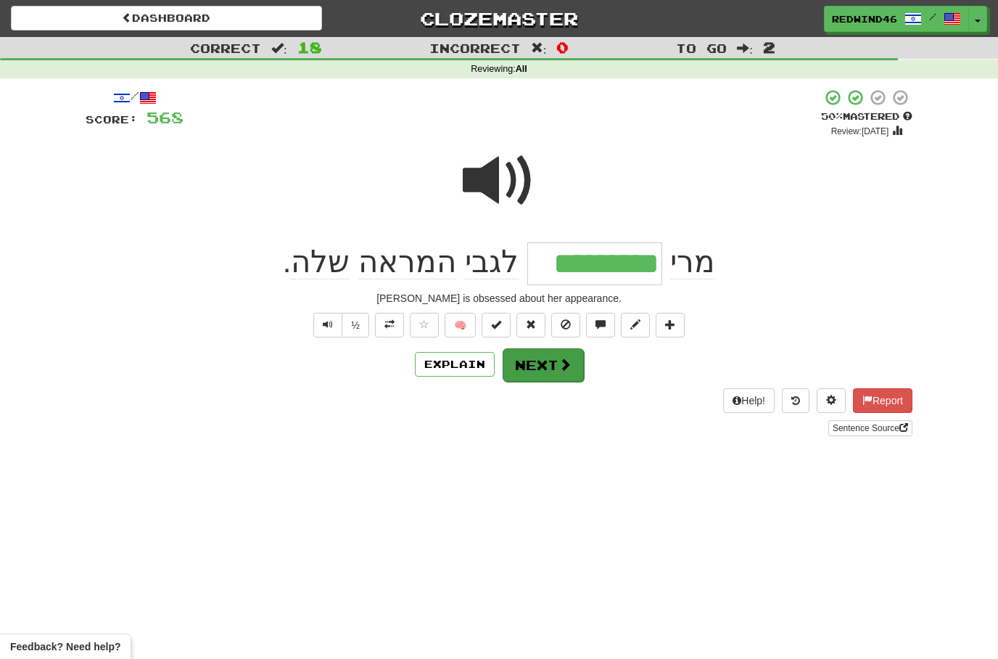
click at [554, 361] on button "Next" at bounding box center [543, 364] width 81 height 33
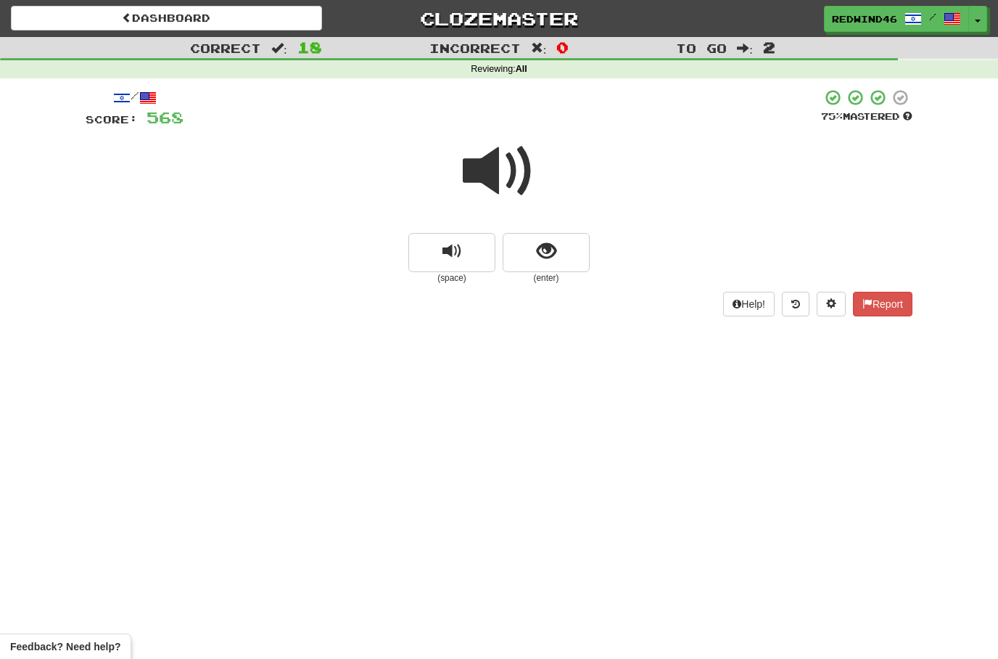
click at [437, 153] on div at bounding box center [499, 181] width 827 height 104
click at [533, 251] on button "show sentence" at bounding box center [546, 252] width 87 height 39
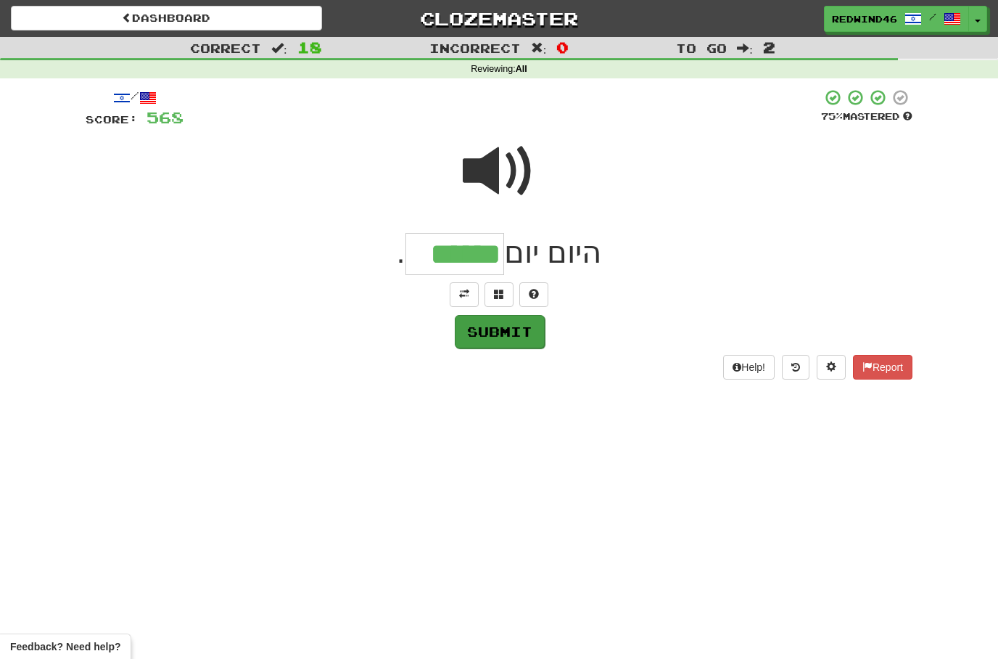
type input "******"
click at [502, 335] on button "Submit" at bounding box center [500, 331] width 90 height 33
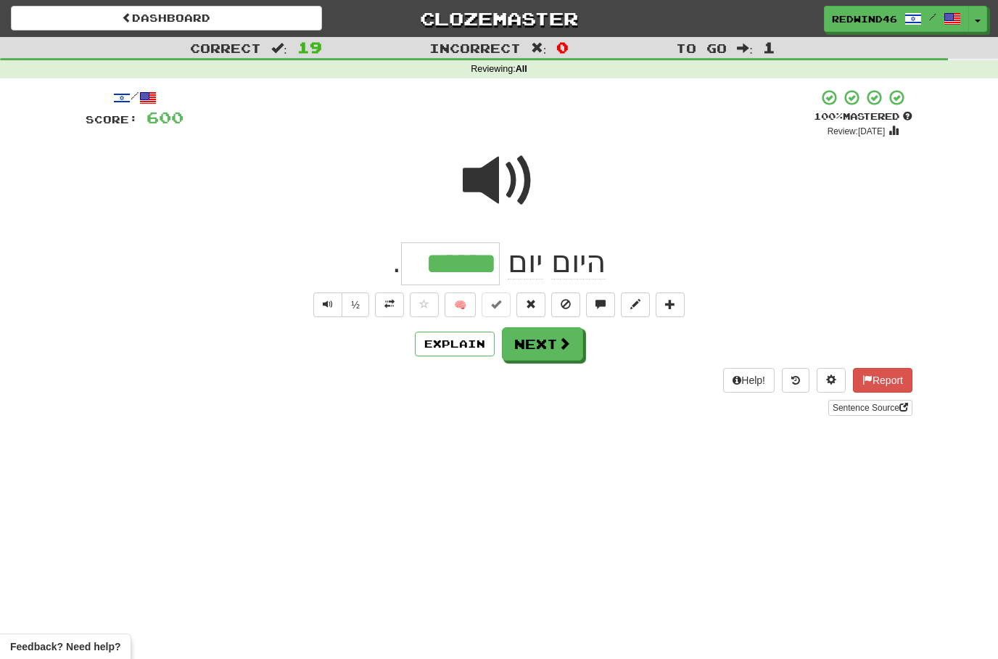
drag, startPoint x: 540, startPoint y: 343, endPoint x: 530, endPoint y: 343, distance: 10.2
click at [540, 343] on button "Next" at bounding box center [542, 343] width 81 height 33
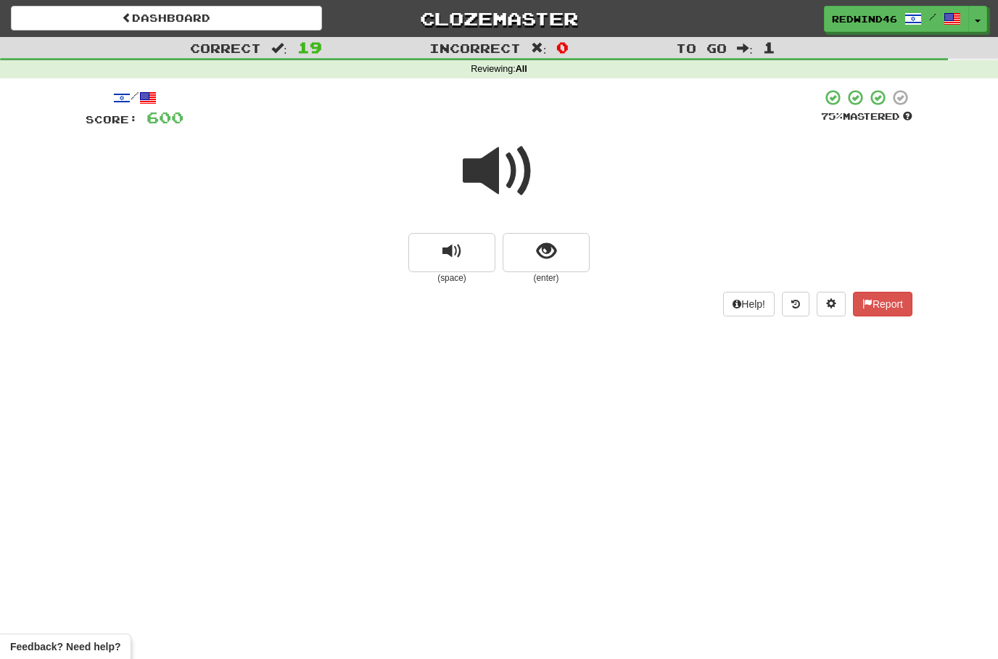
click at [493, 184] on span at bounding box center [499, 171] width 73 height 73
click at [519, 250] on button "show sentence" at bounding box center [546, 252] width 87 height 39
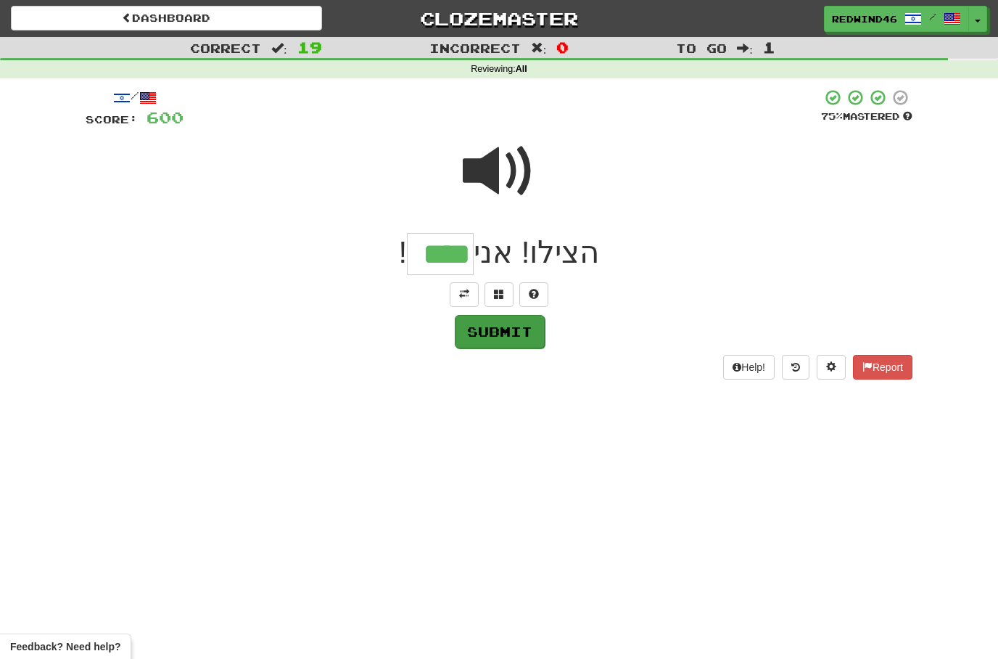
type input "****"
click at [509, 342] on button "Submit" at bounding box center [500, 331] width 90 height 33
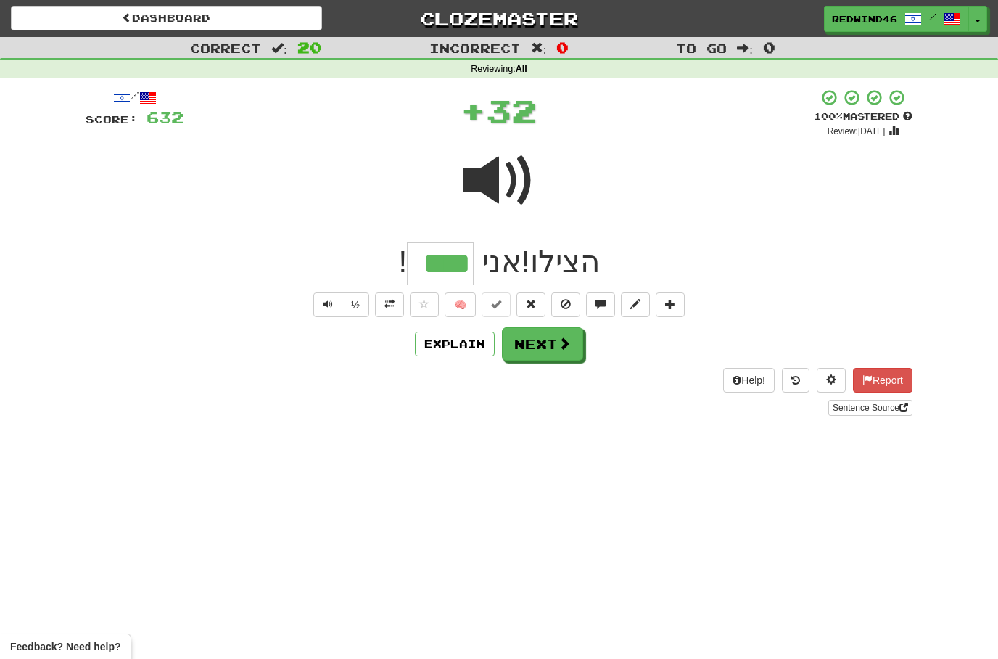
click at [379, 307] on button at bounding box center [389, 304] width 29 height 25
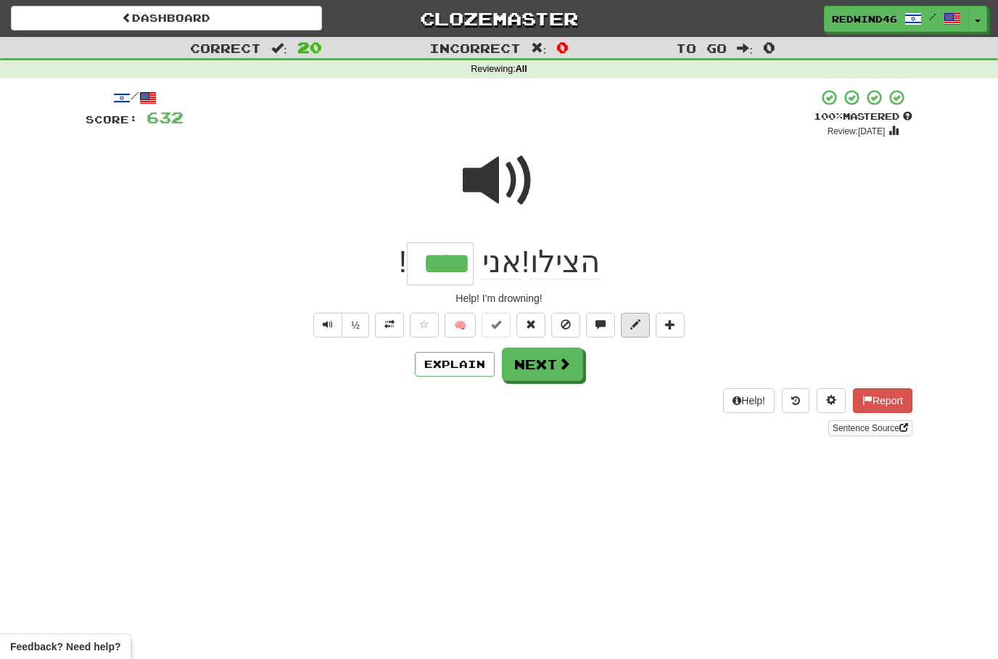
click at [638, 331] on button at bounding box center [635, 325] width 29 height 25
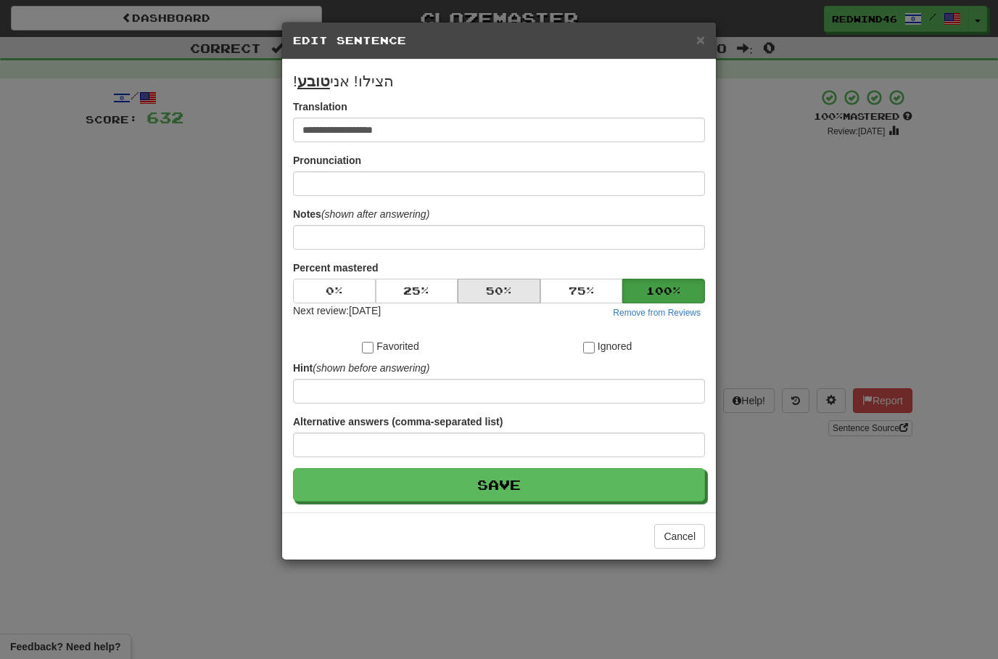
click at [505, 292] on button "50 %" at bounding box center [499, 291] width 83 height 25
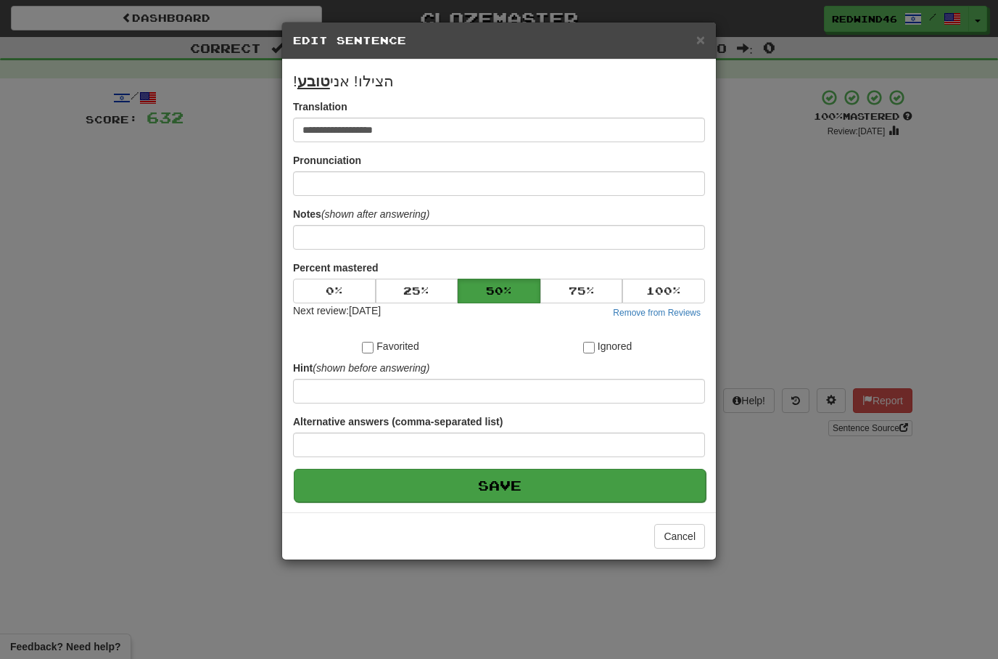
click at [491, 495] on button "Save" at bounding box center [500, 485] width 412 height 33
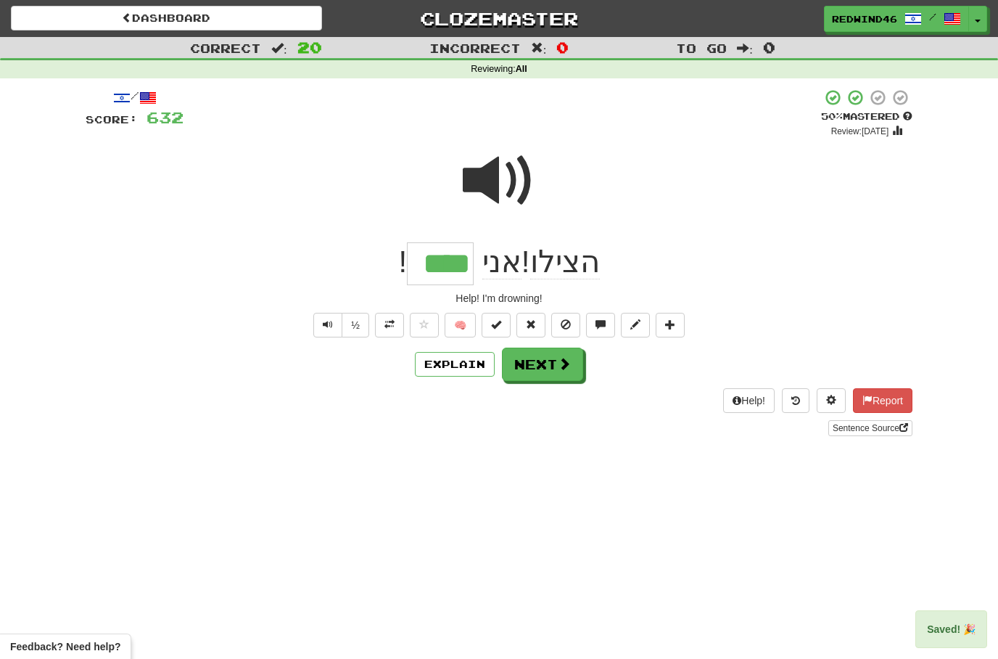
click at [535, 363] on button "Next" at bounding box center [542, 363] width 81 height 33
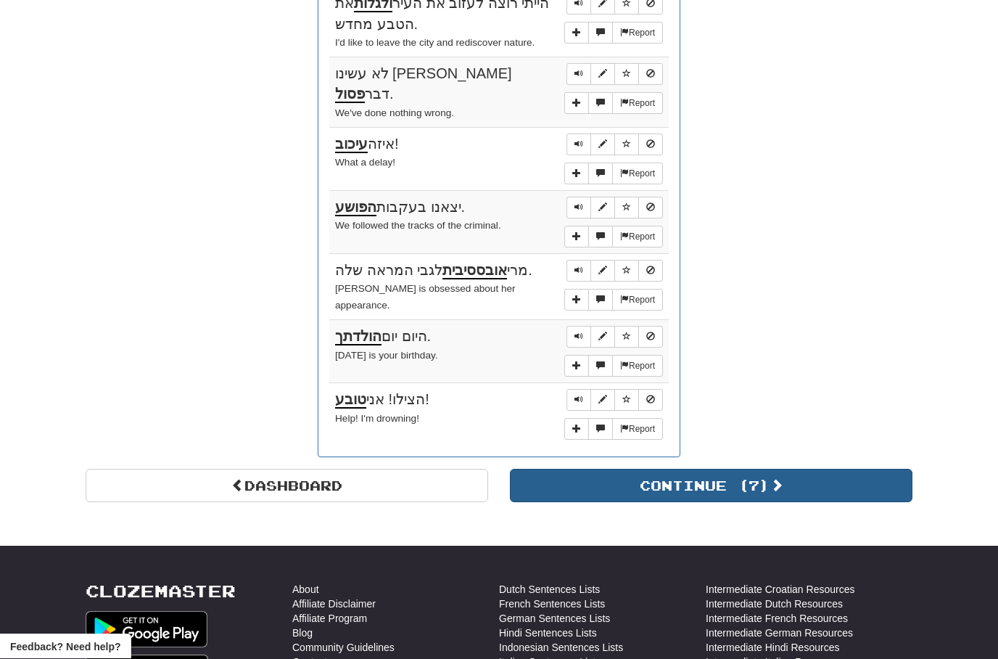
scroll to position [1526, 0]
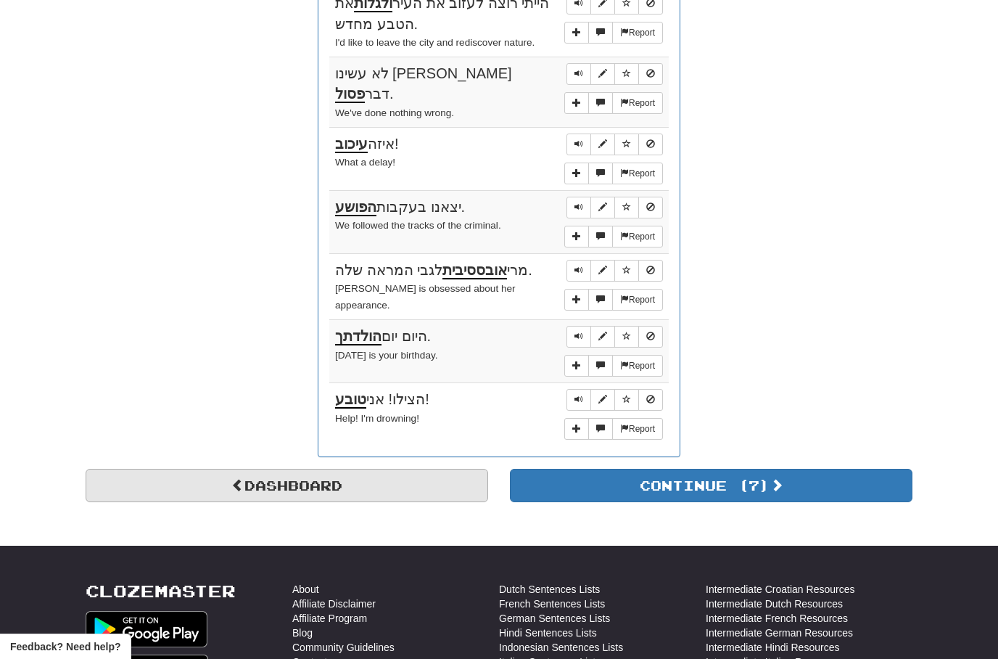
click at [259, 469] on link "Dashboard" at bounding box center [287, 485] width 403 height 33
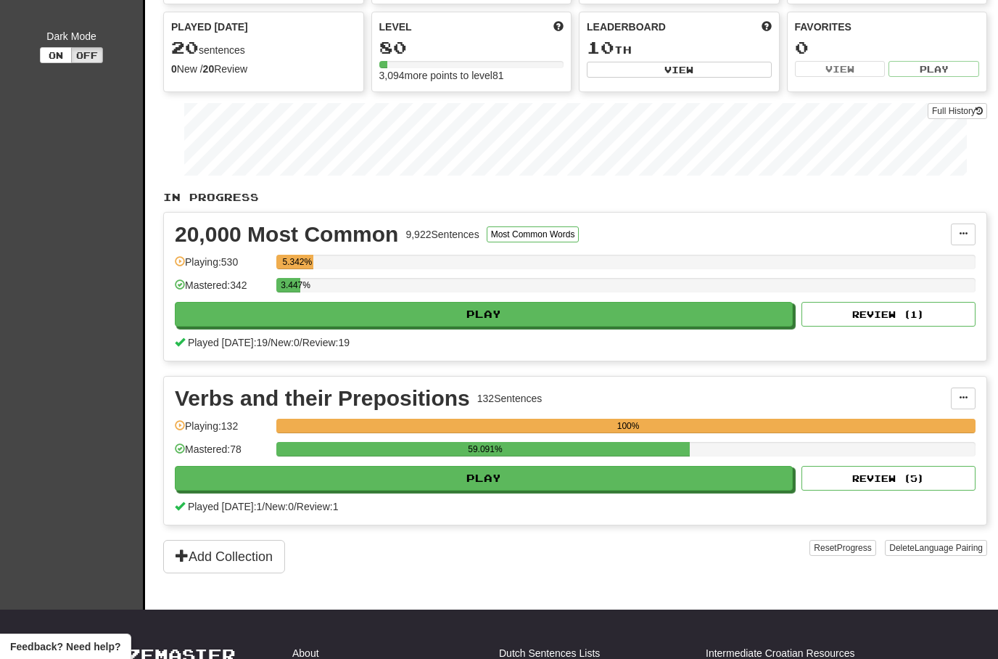
scroll to position [137, 0]
